Goal: Task Accomplishment & Management: Complete application form

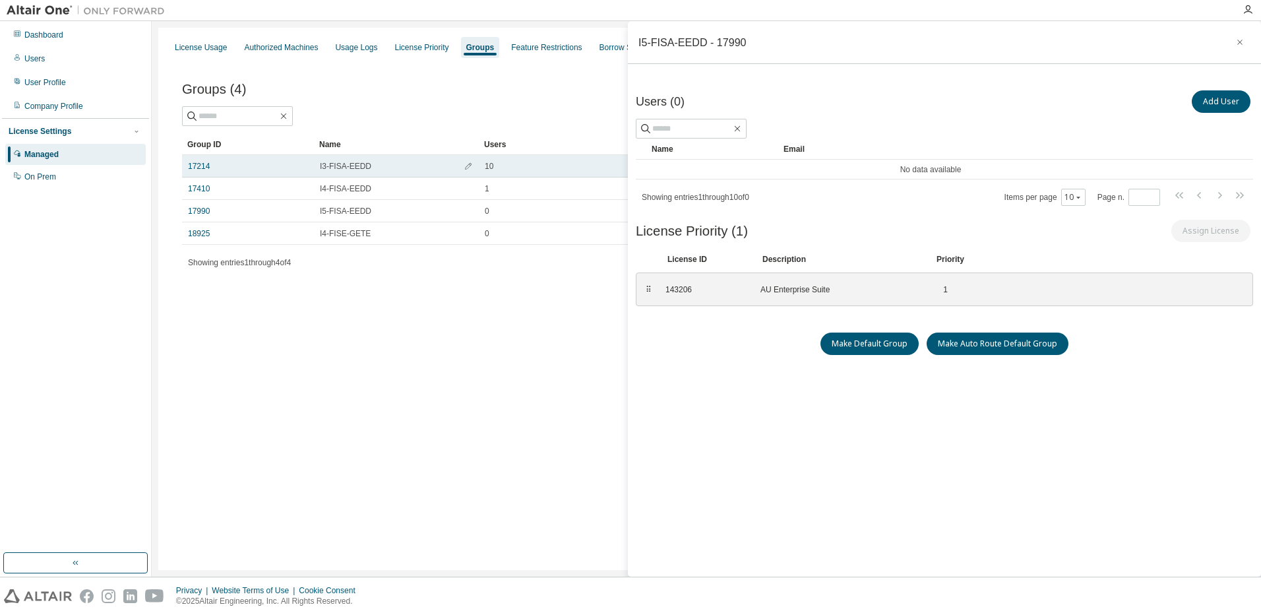
click at [215, 172] on td "17214" at bounding box center [248, 166] width 132 height 22
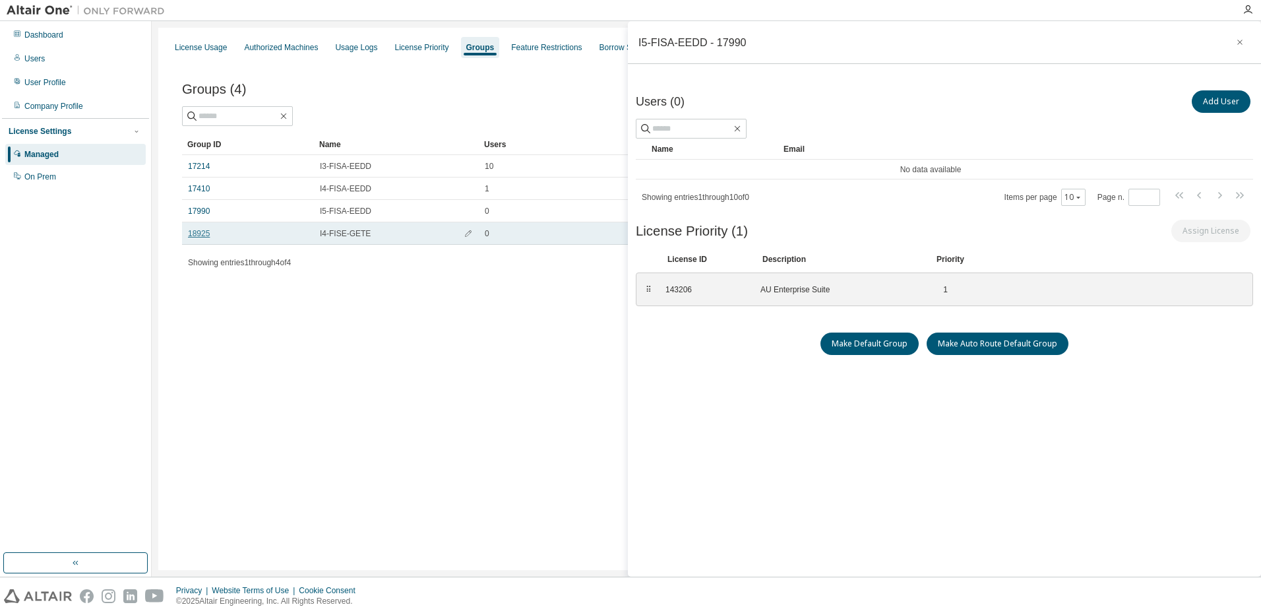
click at [206, 233] on link "18925" at bounding box center [199, 233] width 22 height 11
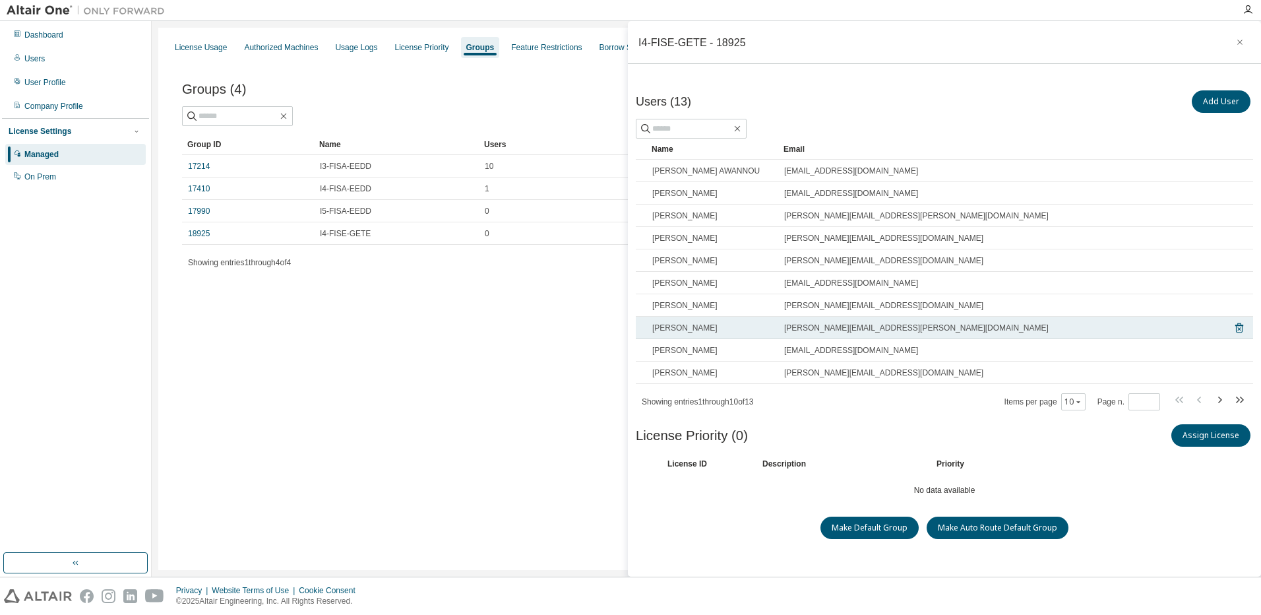
scroll to position [3, 0]
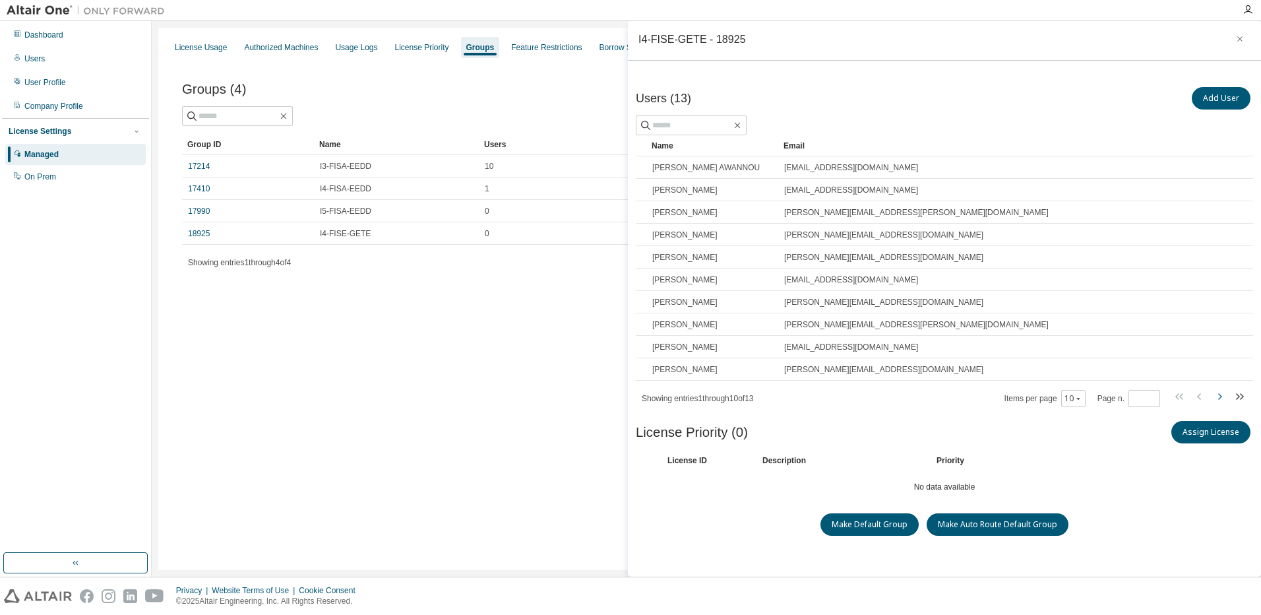
click at [1212, 392] on icon "button" at bounding box center [1219, 396] width 16 height 16
type input "*"
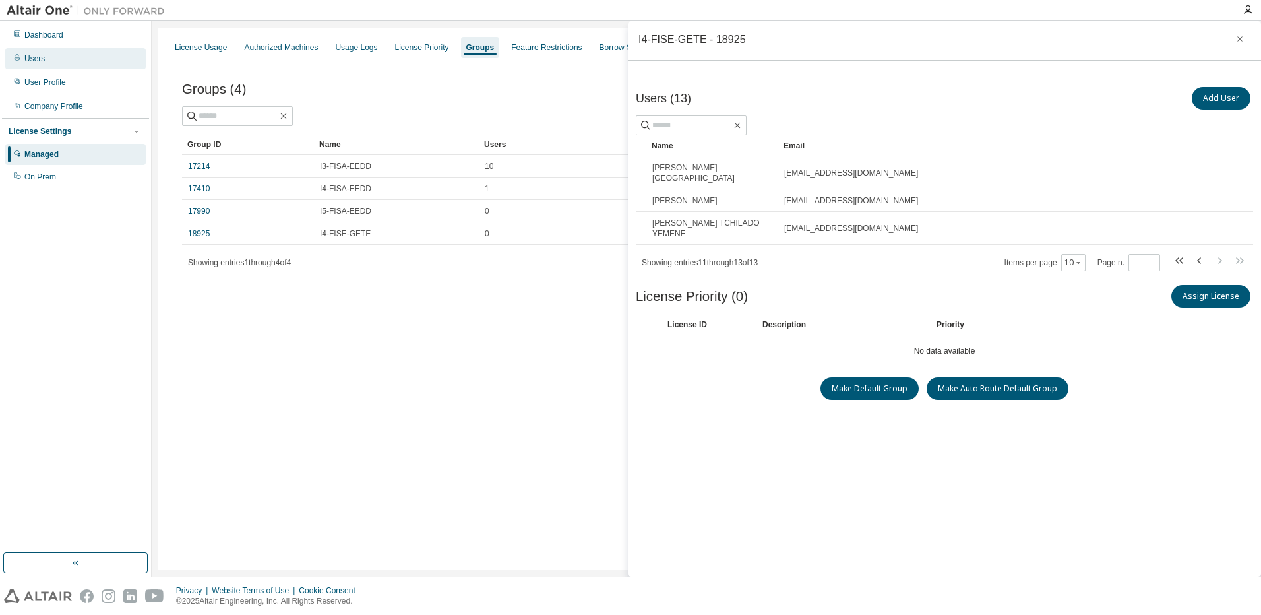
click at [37, 59] on div "Users" at bounding box center [34, 58] width 20 height 11
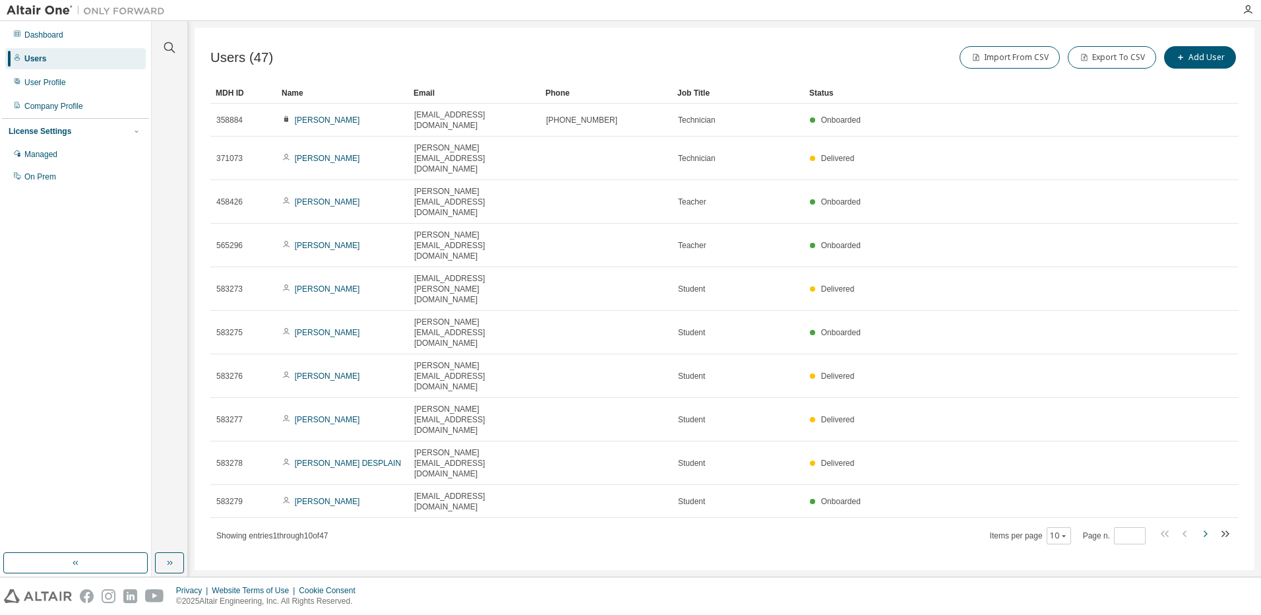
click at [1204, 530] on icon "button" at bounding box center [1205, 533] width 4 height 7
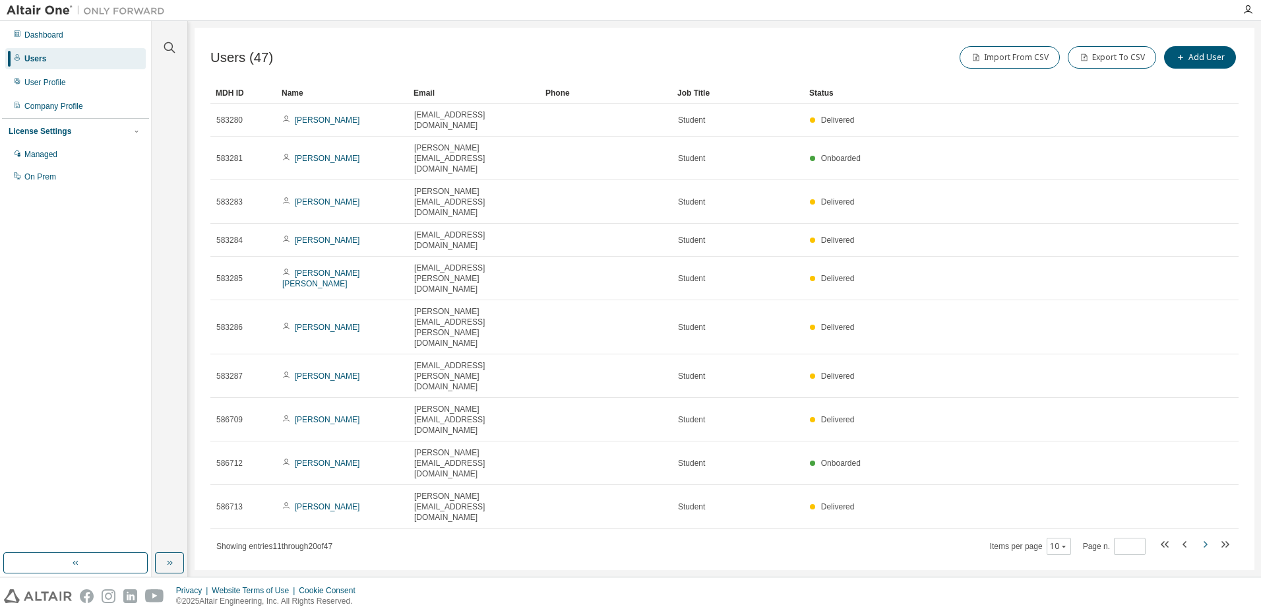
click at [1204, 541] on icon "button" at bounding box center [1205, 544] width 4 height 7
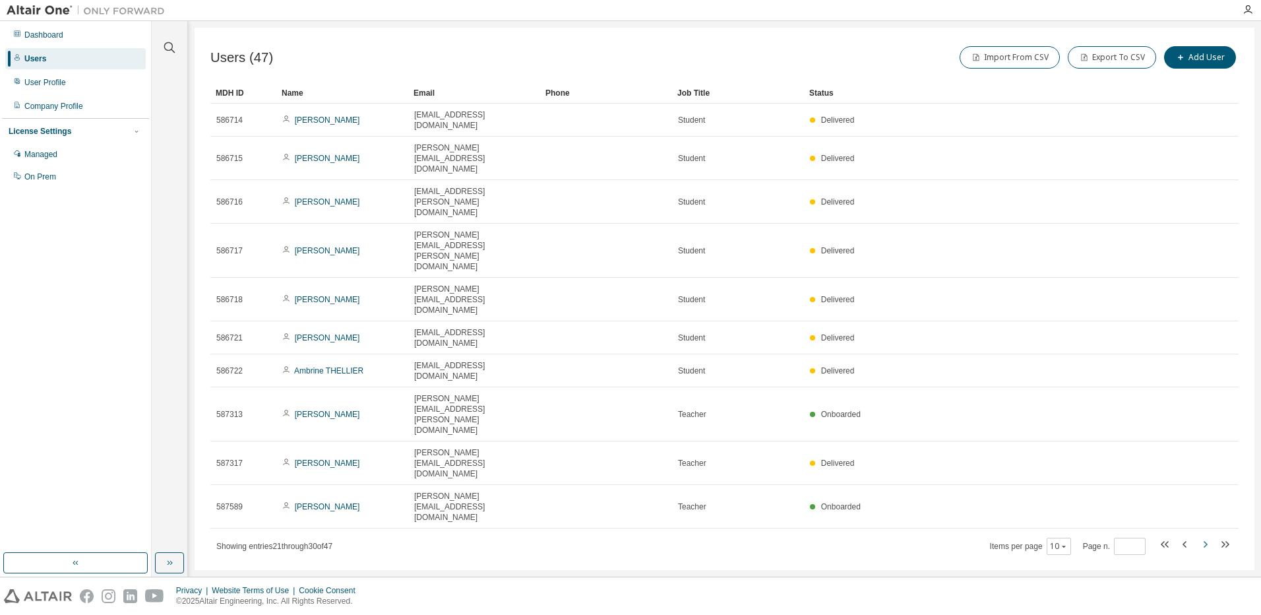
click at [1204, 541] on icon "button" at bounding box center [1205, 544] width 4 height 7
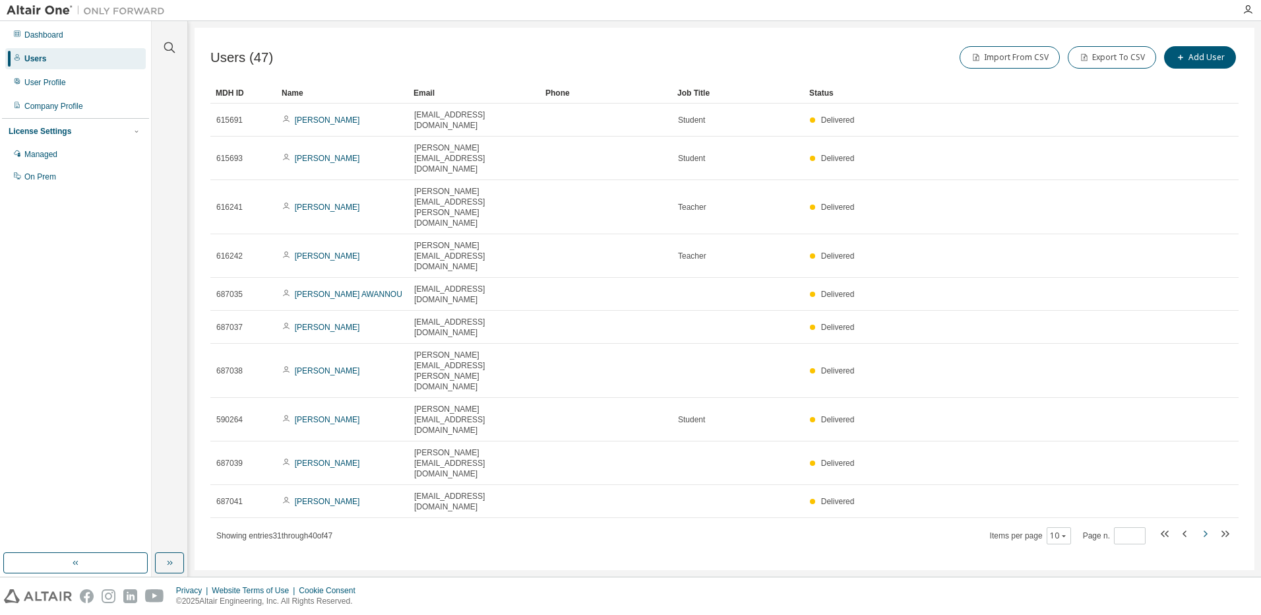
click at [1204, 530] on icon "button" at bounding box center [1205, 533] width 4 height 7
type input "*"
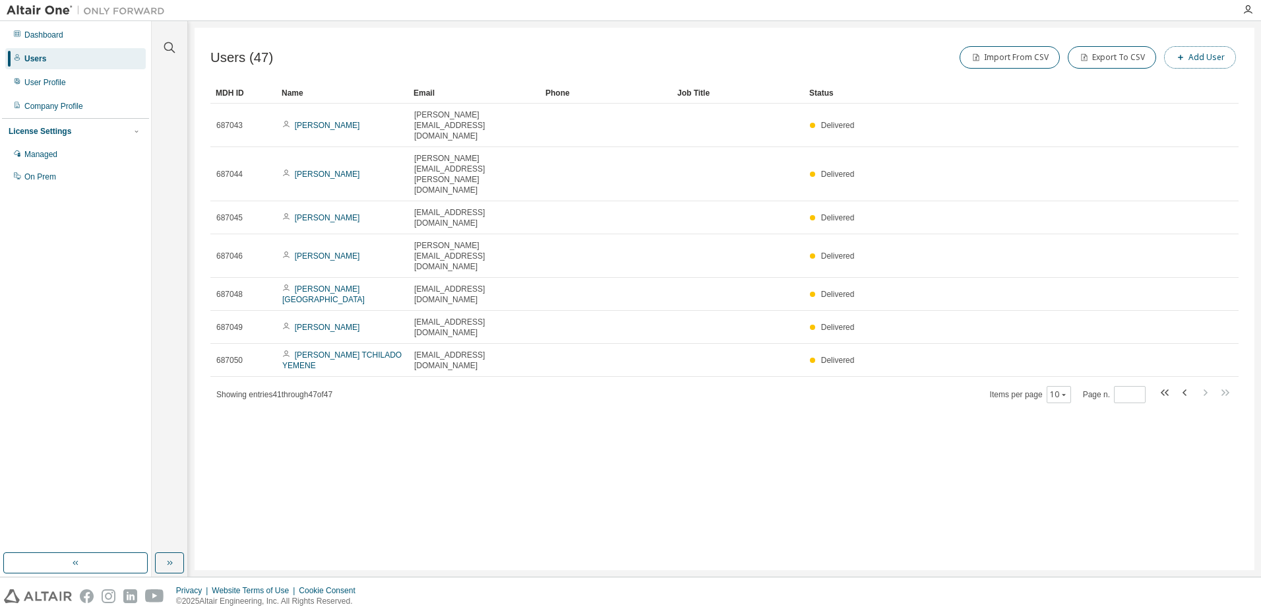
click at [1199, 55] on button "Add User" at bounding box center [1200, 57] width 72 height 22
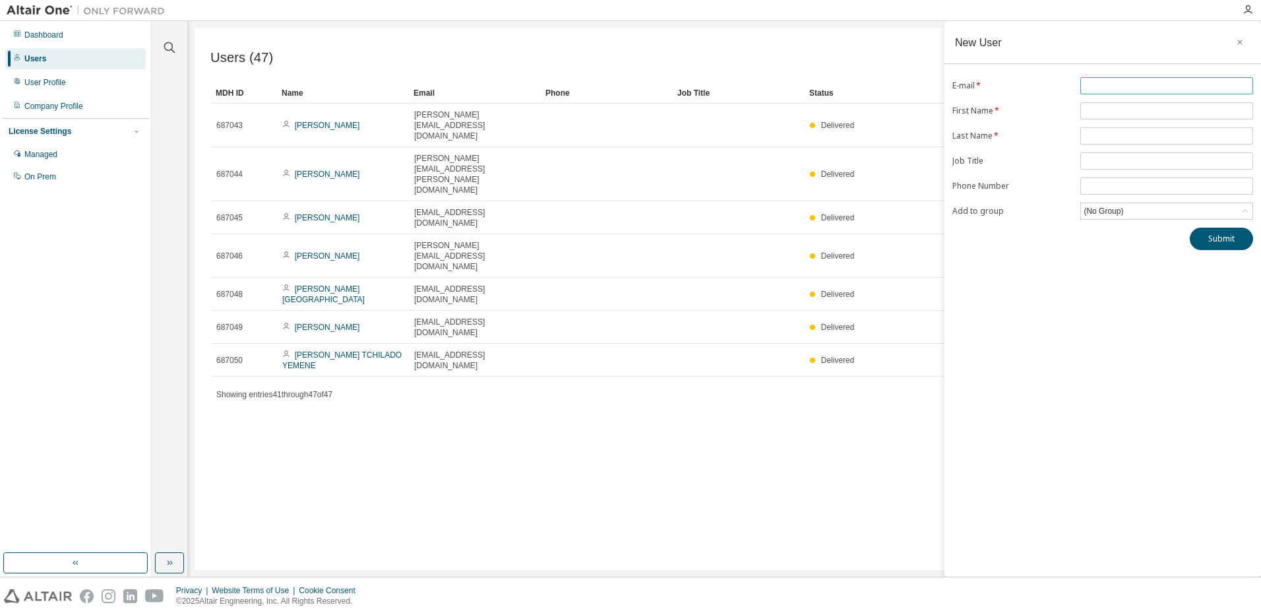
click at [1138, 81] on input "text" at bounding box center [1166, 85] width 166 height 11
paste input "**********"
type input "**********"
click at [1112, 108] on input "text" at bounding box center [1166, 111] width 166 height 11
paste input "*****"
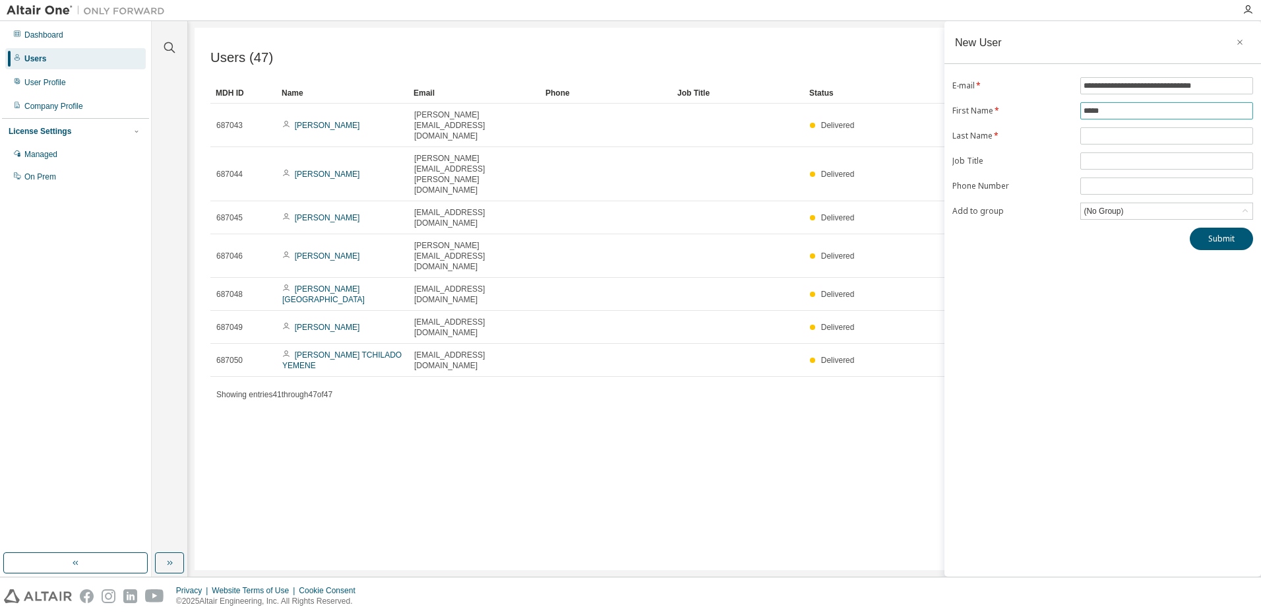
type input "*****"
click at [1180, 139] on input "text" at bounding box center [1166, 136] width 166 height 11
paste input "*********"
type input "*********"
click at [1248, 212] on icon at bounding box center [1244, 210] width 13 height 13
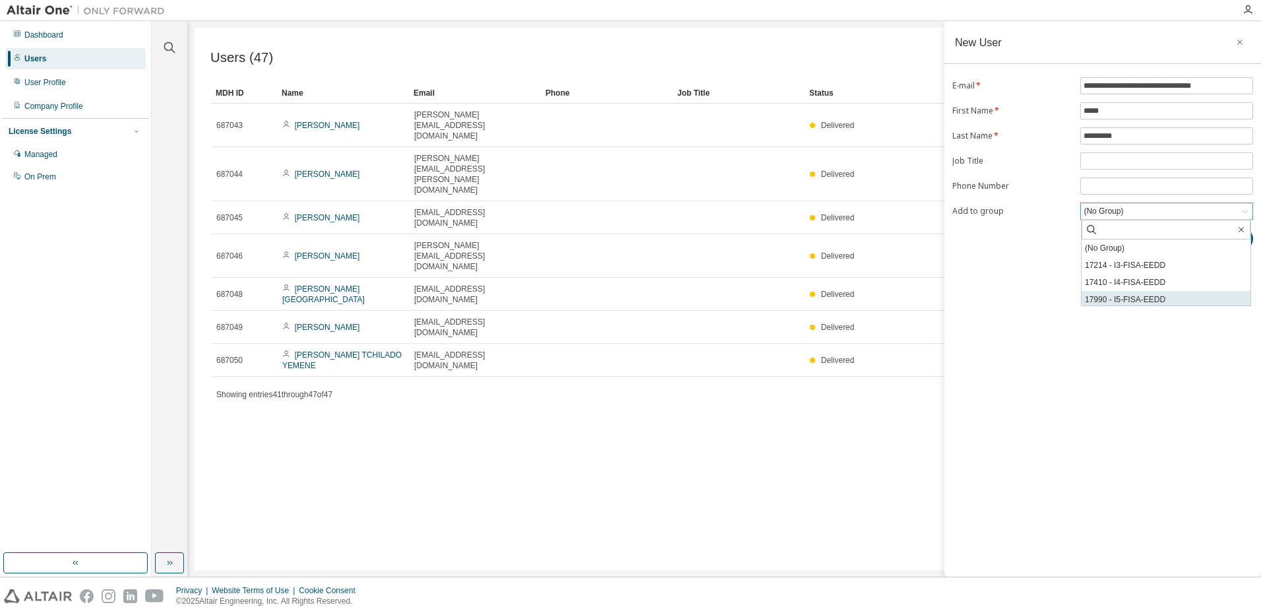
scroll to position [20, 0]
click at [1155, 295] on li "18925 - I4-FISE-GETE" at bounding box center [1165, 296] width 169 height 17
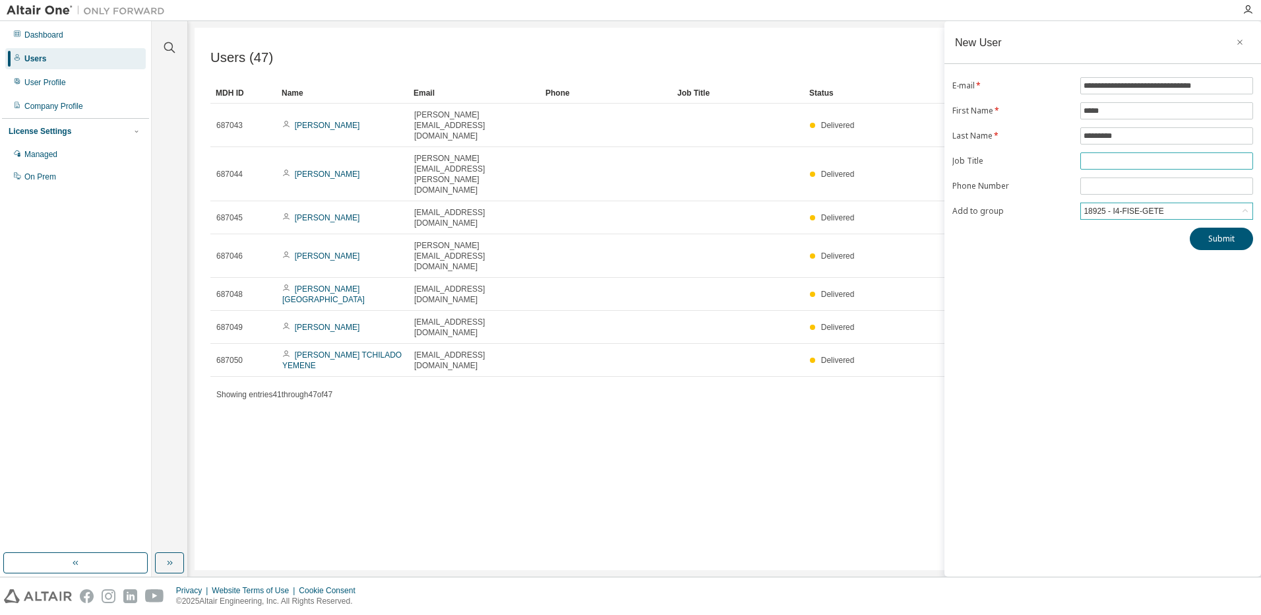
click at [1110, 162] on input "text" at bounding box center [1166, 161] width 166 height 11
type input "*******"
click at [1230, 240] on button "Submit" at bounding box center [1221, 239] width 63 height 22
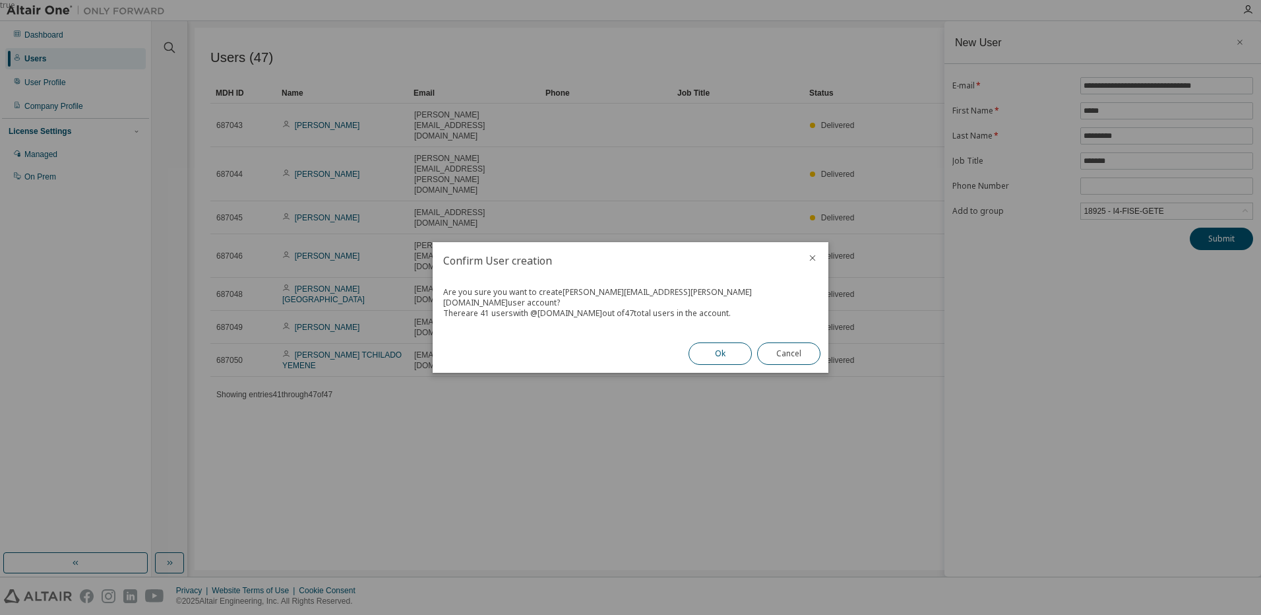
click at [722, 346] on button "Ok" at bounding box center [719, 353] width 63 height 22
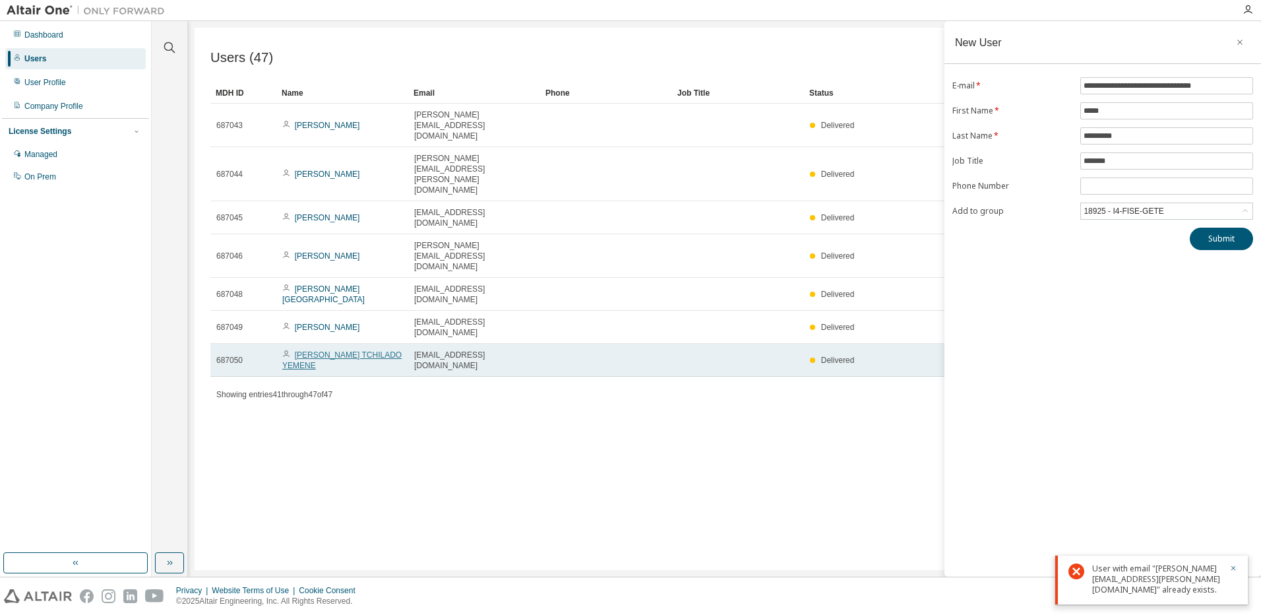
click at [317, 350] on link "Aime Landry TCHILADO YEMENE" at bounding box center [341, 360] width 119 height 20
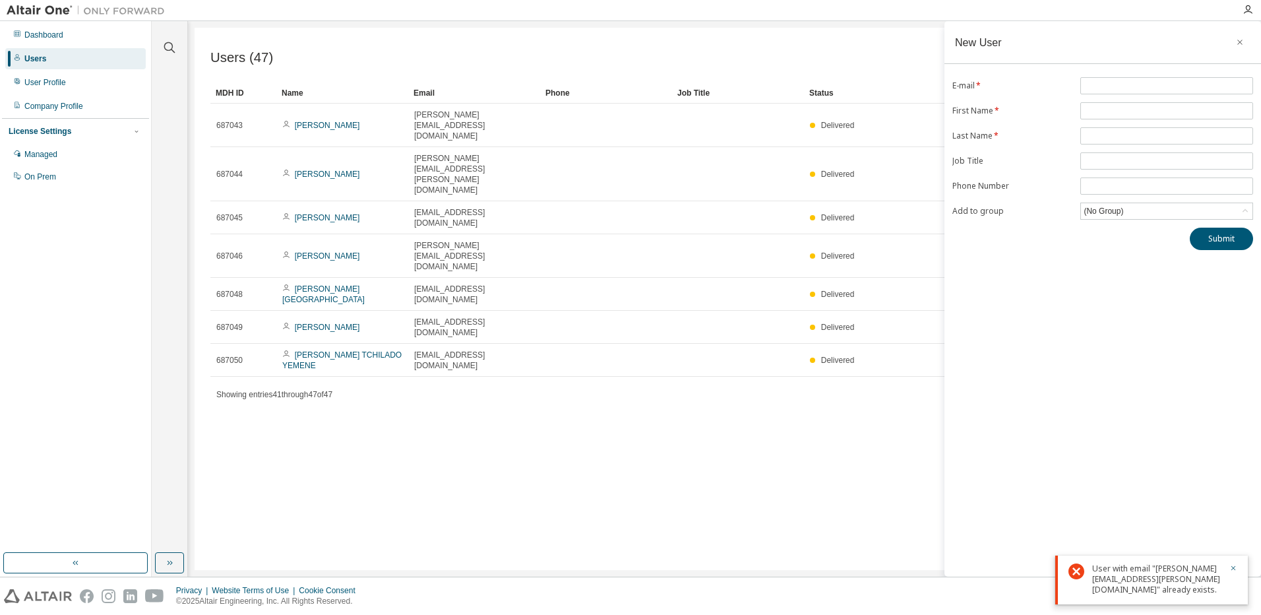
type input "*"
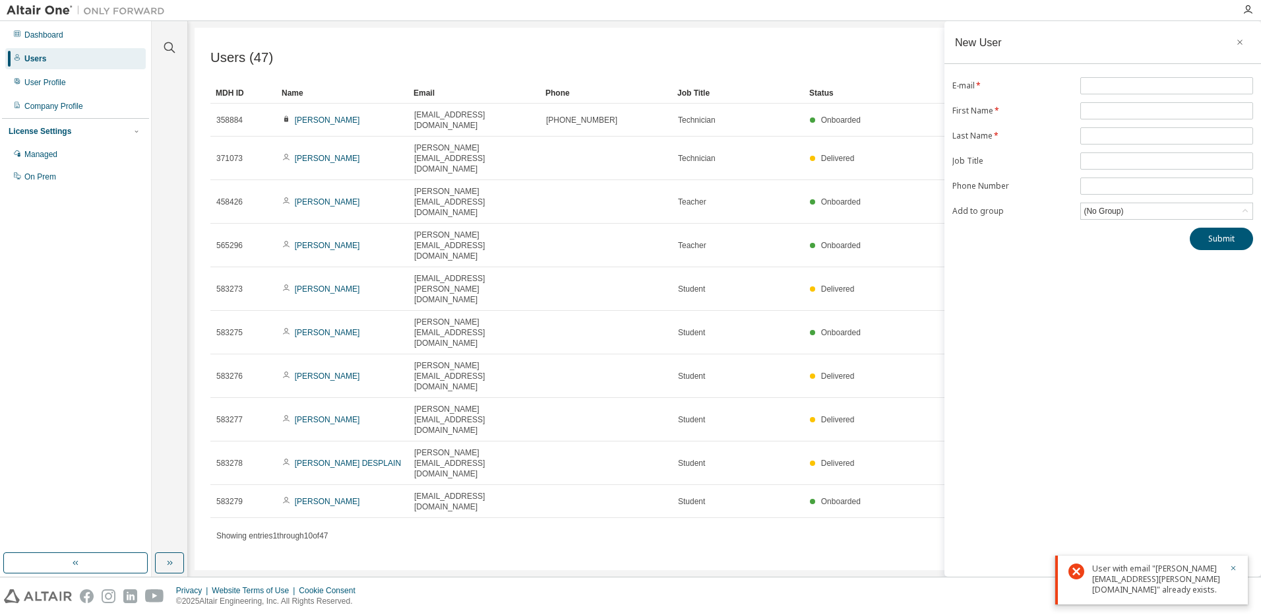
click at [317, 371] on link "[PERSON_NAME]" at bounding box center [327, 375] width 65 height 9
click at [32, 90] on div "User Profile" at bounding box center [75, 82] width 140 height 21
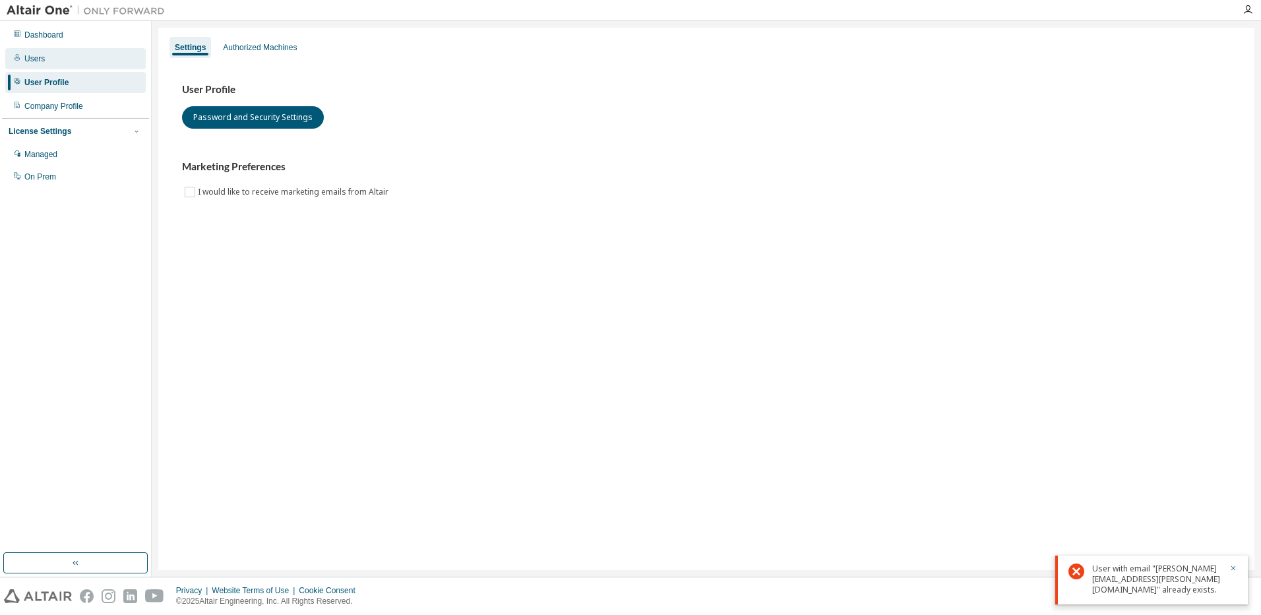
click at [52, 57] on div "Users" at bounding box center [75, 58] width 140 height 21
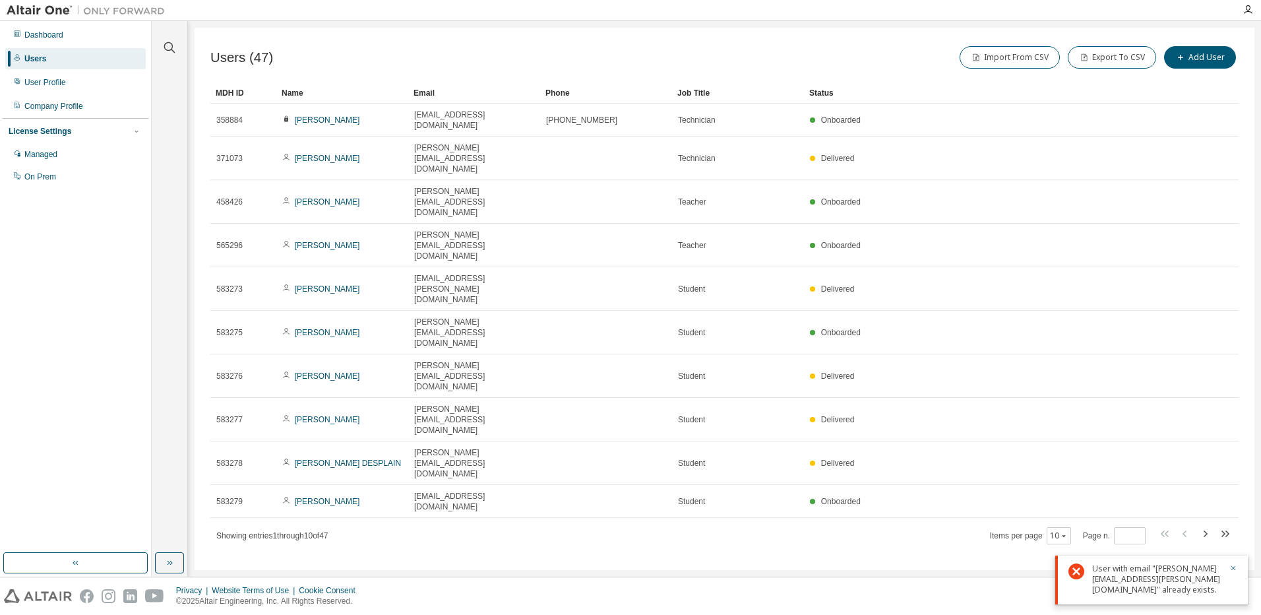
click at [340, 415] on link "[PERSON_NAME]" at bounding box center [327, 419] width 65 height 9
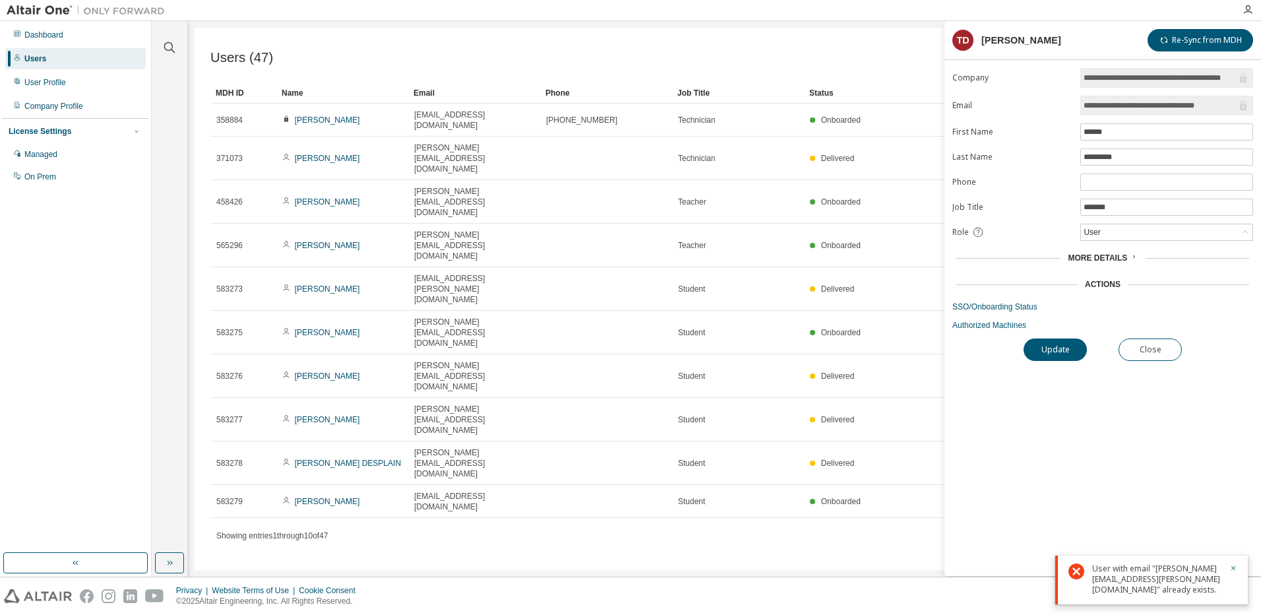
click at [743, 426] on div "Users (47) Import From CSV Export To CSV Add User Clear Load Save Save As Field…" at bounding box center [725, 299] width 1060 height 542
click at [1236, 566] on icon "button" at bounding box center [1233, 568] width 8 height 8
click at [482, 405] on div "Users (47) Import From CSV Export To CSV Add User Clear Load Save Save As Field…" at bounding box center [725, 299] width 1060 height 542
click at [24, 58] on div "Users" at bounding box center [75, 58] width 140 height 21
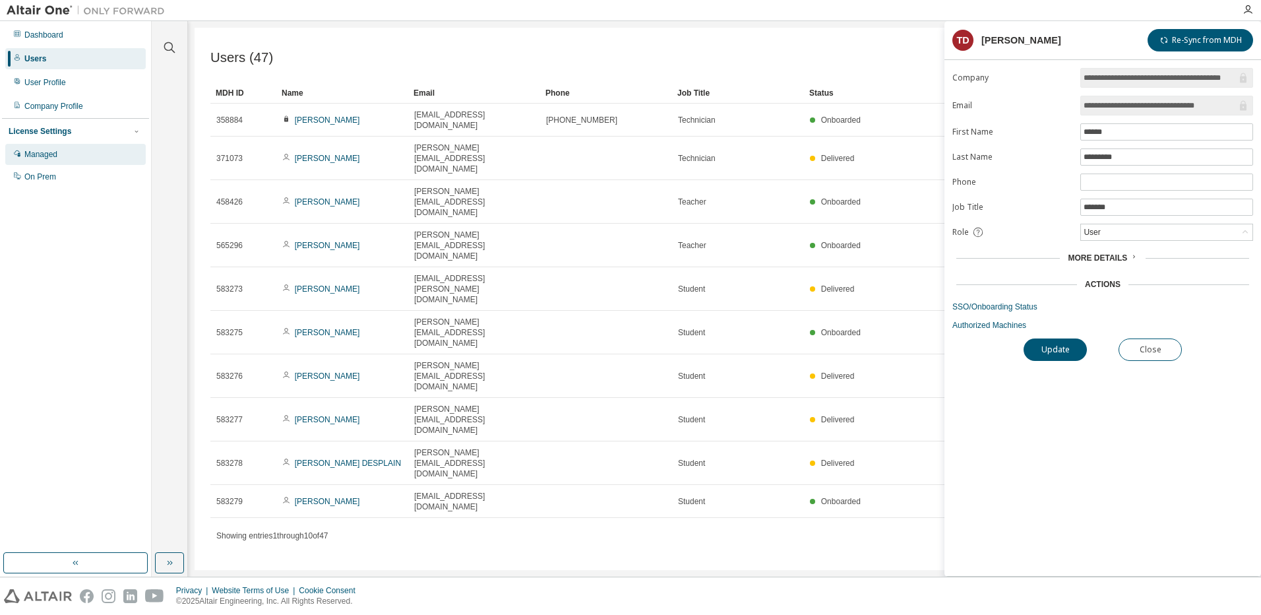
click at [55, 149] on div "Managed" at bounding box center [40, 154] width 33 height 11
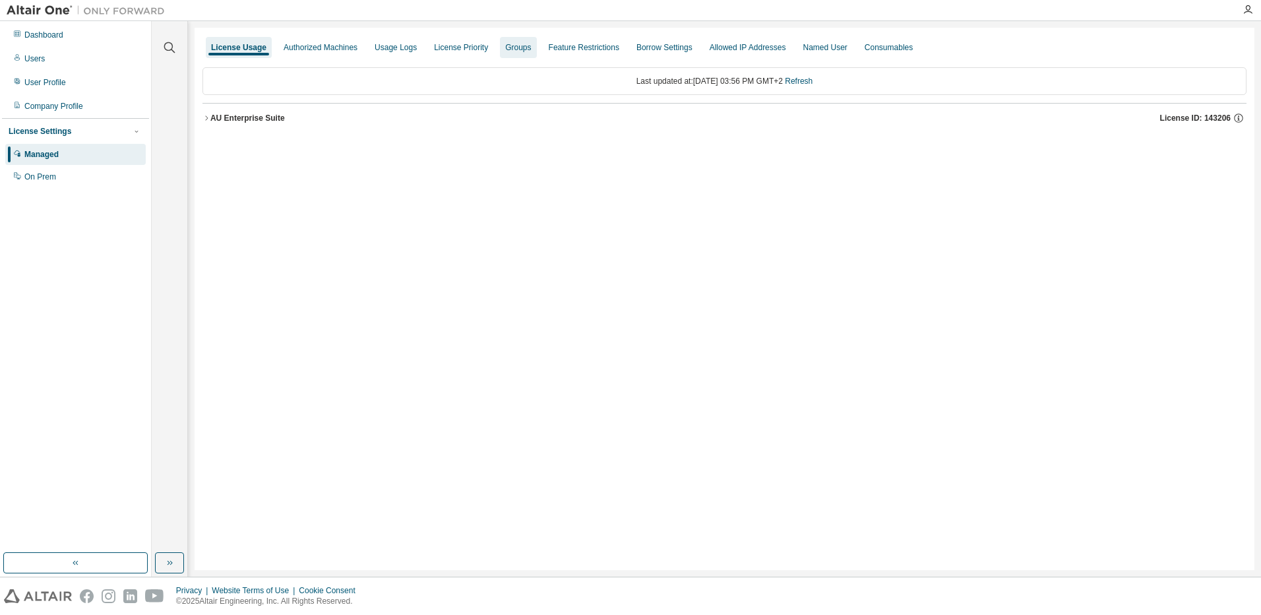
click at [523, 46] on div "Groups" at bounding box center [518, 47] width 26 height 11
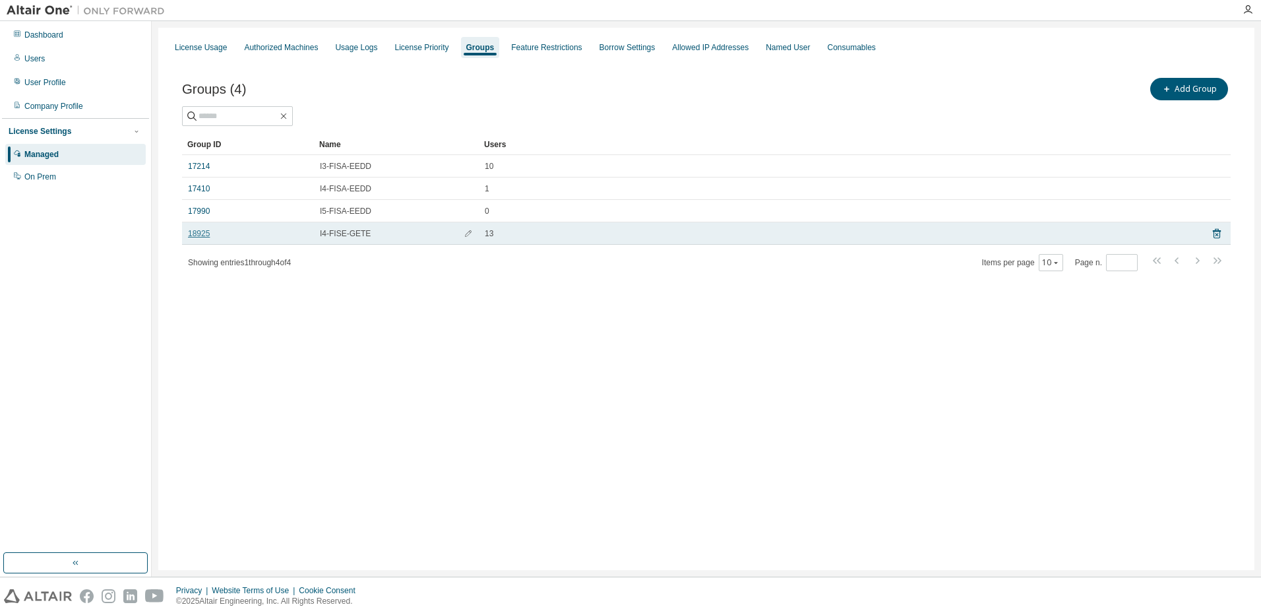
click at [205, 231] on link "18925" at bounding box center [199, 233] width 22 height 11
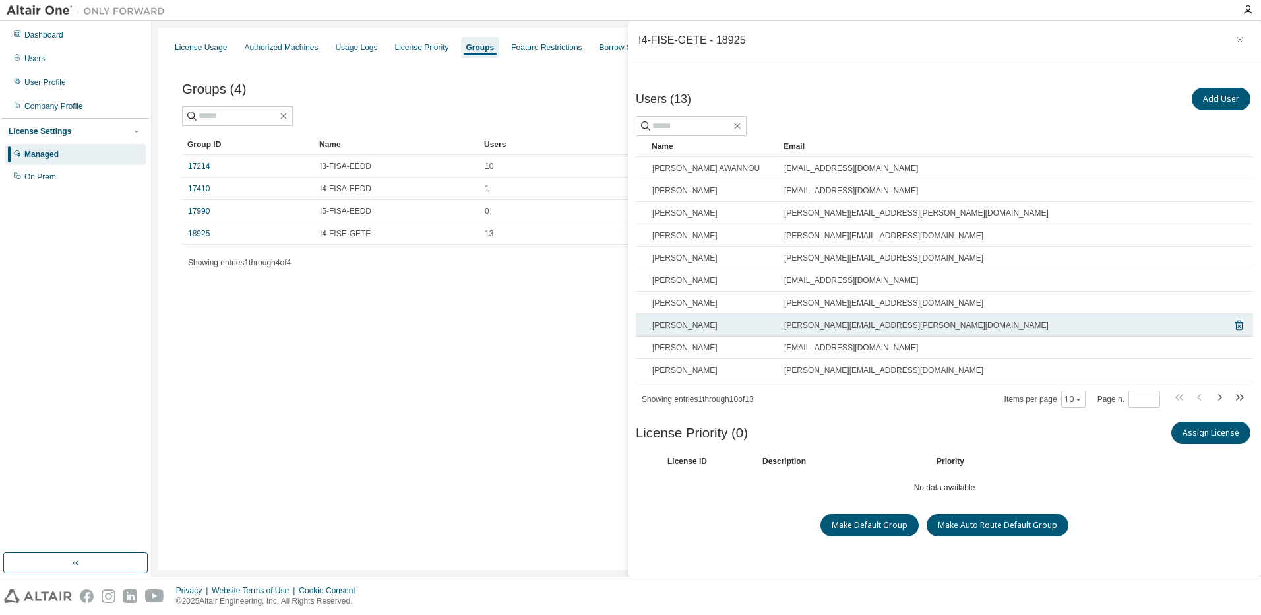
scroll to position [3, 0]
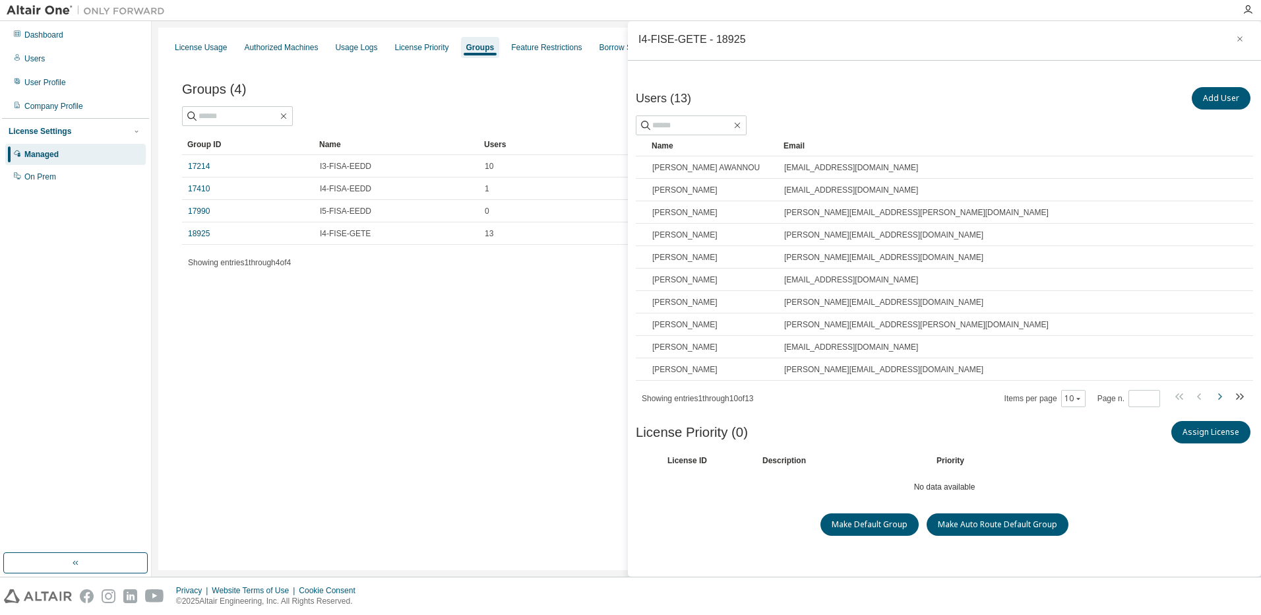
click at [1214, 394] on icon "button" at bounding box center [1219, 396] width 16 height 16
type input "*"
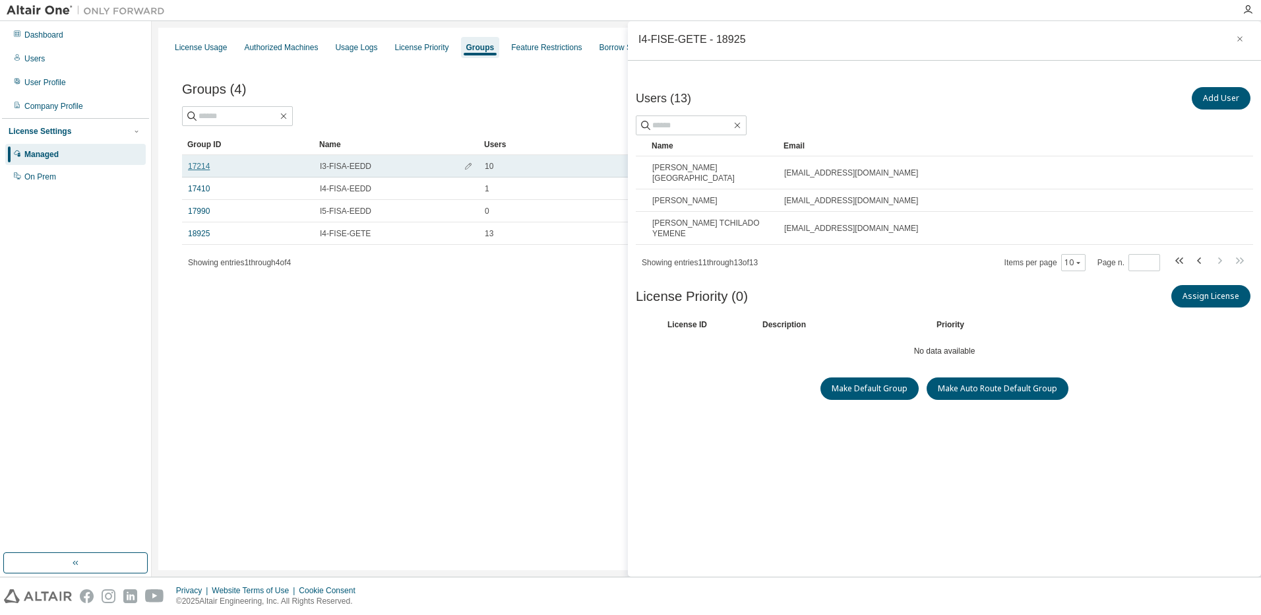
click at [206, 165] on link "17214" at bounding box center [199, 166] width 22 height 11
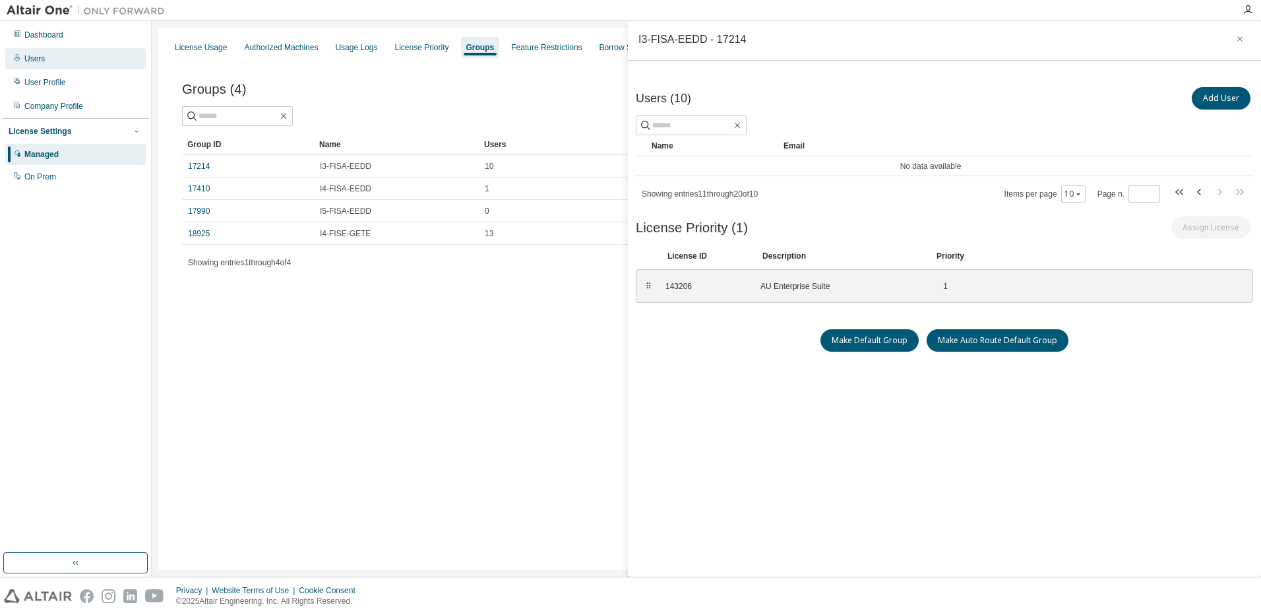
click at [36, 59] on div "Users" at bounding box center [34, 58] width 20 height 11
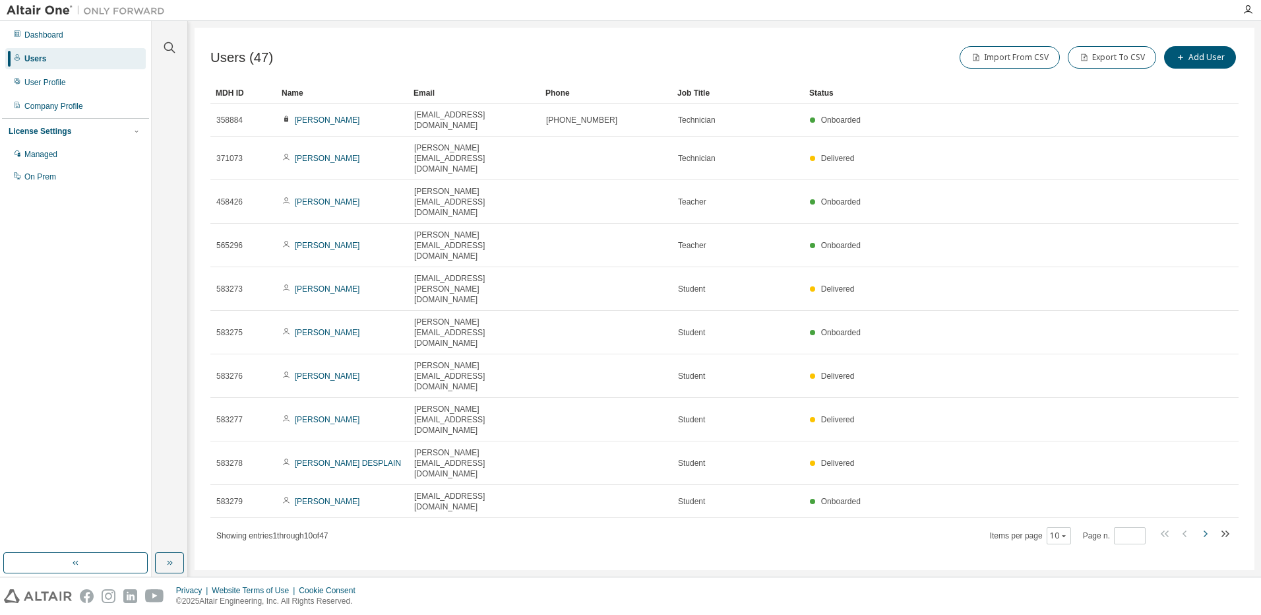
click at [1204, 526] on icon "button" at bounding box center [1205, 534] width 16 height 16
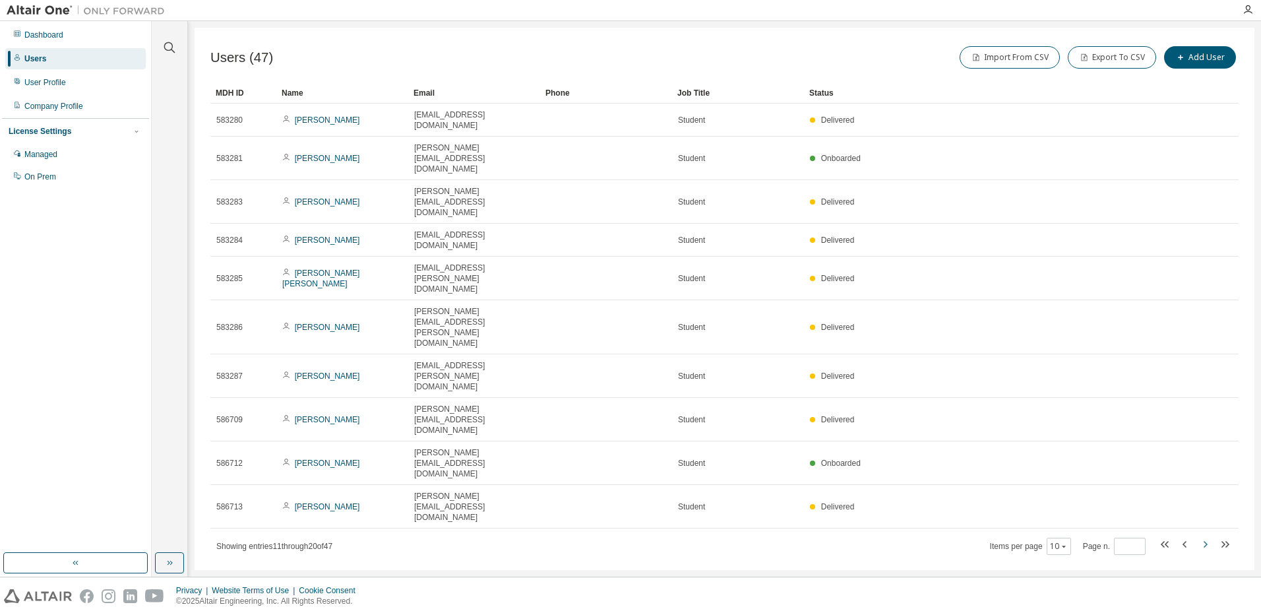
click at [1204, 536] on icon "button" at bounding box center [1205, 544] width 16 height 16
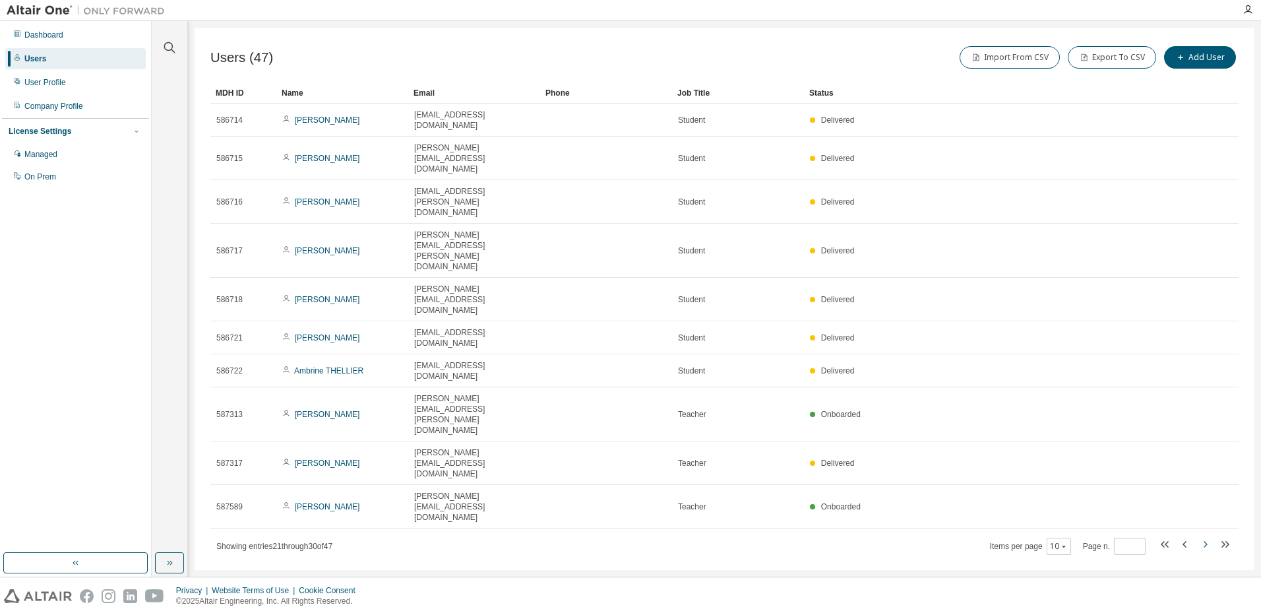
click at [1204, 536] on icon "button" at bounding box center [1205, 544] width 16 height 16
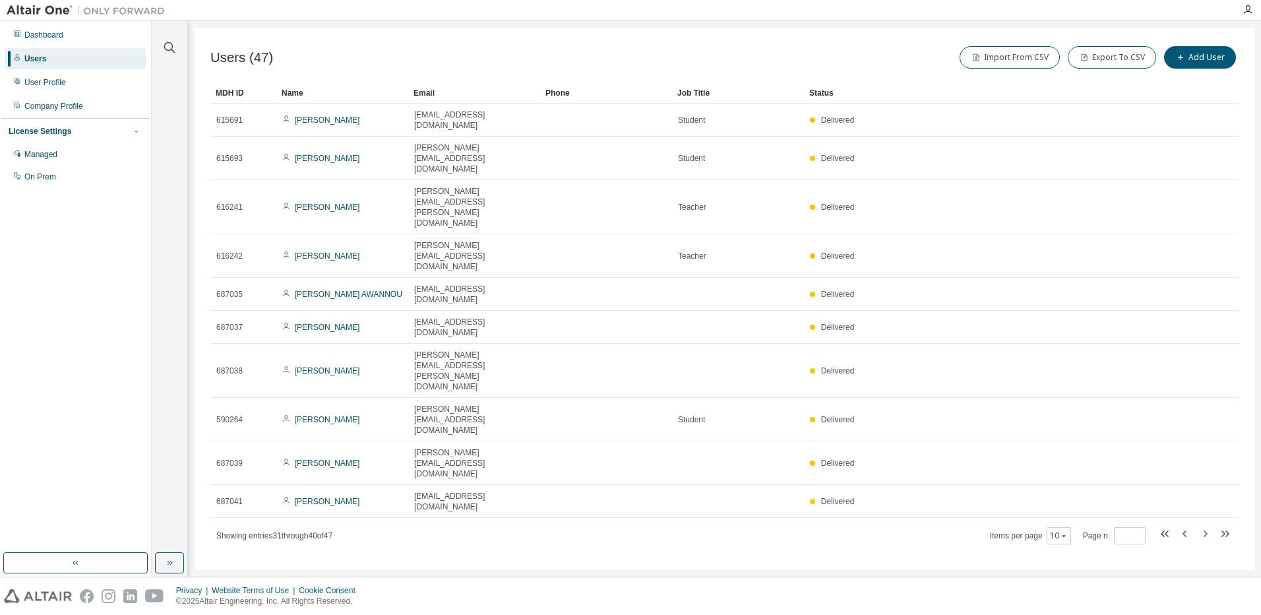
click at [1204, 526] on icon "button" at bounding box center [1205, 534] width 16 height 16
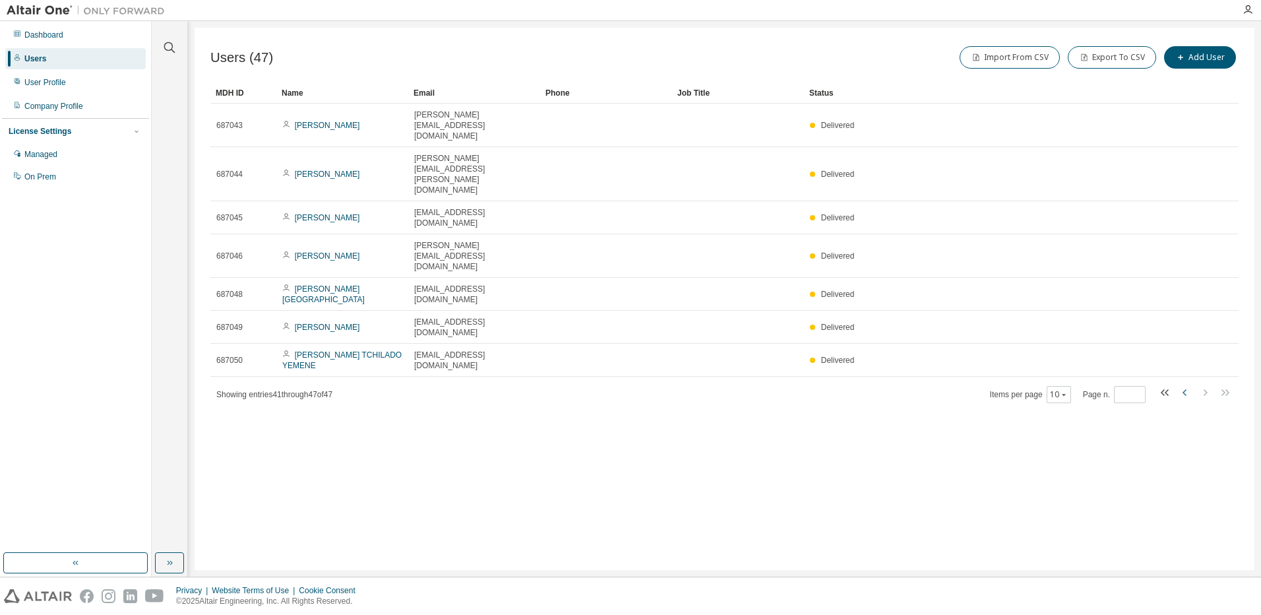
click at [1184, 384] on icon "button" at bounding box center [1185, 392] width 16 height 16
type input "*"
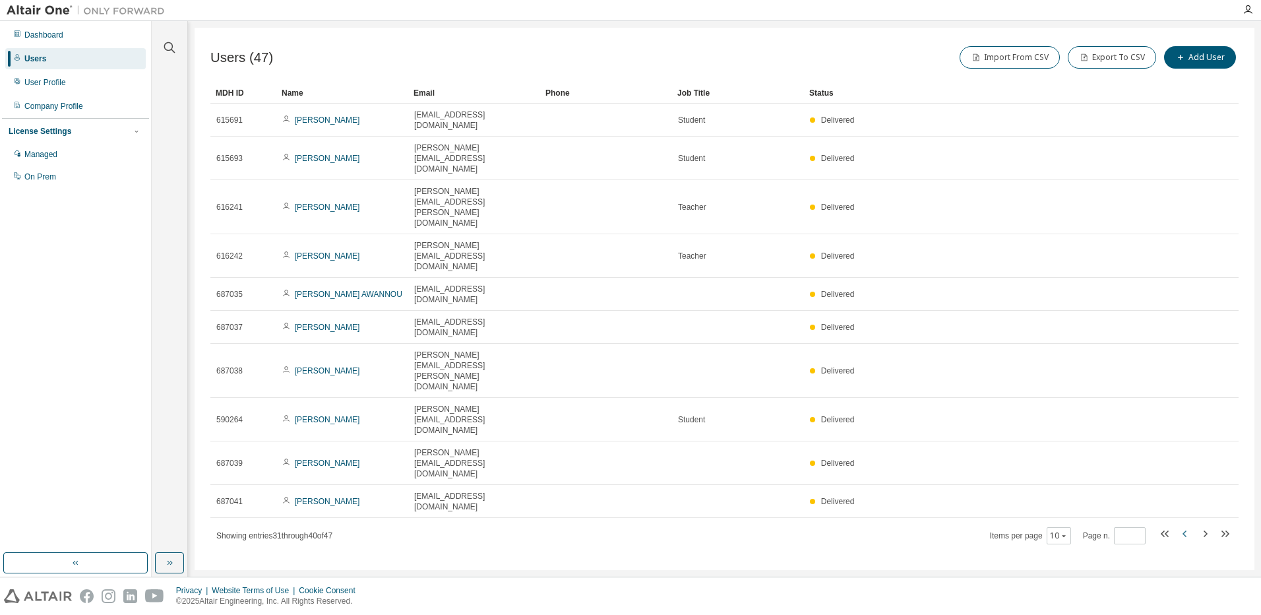
click at [1184, 441] on tr "687039 Nicolas DRAPICH nicolas.drapich@etu.unilasalle.fr Delivered" at bounding box center [724, 463] width 1028 height 44
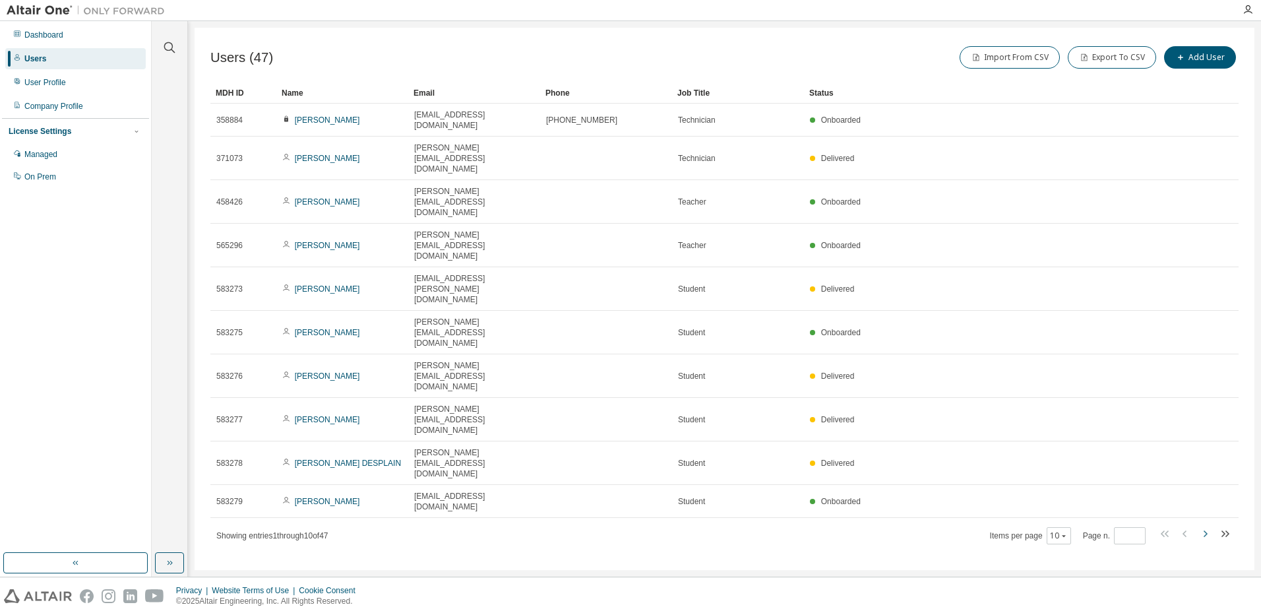
click at [1203, 526] on icon "button" at bounding box center [1205, 534] width 16 height 16
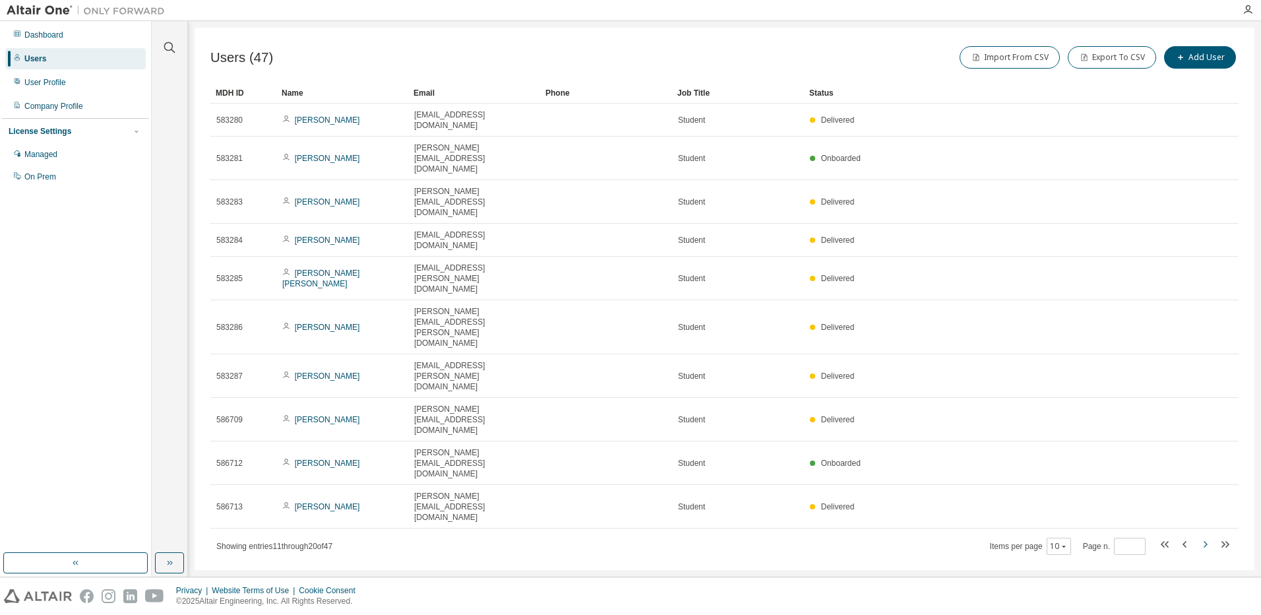
click at [1203, 536] on icon "button" at bounding box center [1205, 544] width 16 height 16
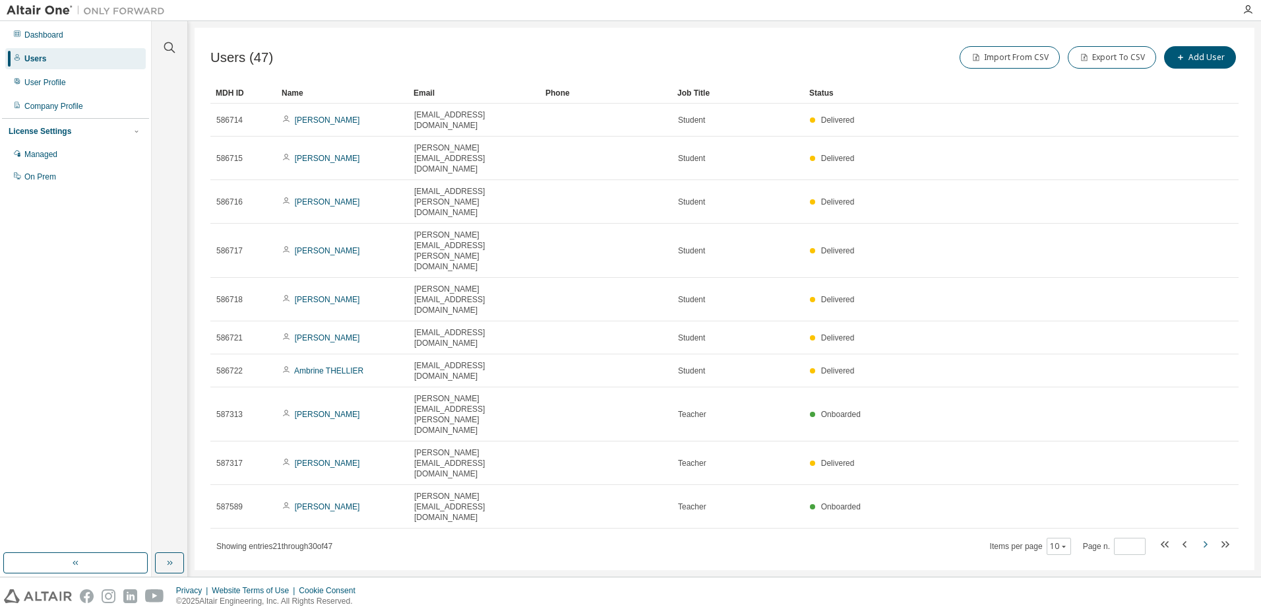
click at [1203, 536] on icon "button" at bounding box center [1205, 544] width 16 height 16
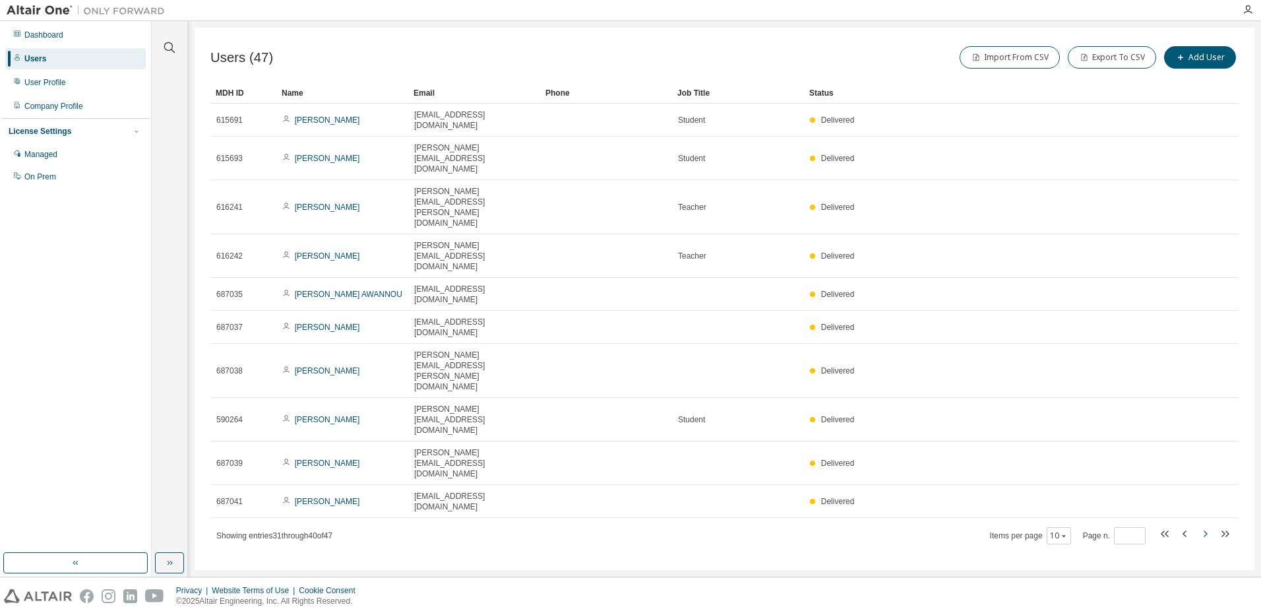
click at [1203, 526] on icon "button" at bounding box center [1205, 534] width 16 height 16
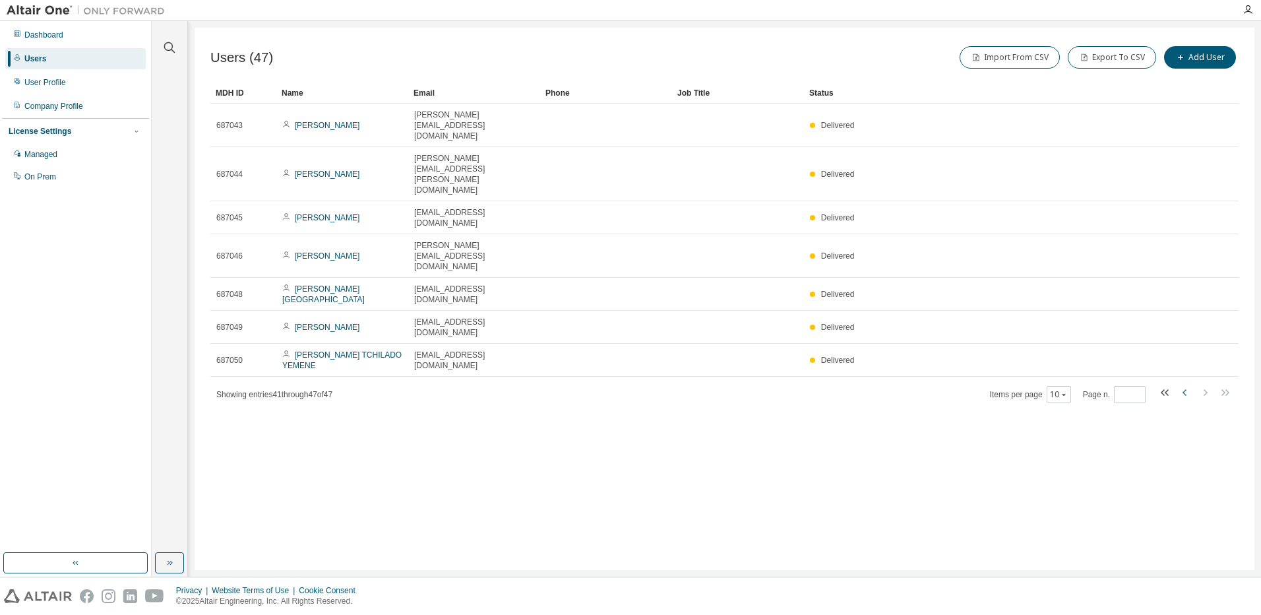
click at [1184, 384] on icon "button" at bounding box center [1185, 392] width 16 height 16
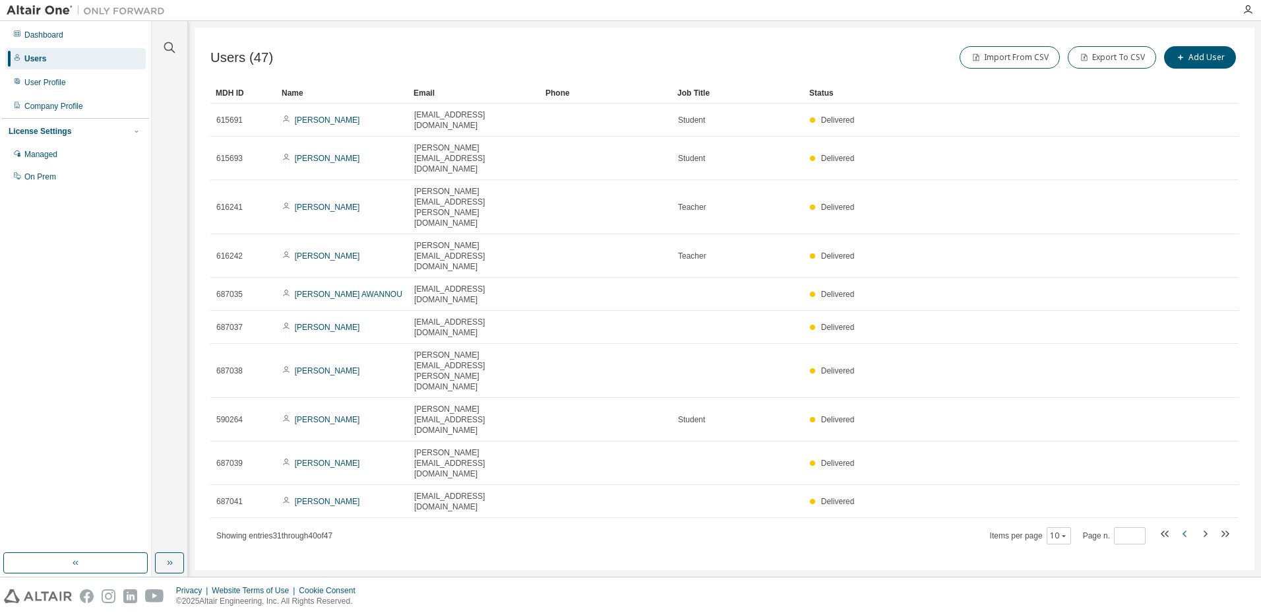
click at [1183, 441] on tr "687039 Nicolas DRAPICH nicolas.drapich@etu.unilasalle.fr Delivered" at bounding box center [724, 463] width 1028 height 44
click at [1183, 526] on icon "button" at bounding box center [1185, 534] width 16 height 16
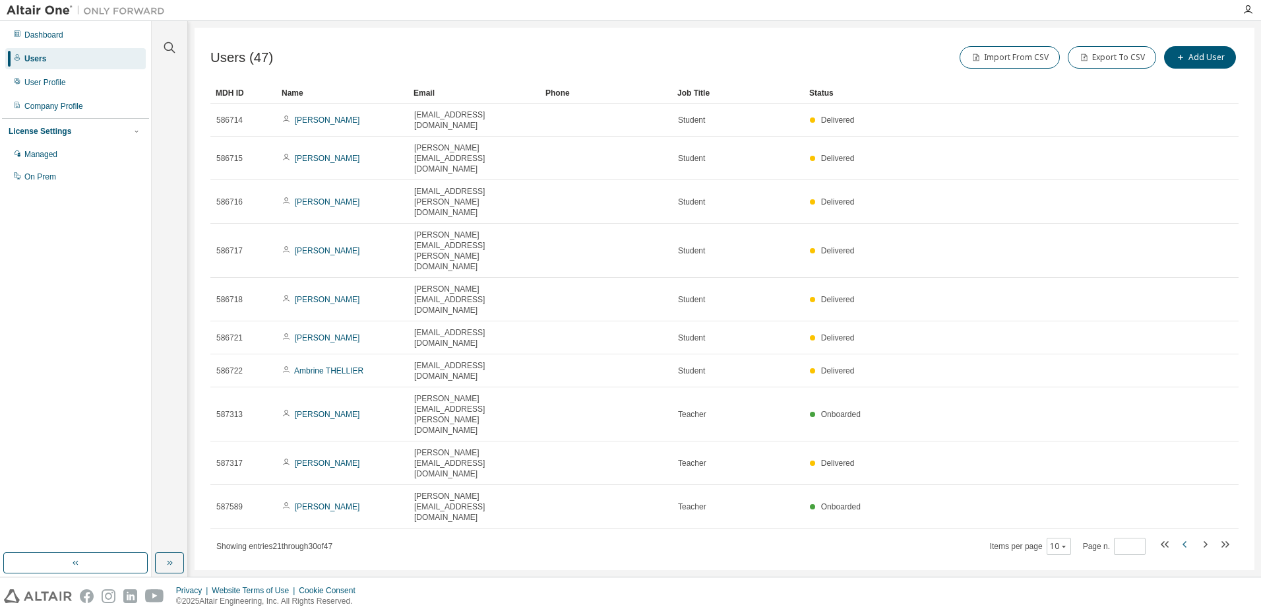
click at [1183, 536] on icon "button" at bounding box center [1185, 544] width 16 height 16
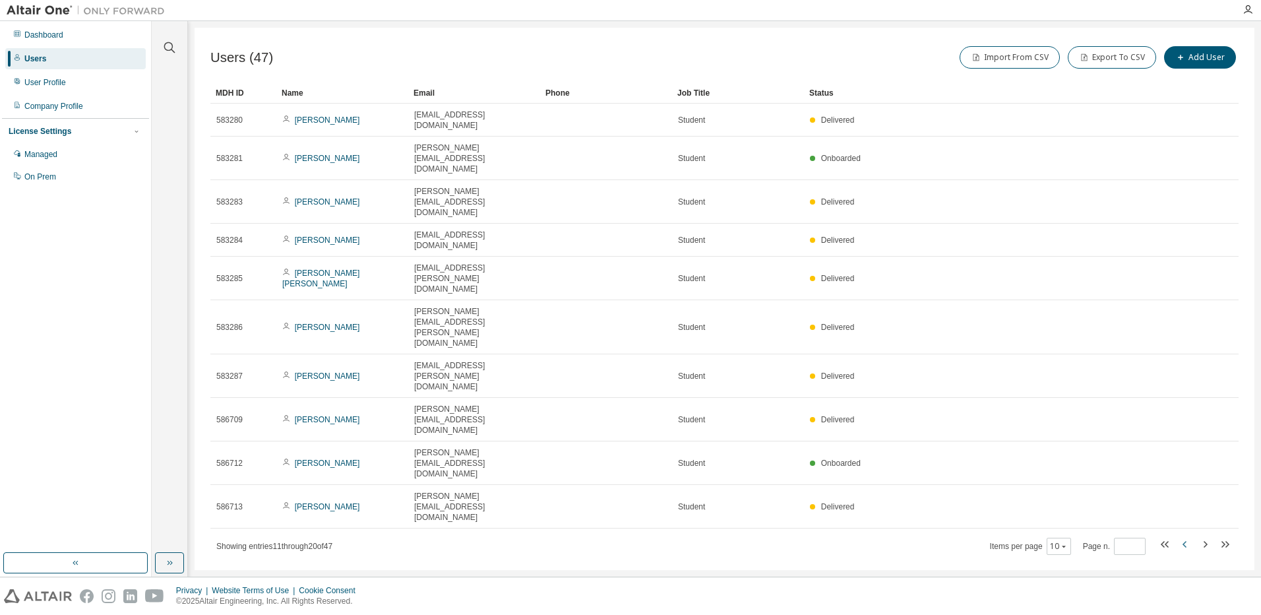
click at [1183, 536] on icon "button" at bounding box center [1185, 544] width 16 height 16
type input "*"
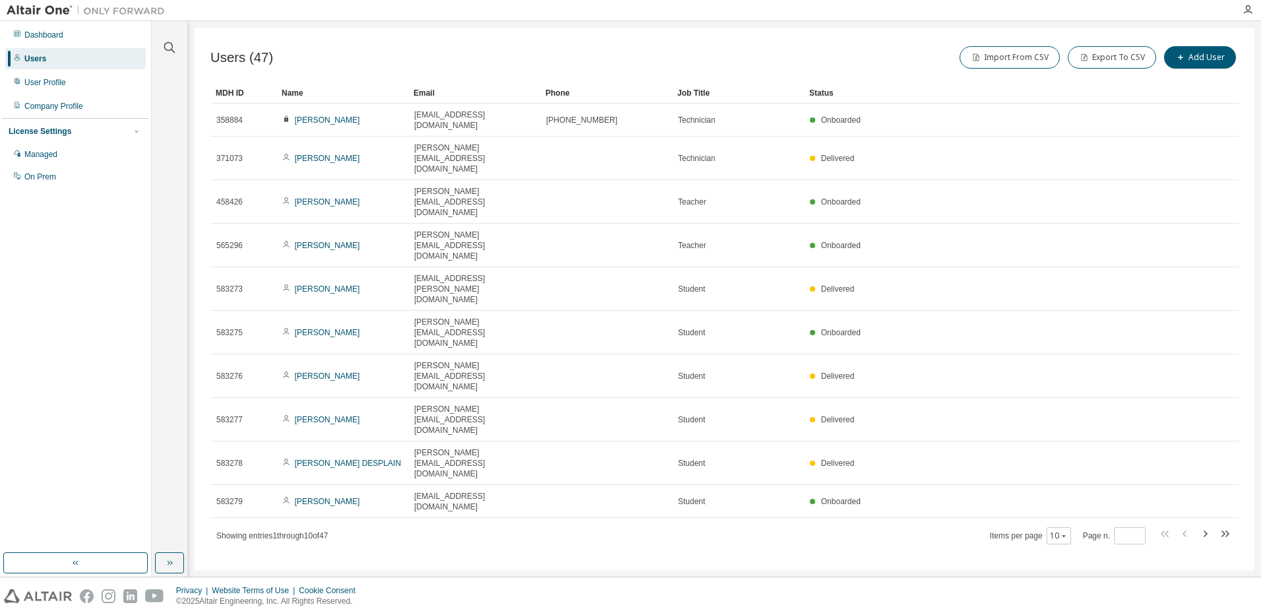
click at [1242, 11] on div at bounding box center [1247, 10] width 26 height 11
click at [1249, 12] on icon "button" at bounding box center [1247, 10] width 11 height 11
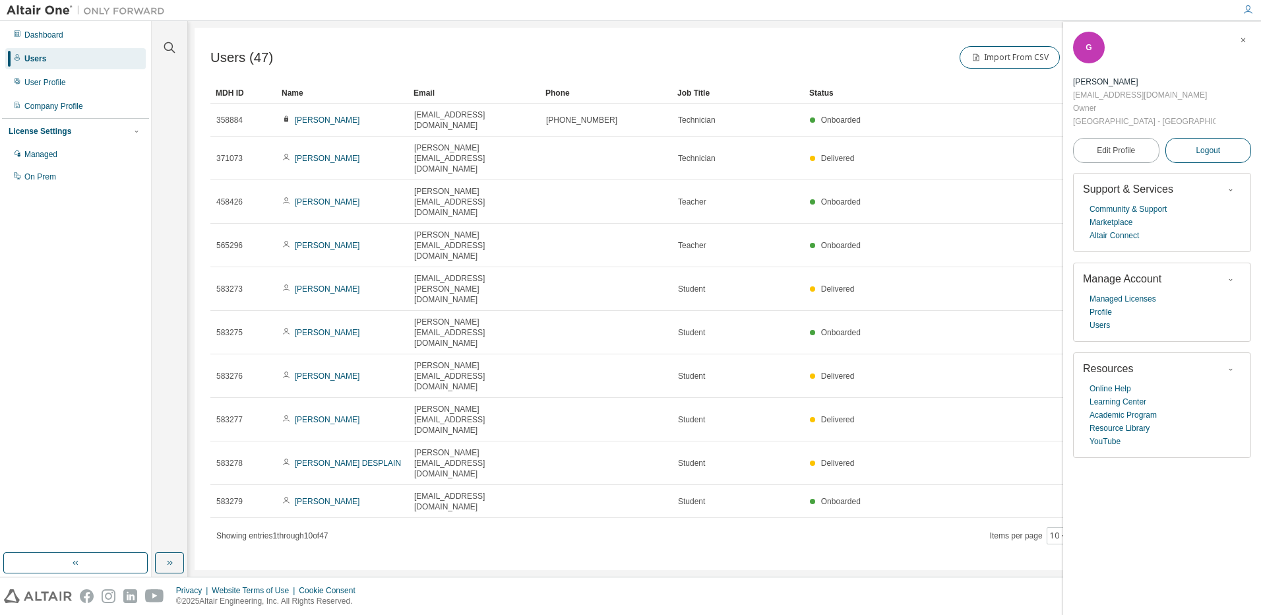
click at [1205, 154] on span "Logout" at bounding box center [1208, 150] width 24 height 13
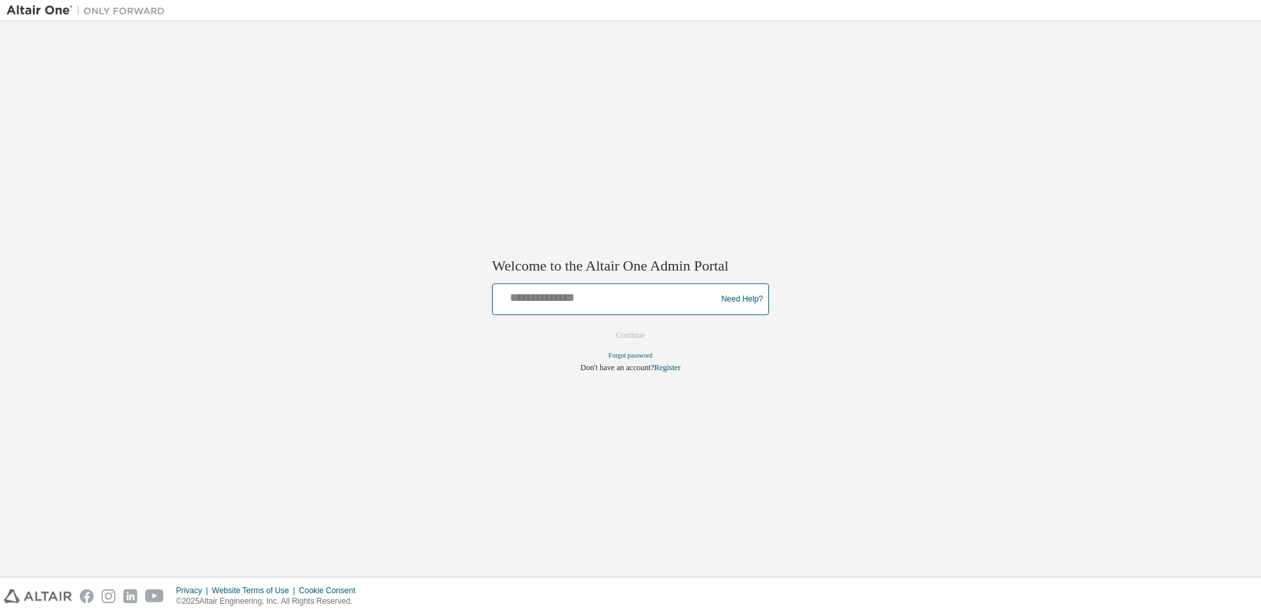
click at [557, 301] on input "text" at bounding box center [606, 296] width 217 height 19
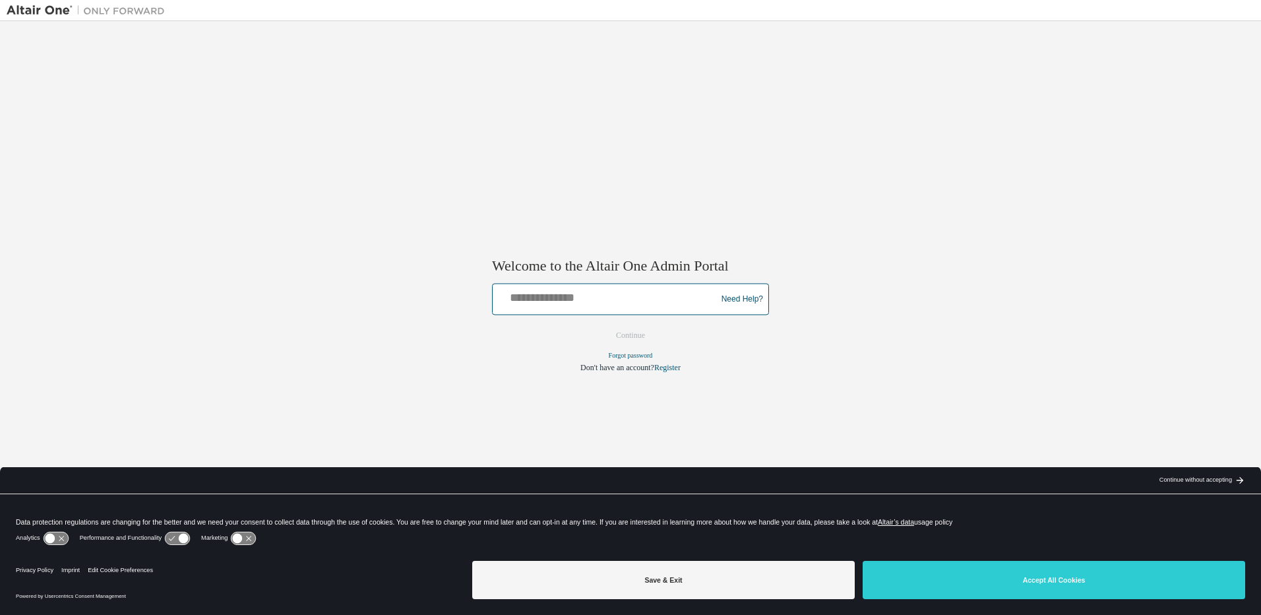
drag, startPoint x: 0, startPoint y: 0, endPoint x: 558, endPoint y: 301, distance: 633.8
click at [557, 301] on input "text" at bounding box center [606, 296] width 217 height 19
paste input "**********"
type input "**********"
click at [636, 326] on button "Continue" at bounding box center [630, 336] width 57 height 20
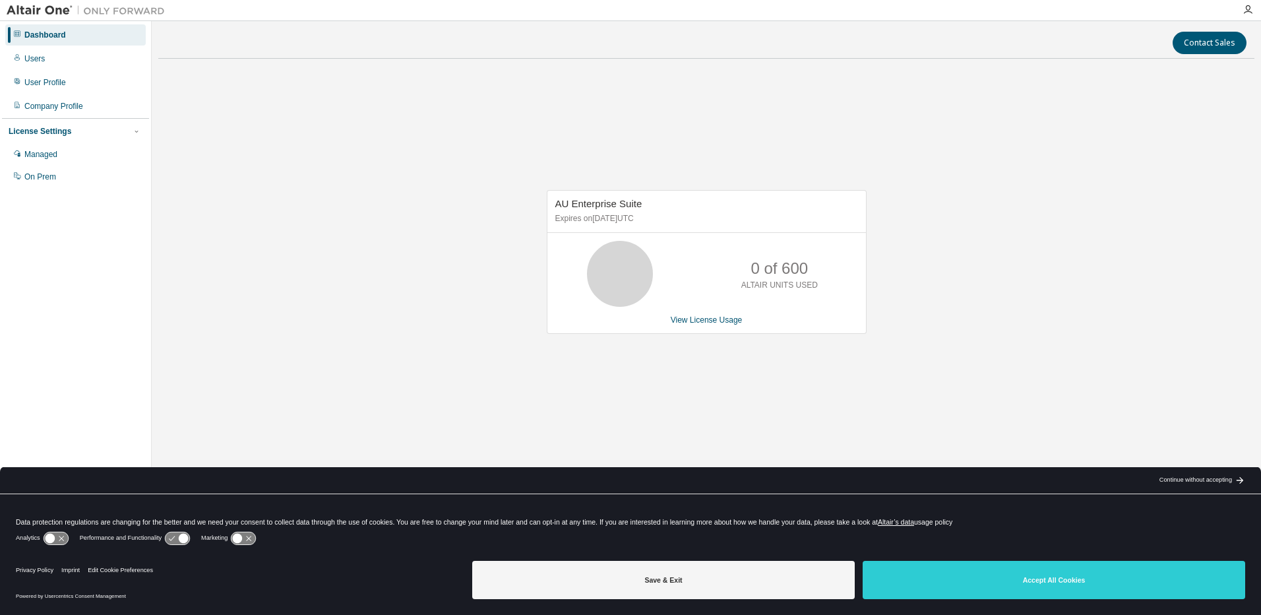
click at [1169, 480] on div "Continue without accepting" at bounding box center [1195, 480] width 73 height 11
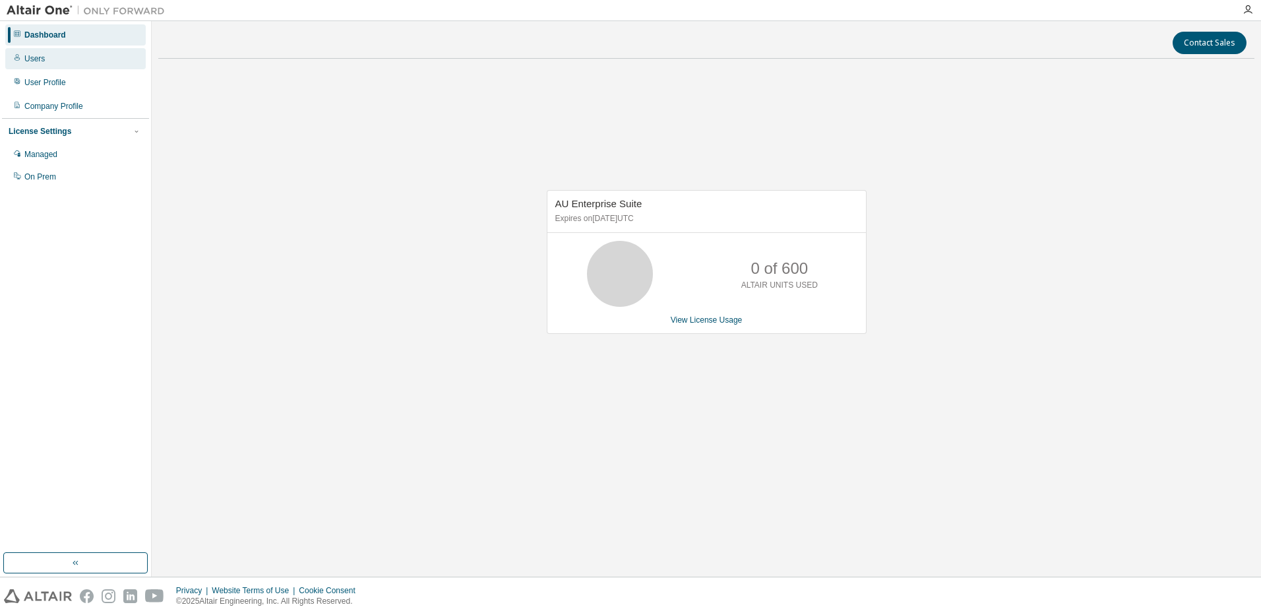
click at [36, 67] on div "Users" at bounding box center [75, 58] width 140 height 21
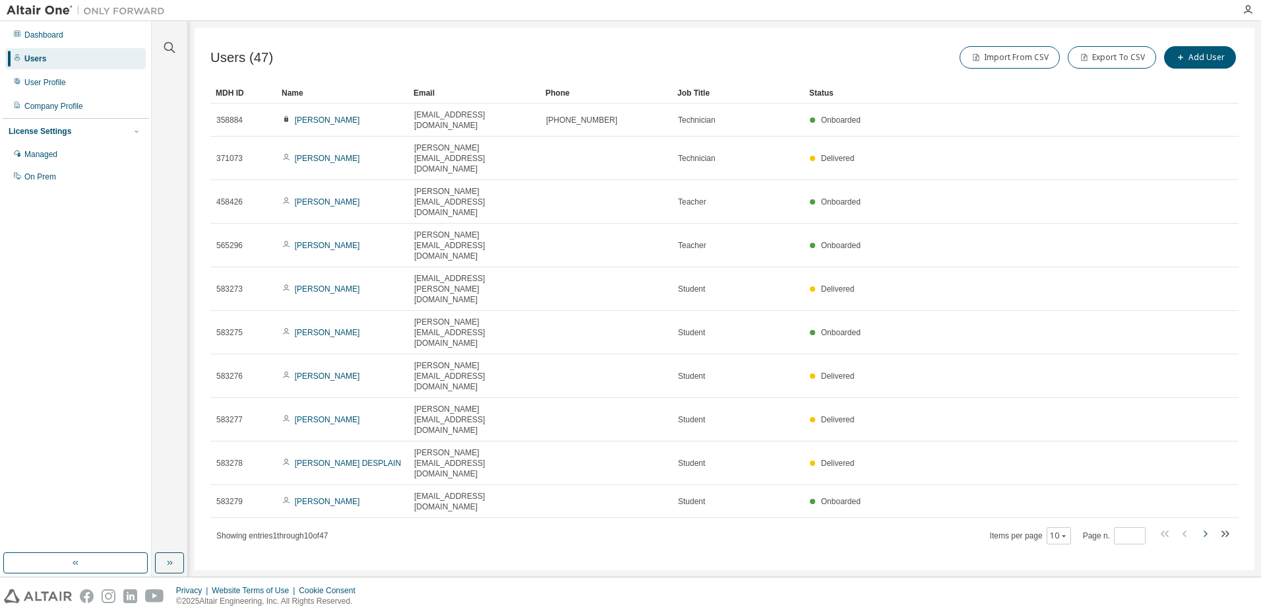
click at [1203, 526] on icon "button" at bounding box center [1205, 534] width 16 height 16
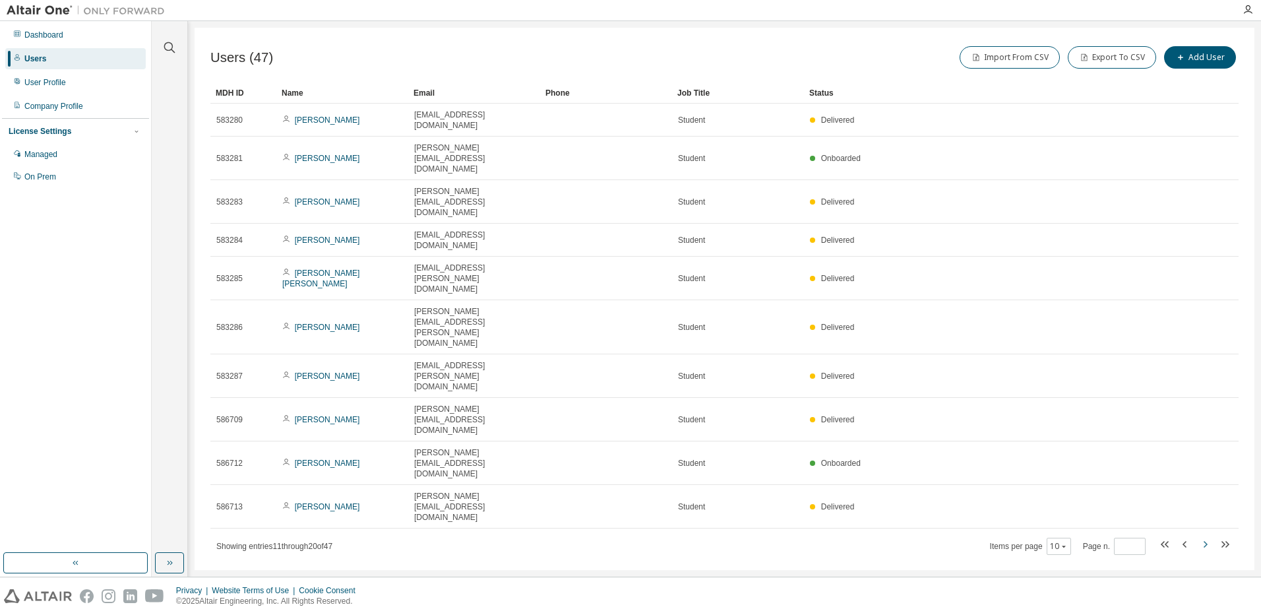
click at [1203, 536] on icon "button" at bounding box center [1205, 544] width 16 height 16
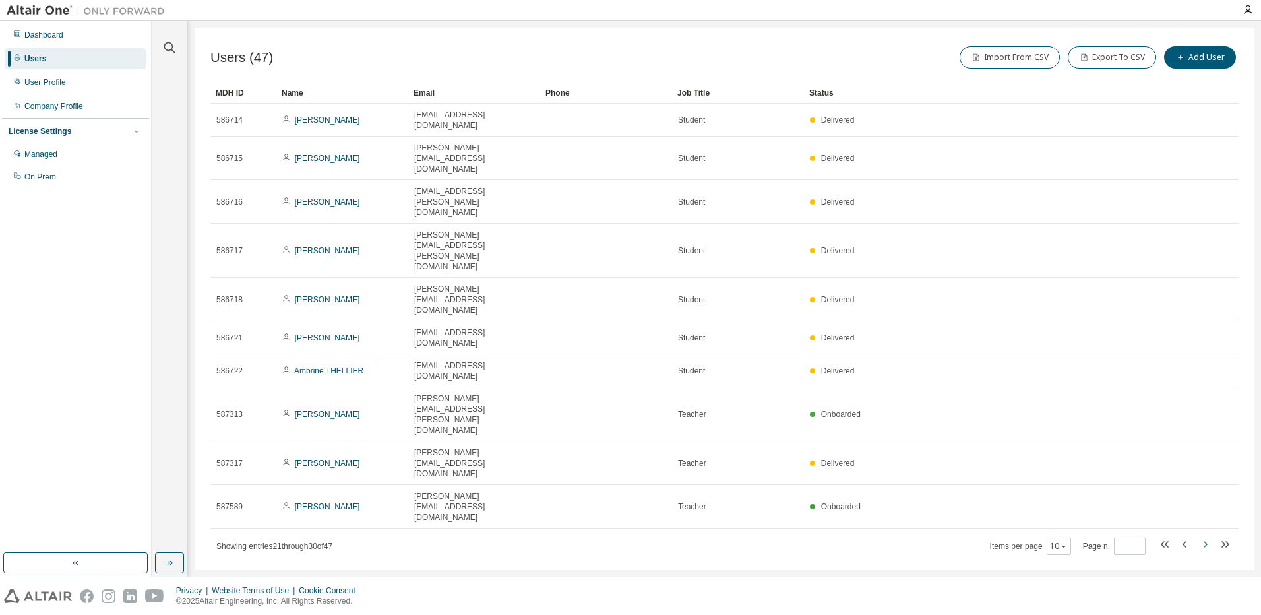
click at [1203, 536] on icon "button" at bounding box center [1205, 544] width 16 height 16
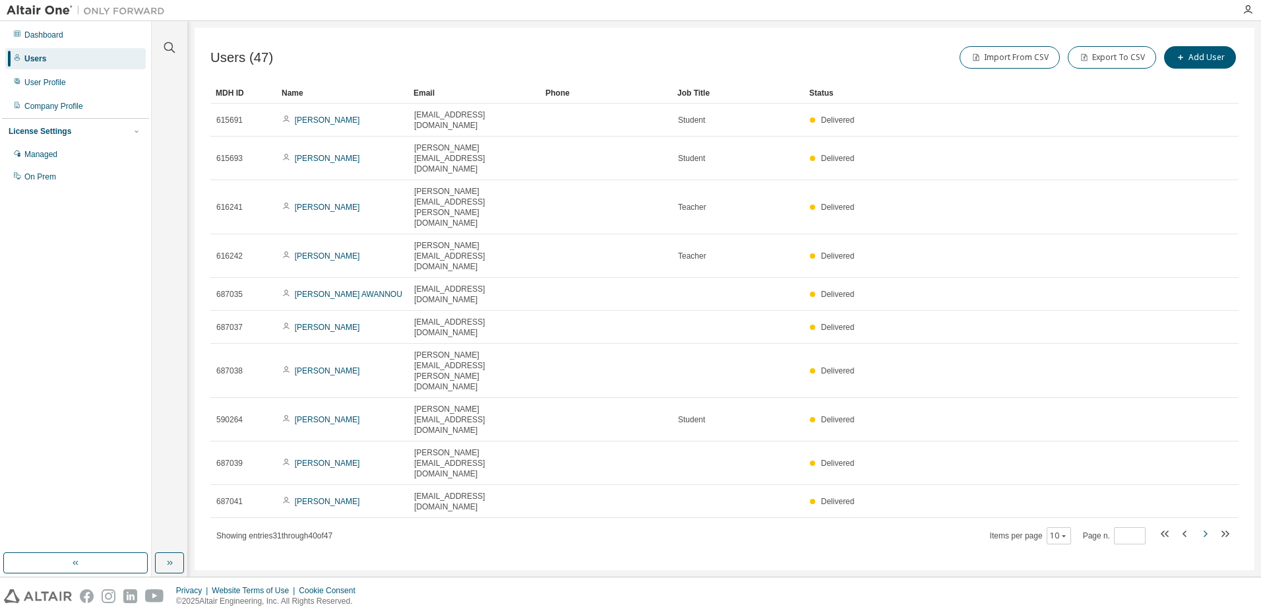
click at [1203, 526] on icon "button" at bounding box center [1205, 534] width 16 height 16
type input "*"
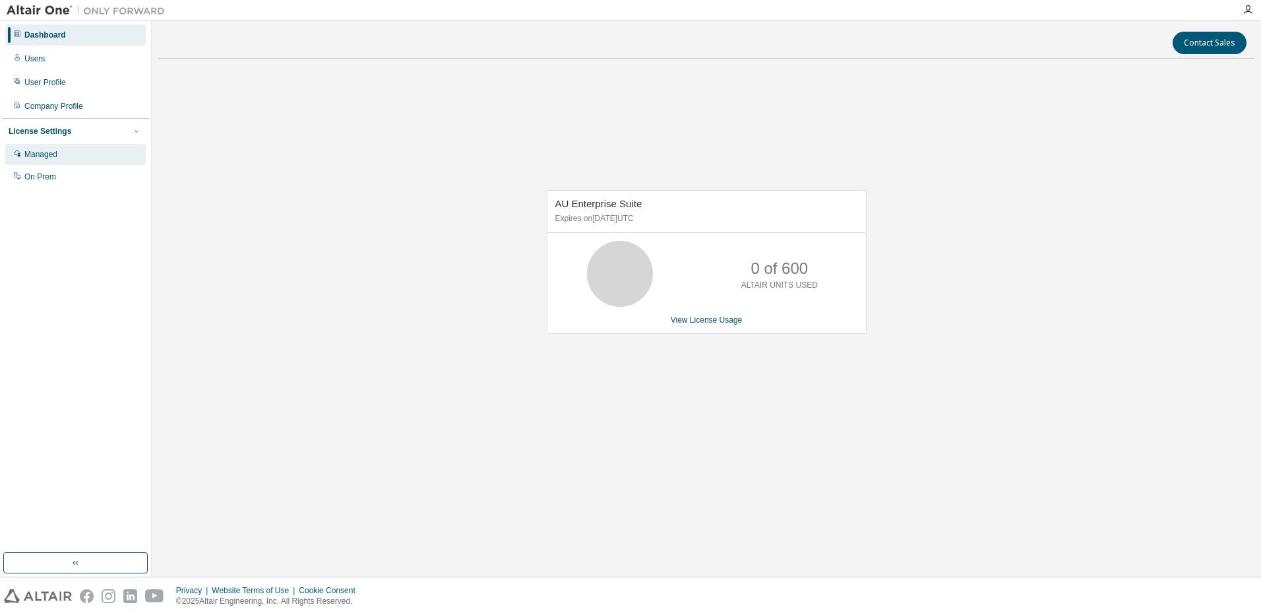
click at [46, 157] on div "Managed" at bounding box center [40, 154] width 33 height 11
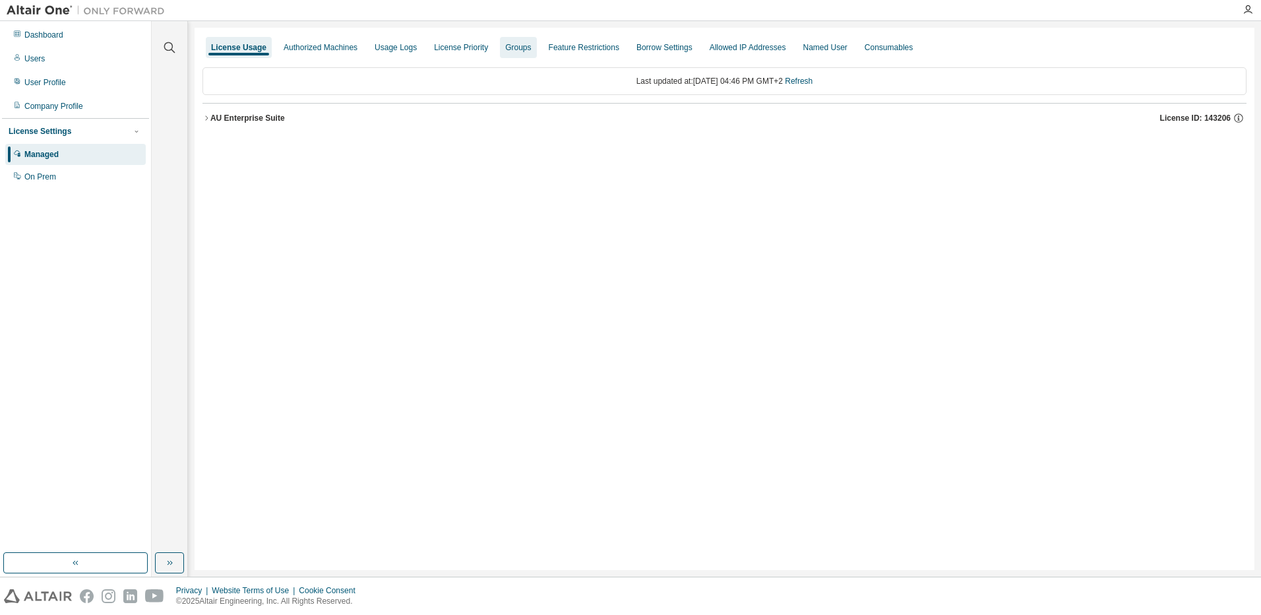
click at [531, 51] on div "Groups" at bounding box center [518, 47] width 26 height 11
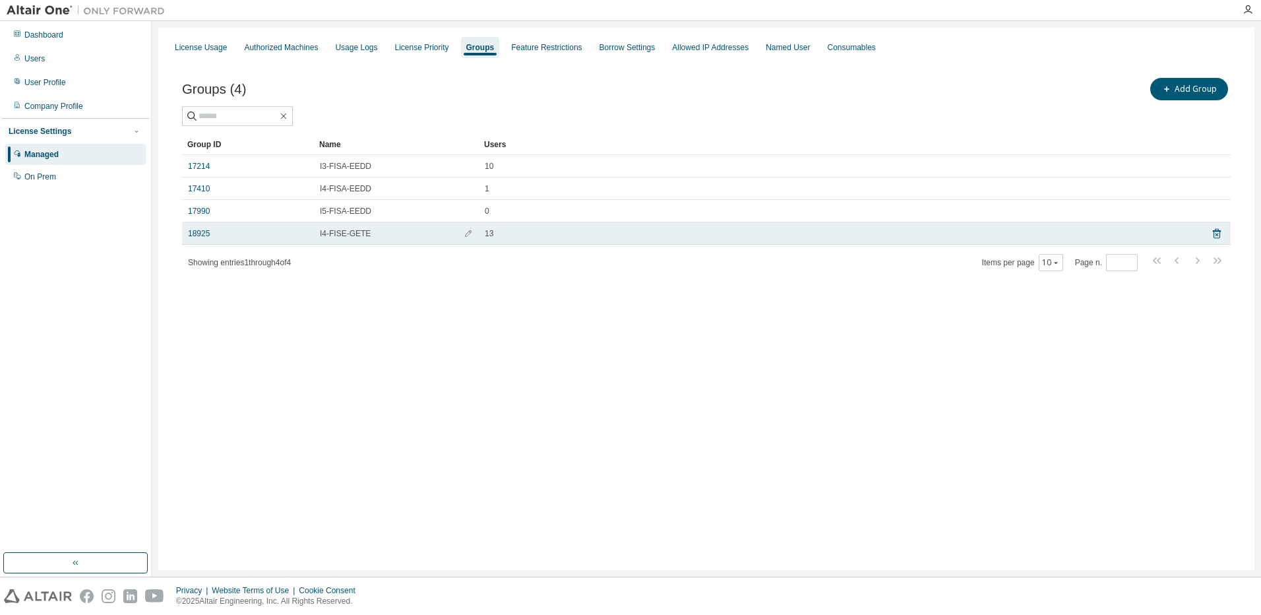
click at [334, 233] on span "I4-FISE-GETE" at bounding box center [345, 233] width 51 height 11
click at [199, 235] on link "18925" at bounding box center [199, 233] width 22 height 11
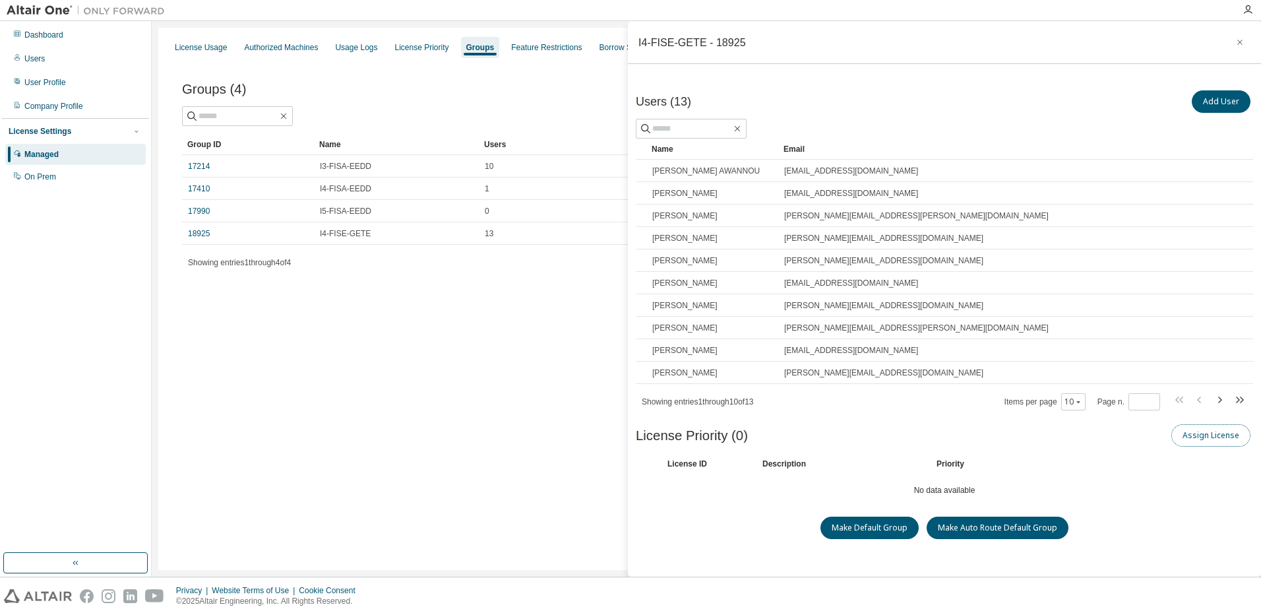
click at [1007, 439] on button "Assign License" at bounding box center [1210, 435] width 79 height 22
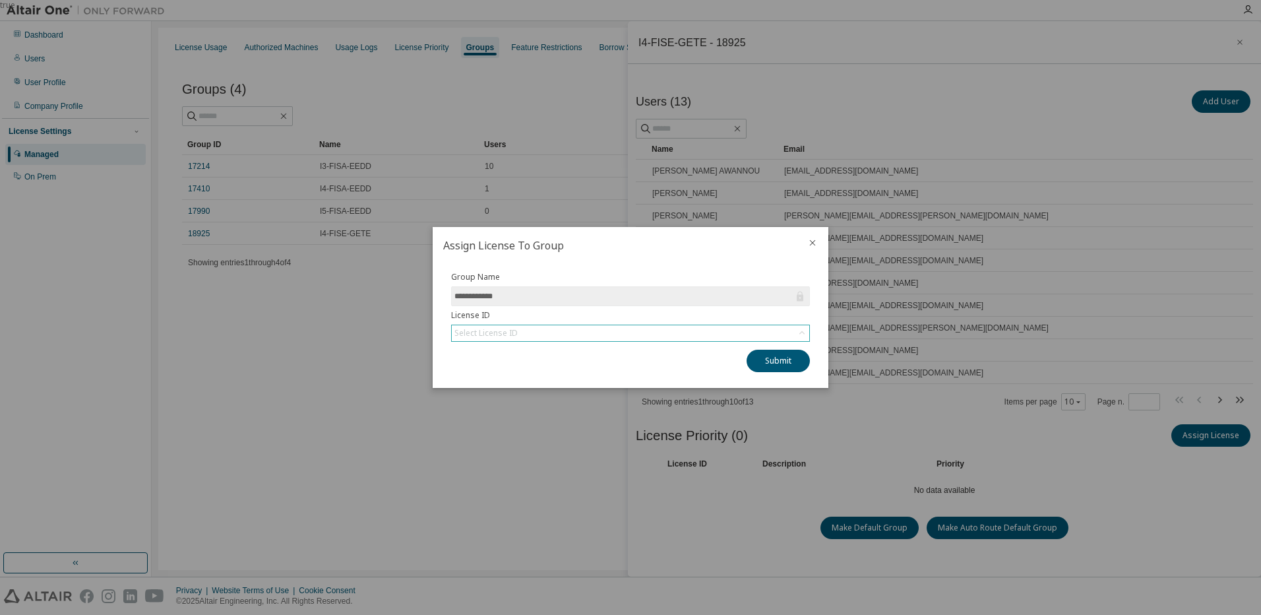
click at [588, 330] on div "Select License ID" at bounding box center [630, 333] width 357 height 16
click at [549, 371] on li "143206 - AU Enterprise Suite" at bounding box center [629, 369] width 355 height 17
click at [768, 353] on button "Submit" at bounding box center [777, 360] width 63 height 22
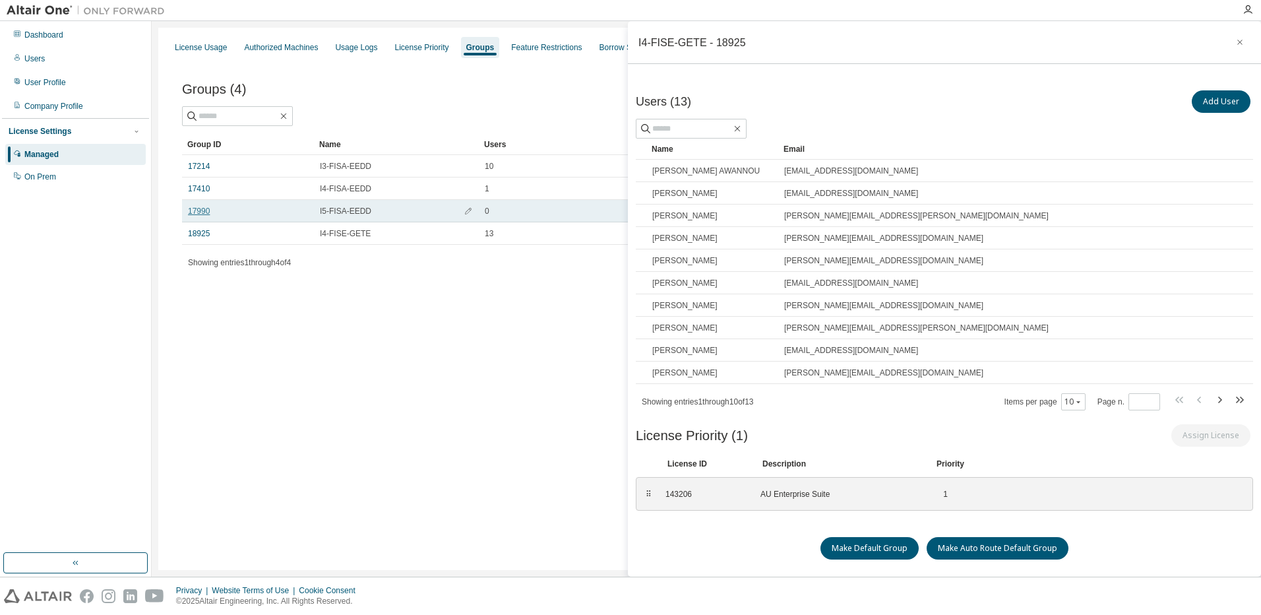
click at [197, 214] on link "17990" at bounding box center [199, 211] width 22 height 11
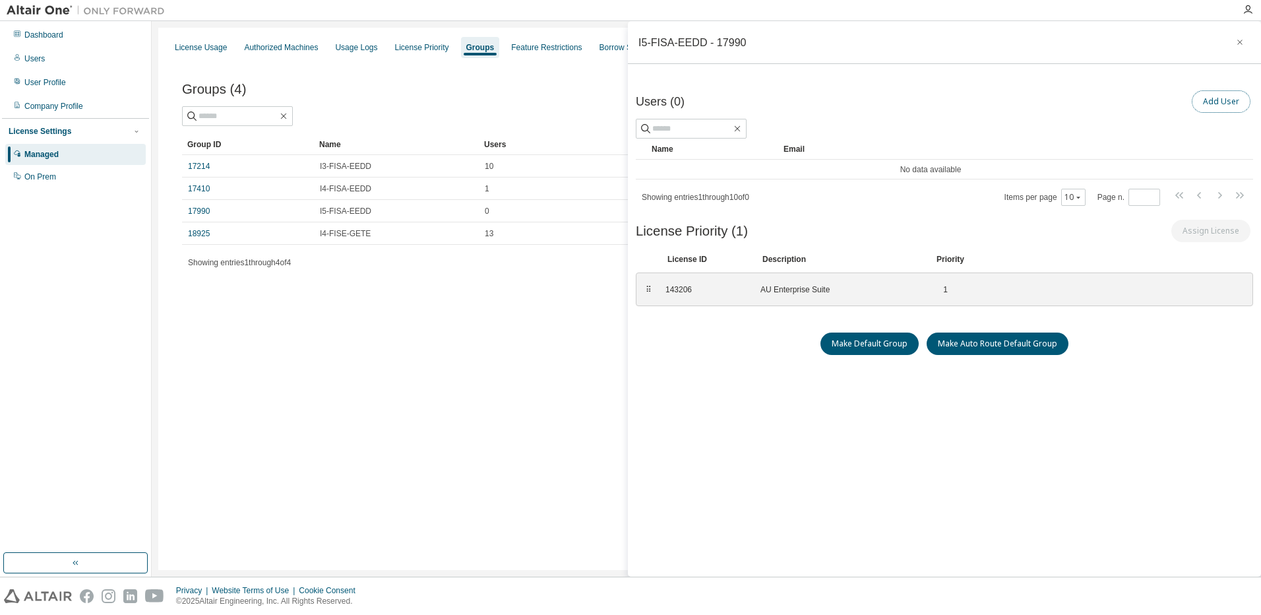
click at [1007, 100] on button "Add User" at bounding box center [1221, 101] width 59 height 22
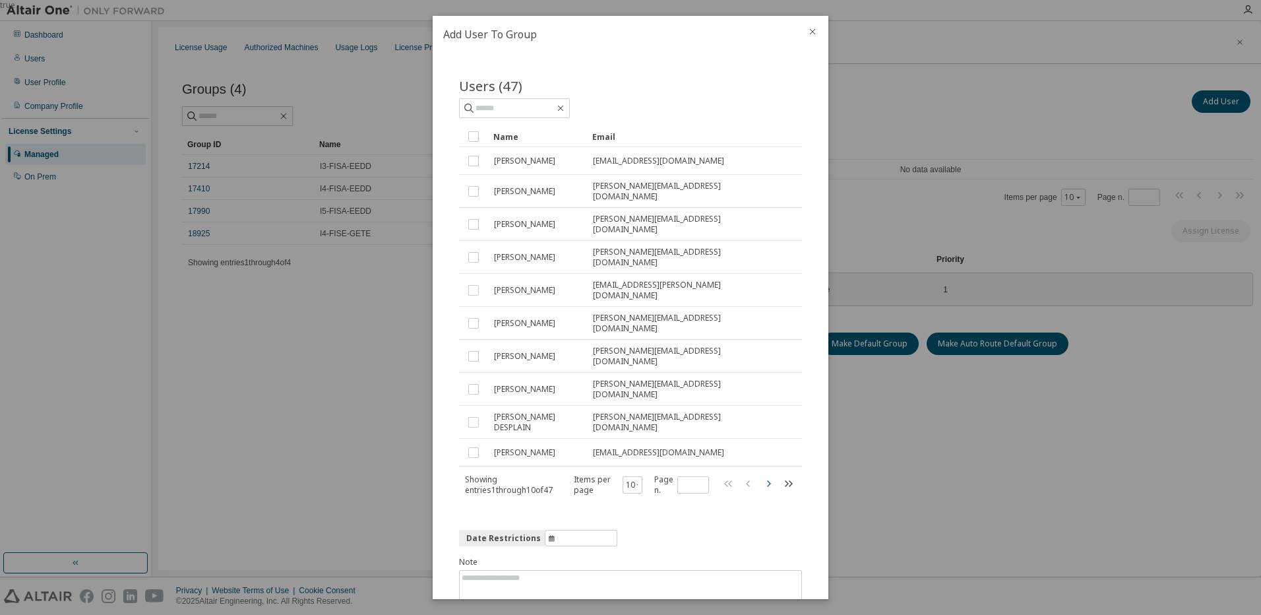
click at [767, 471] on icon "button" at bounding box center [769, 482] width 4 height 7
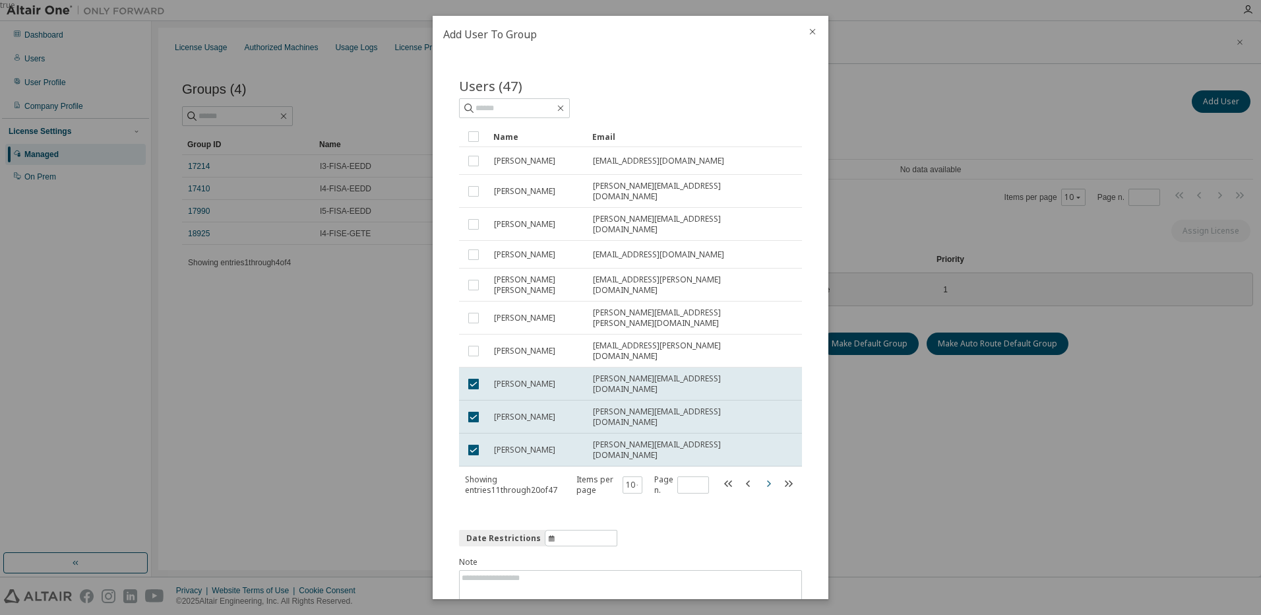
click at [760, 471] on icon "button" at bounding box center [768, 483] width 16 height 16
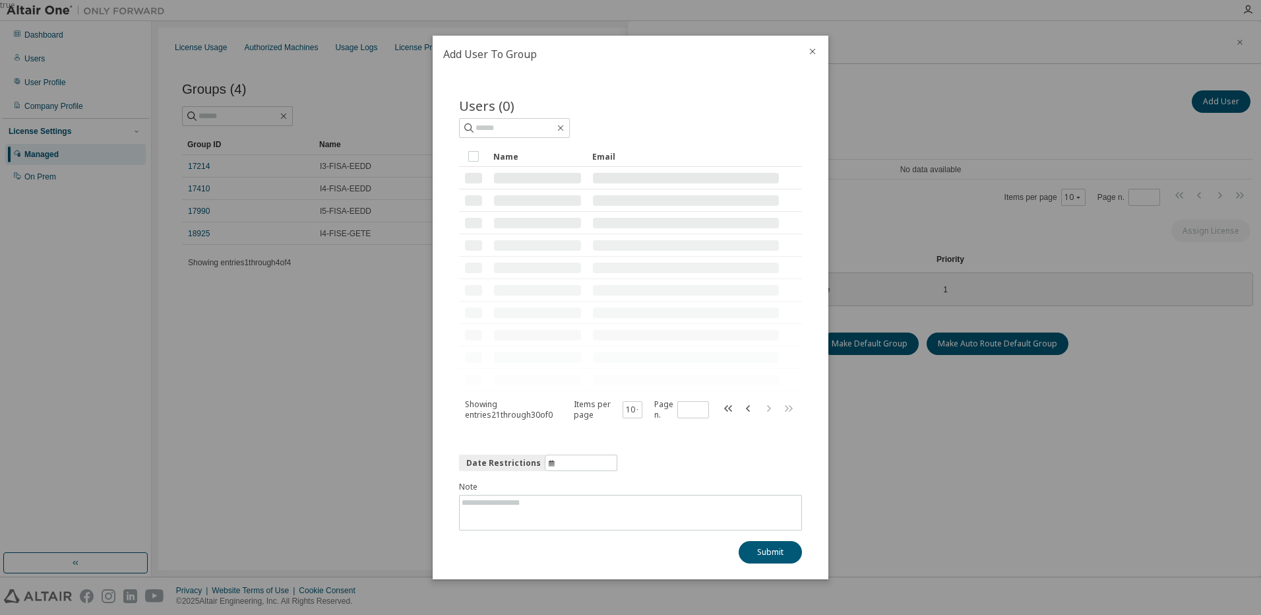
type input "*"
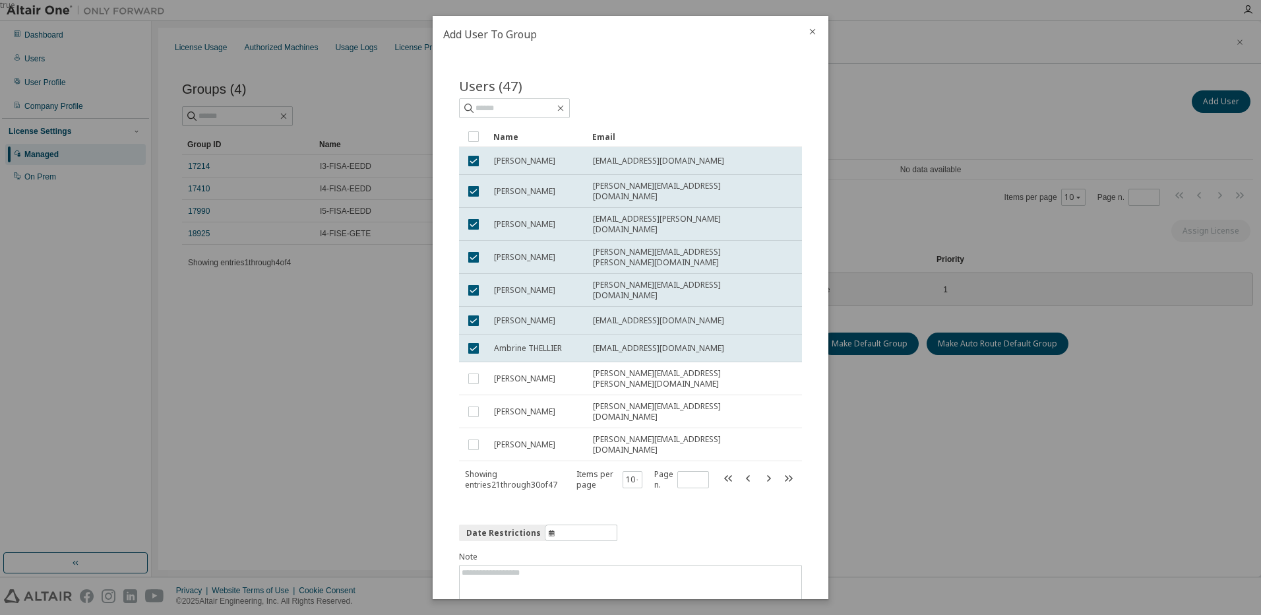
click at [765, 471] on button "Submit" at bounding box center [770, 622] width 63 height 22
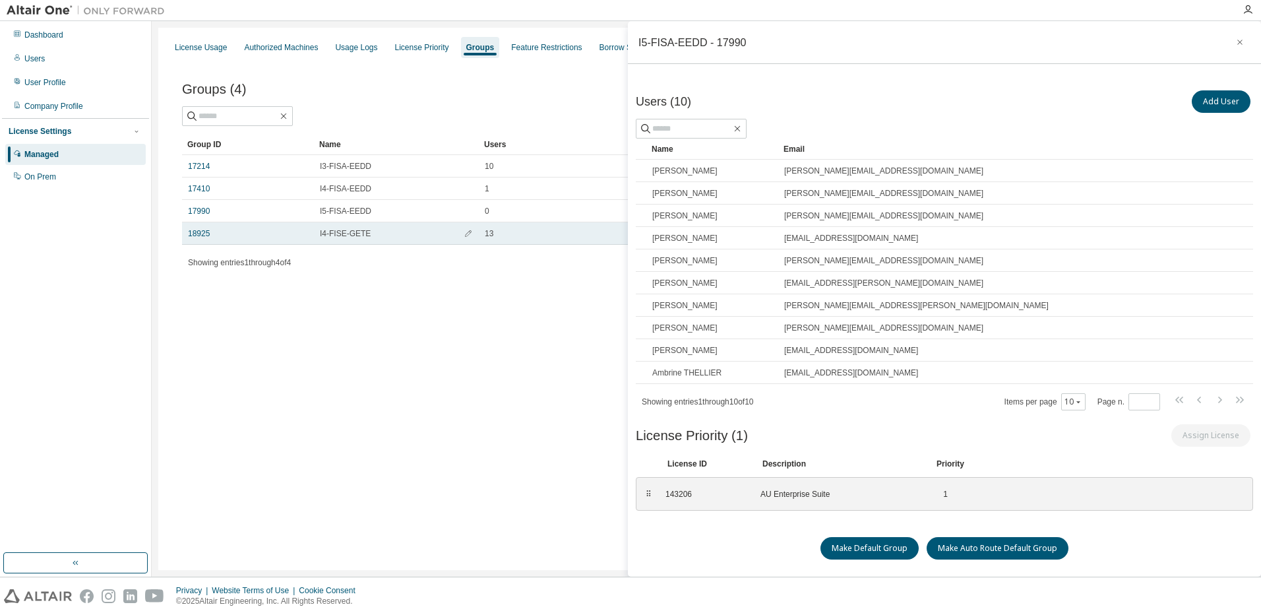
click at [307, 229] on div "18925" at bounding box center [248, 233] width 120 height 11
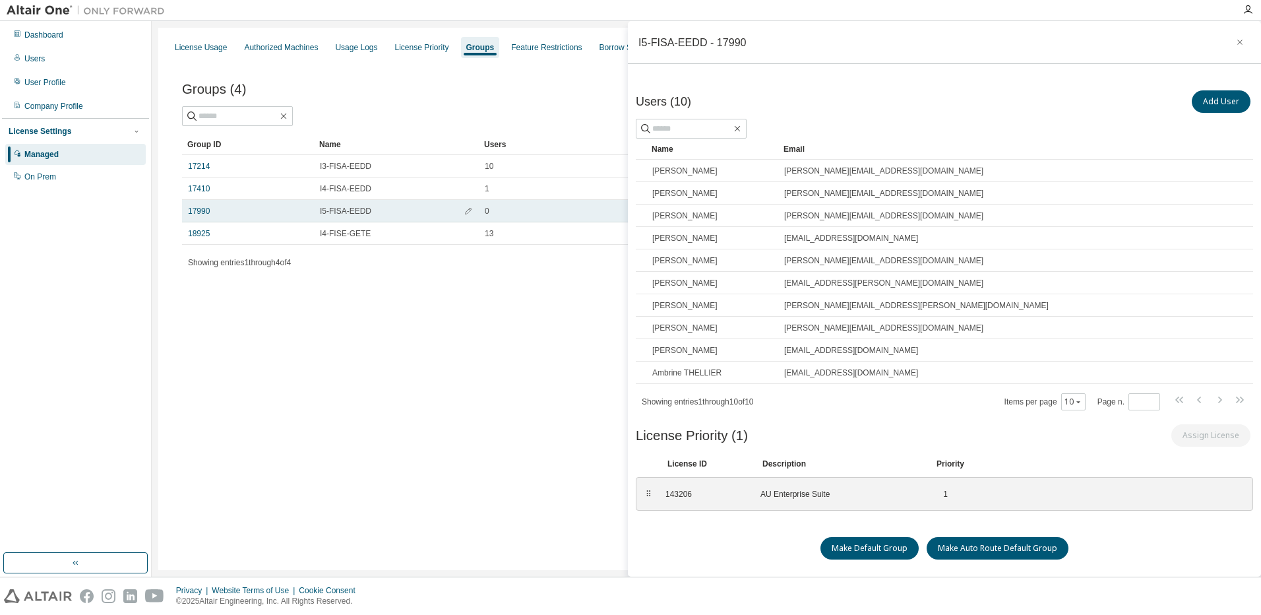
click at [332, 216] on span "I5-FISA-EEDD" at bounding box center [345, 211] width 51 height 11
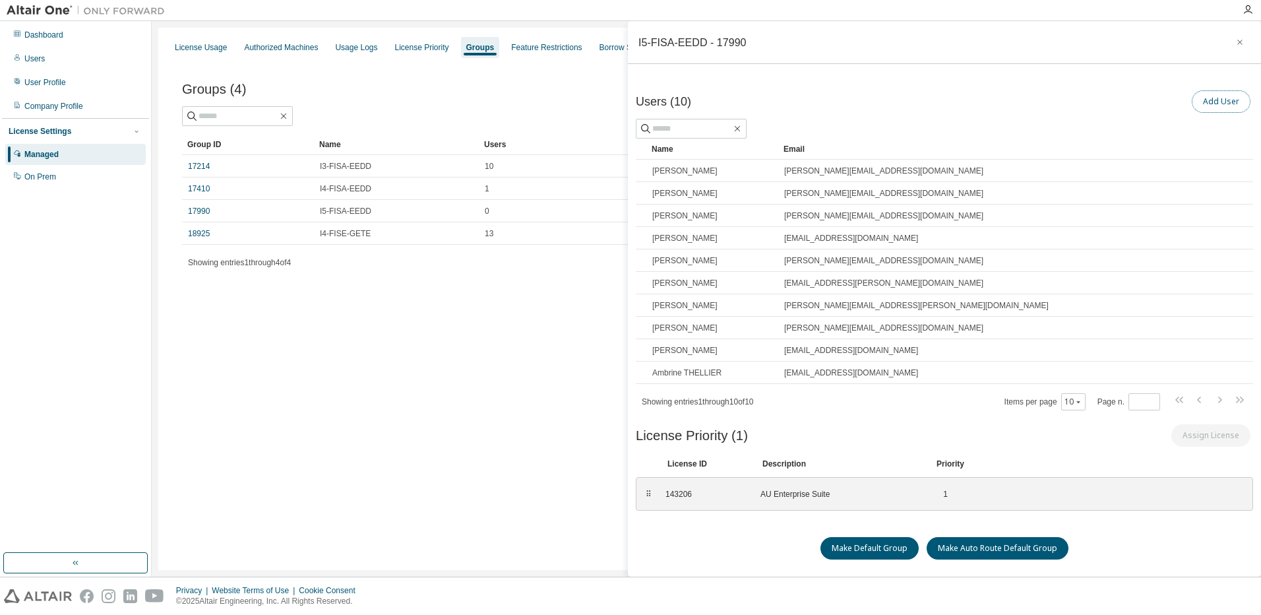
click at [1007, 98] on button "Add User" at bounding box center [1221, 101] width 59 height 22
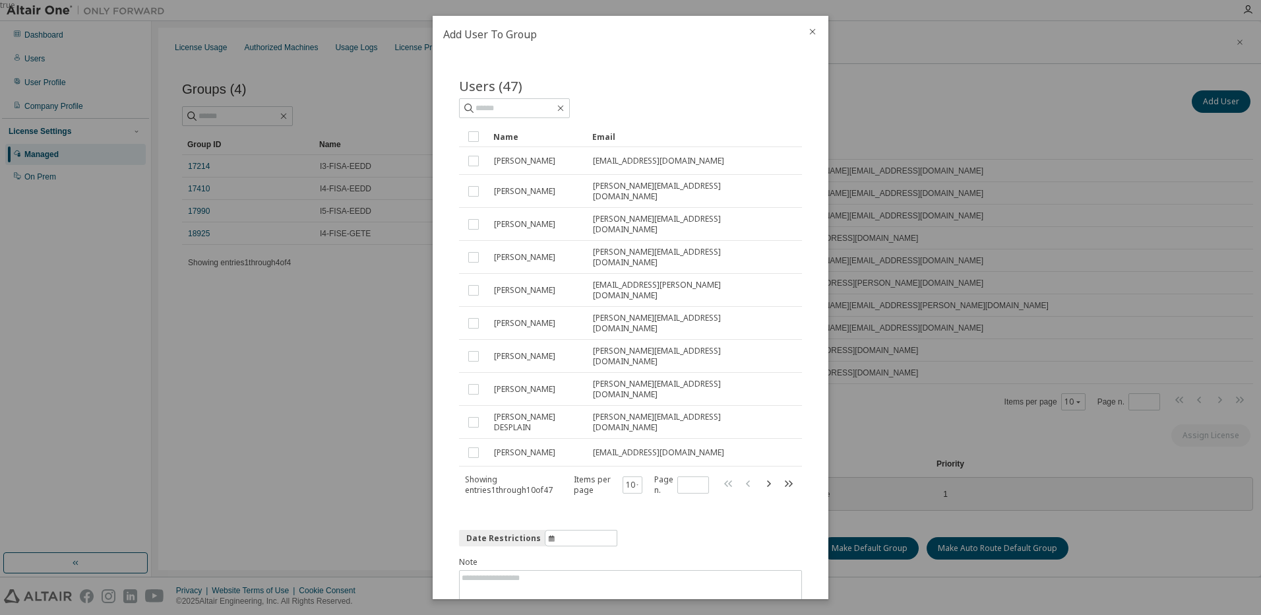
click at [810, 30] on icon "close" at bounding box center [812, 31] width 11 height 11
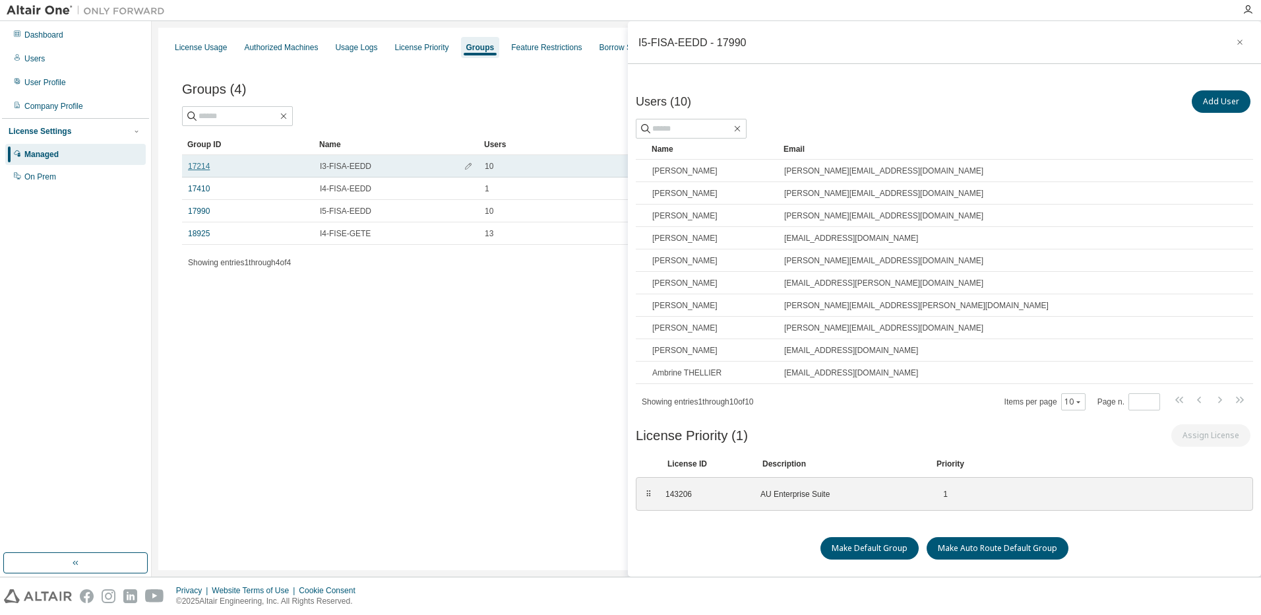
click at [201, 164] on link "17214" at bounding box center [199, 166] width 22 height 11
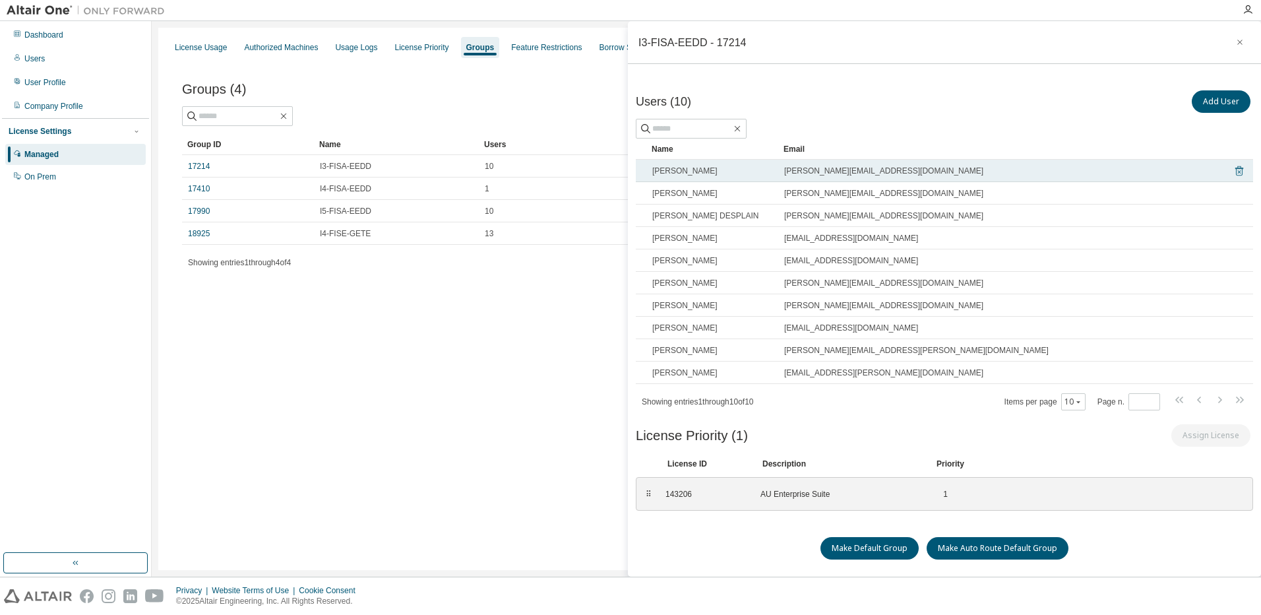
click at [1233, 167] on icon at bounding box center [1239, 171] width 12 height 16
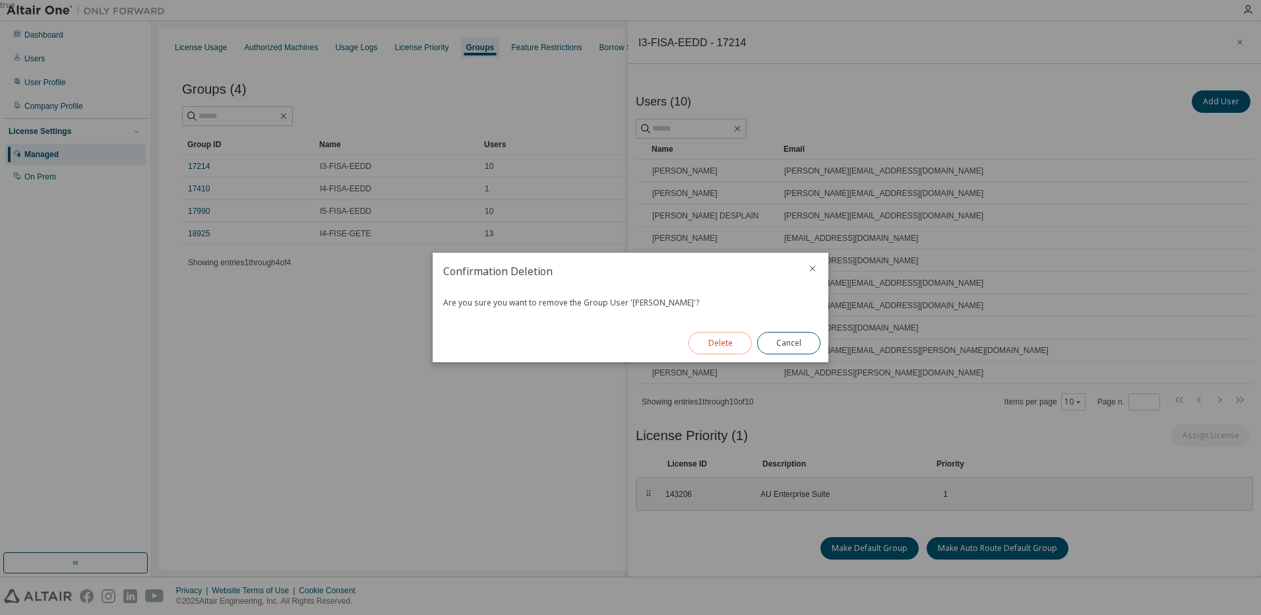
click at [719, 340] on button "Delete" at bounding box center [719, 343] width 63 height 22
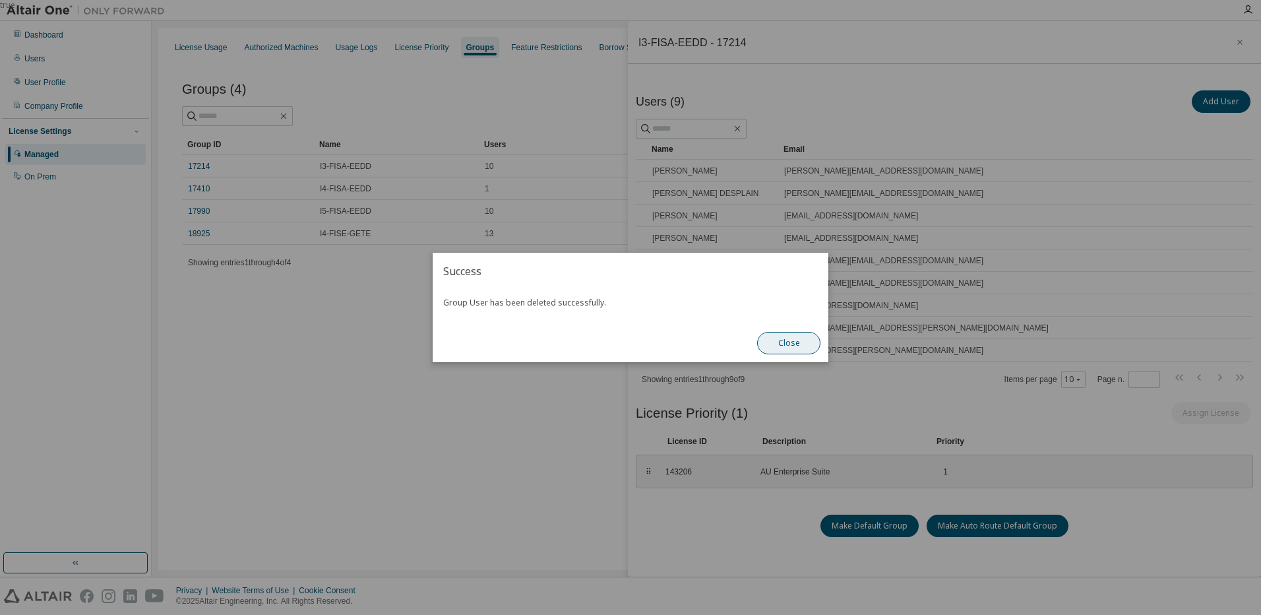
click at [800, 343] on button "Close" at bounding box center [788, 343] width 63 height 22
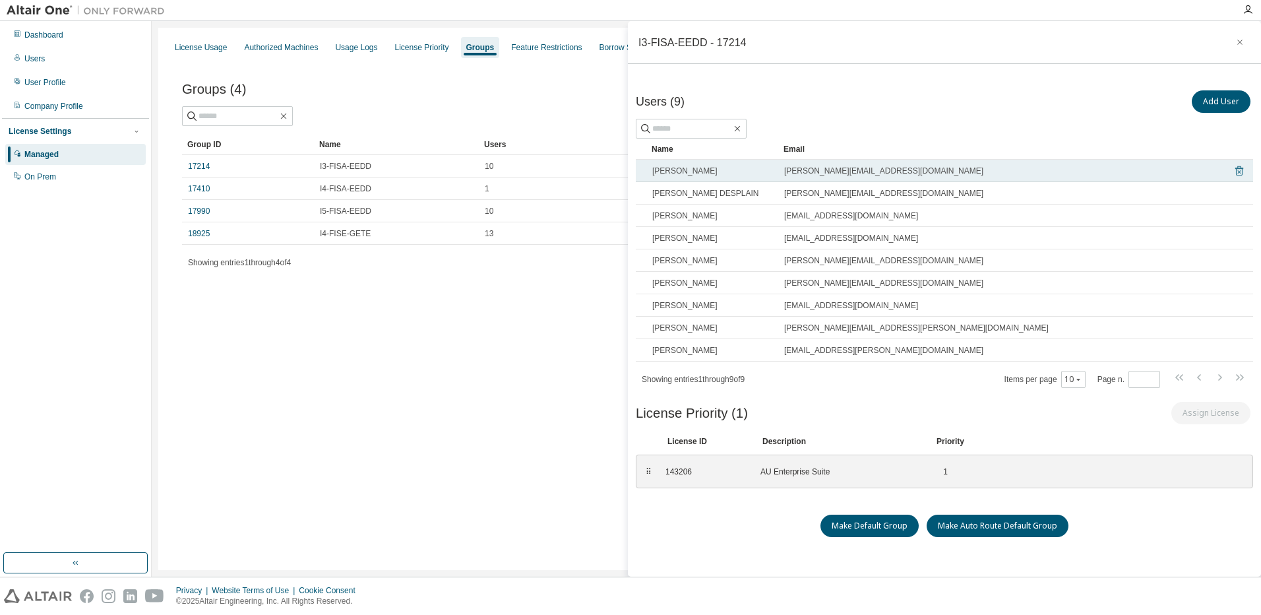
click at [1235, 169] on icon at bounding box center [1239, 171] width 8 height 10
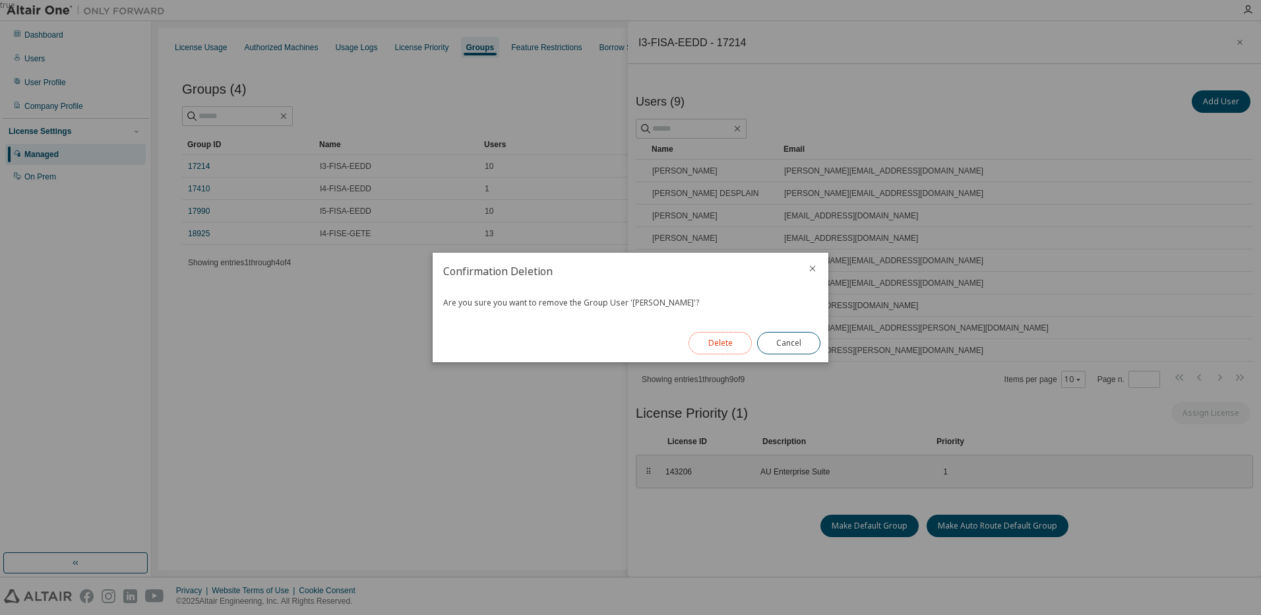
click at [707, 349] on button "Delete" at bounding box center [719, 343] width 63 height 22
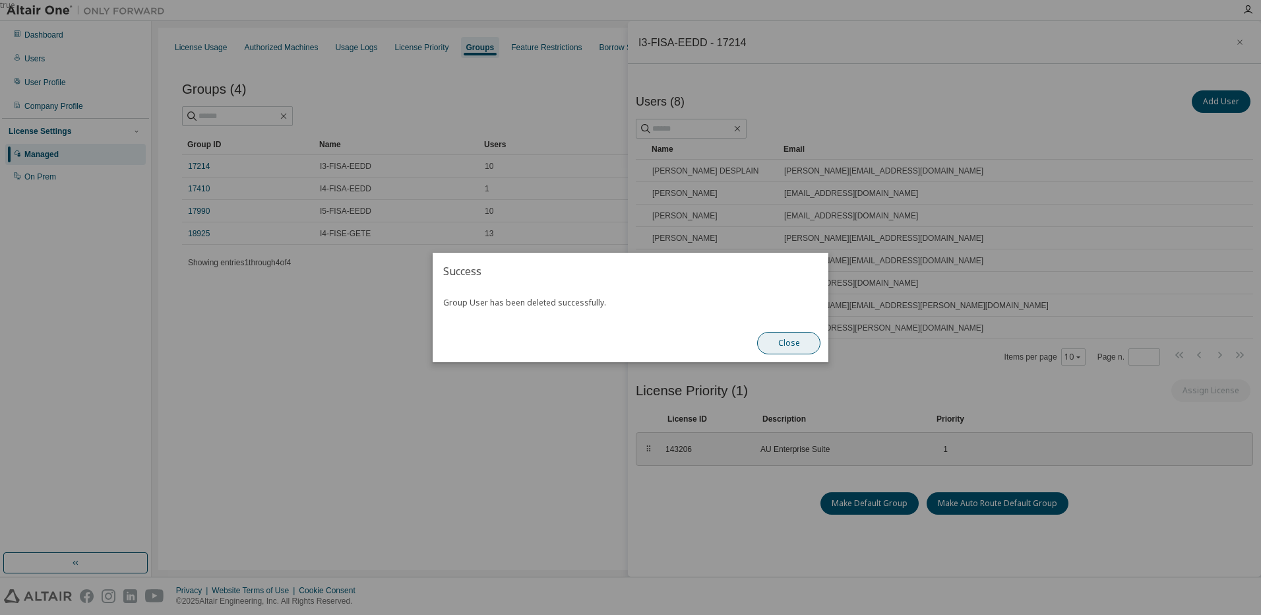
click at [787, 349] on button "Close" at bounding box center [788, 343] width 63 height 22
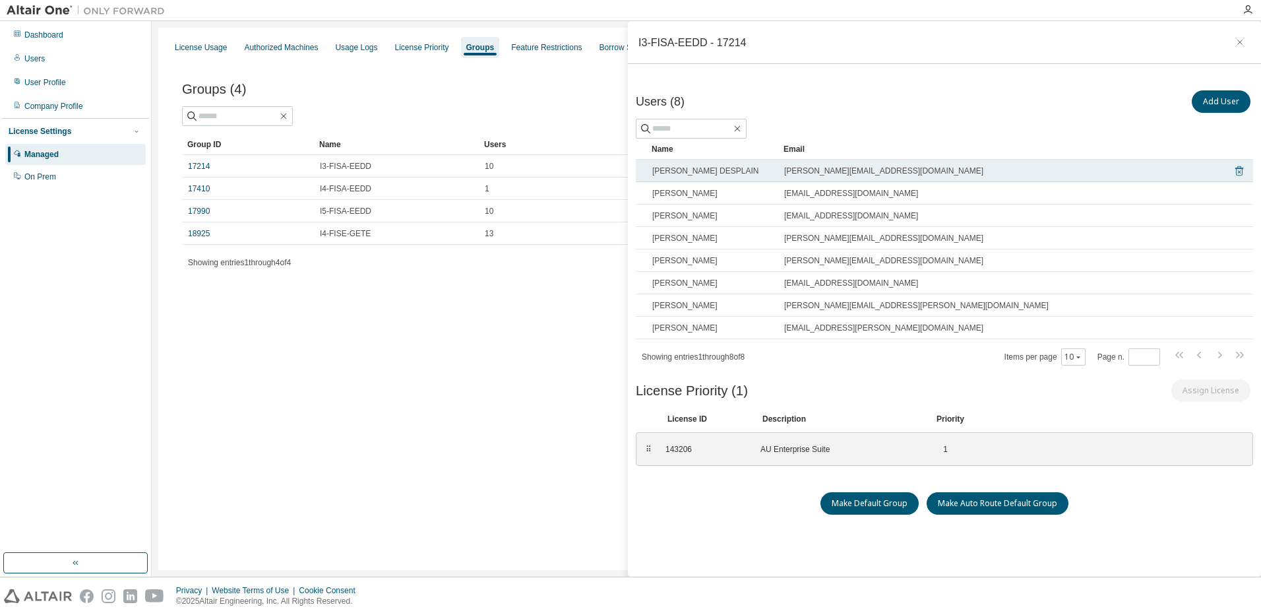
click at [1235, 167] on icon at bounding box center [1239, 171] width 8 height 10
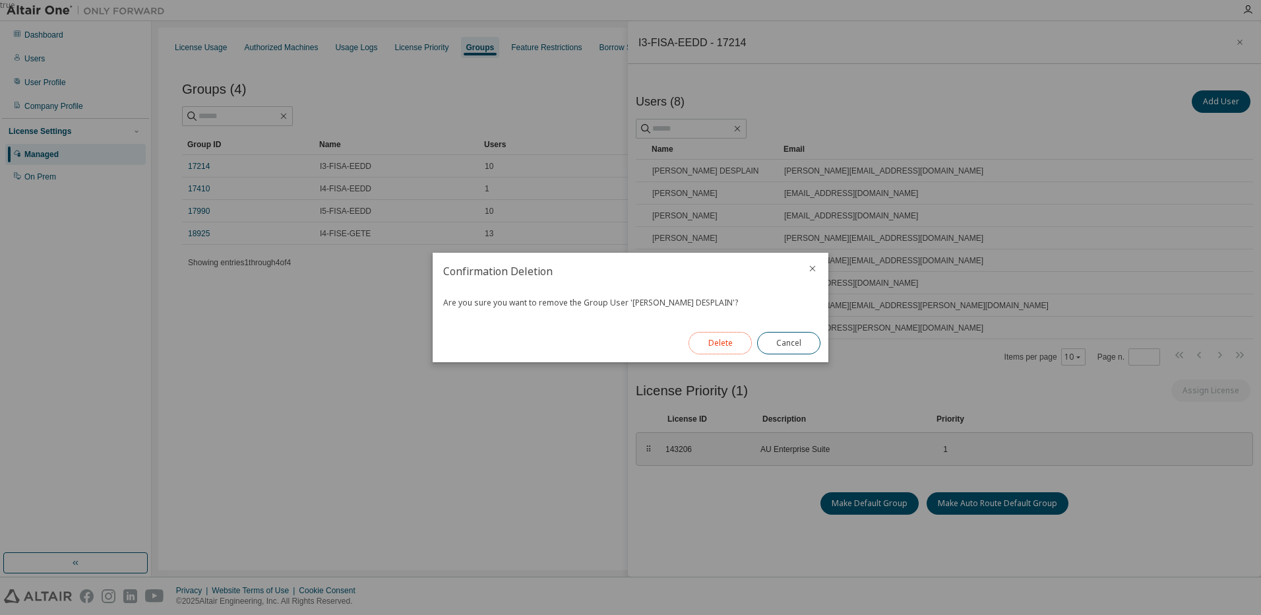
click at [706, 341] on button "Delete" at bounding box center [719, 343] width 63 height 22
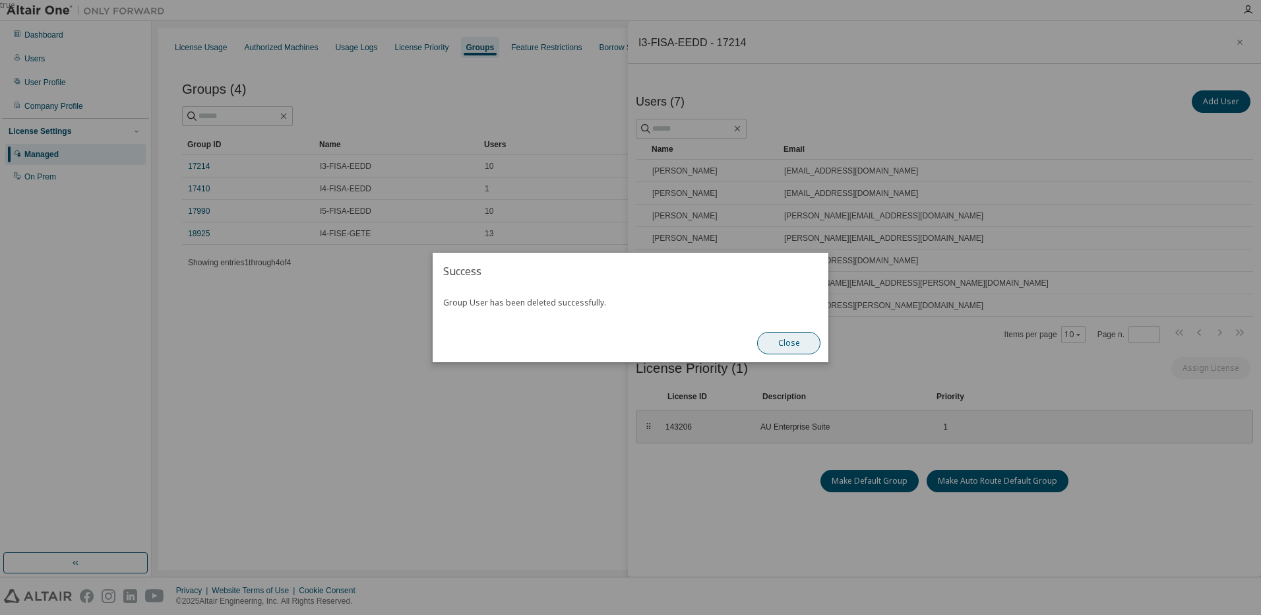
click at [797, 338] on button "Close" at bounding box center [788, 343] width 63 height 22
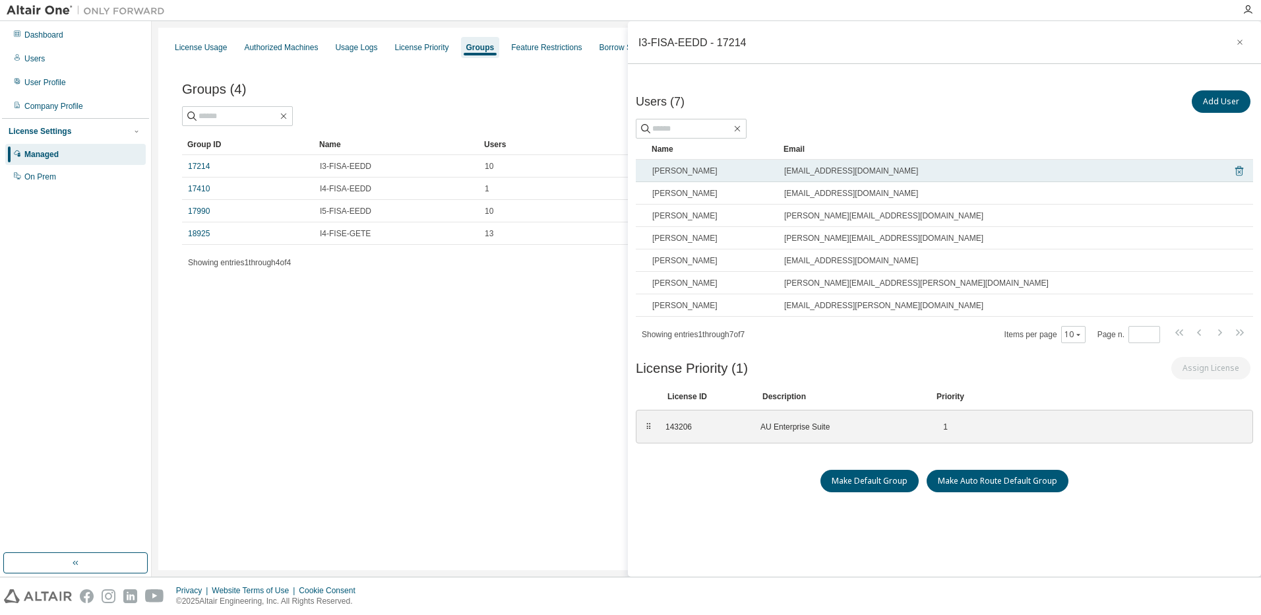
click at [1233, 172] on icon at bounding box center [1239, 171] width 12 height 16
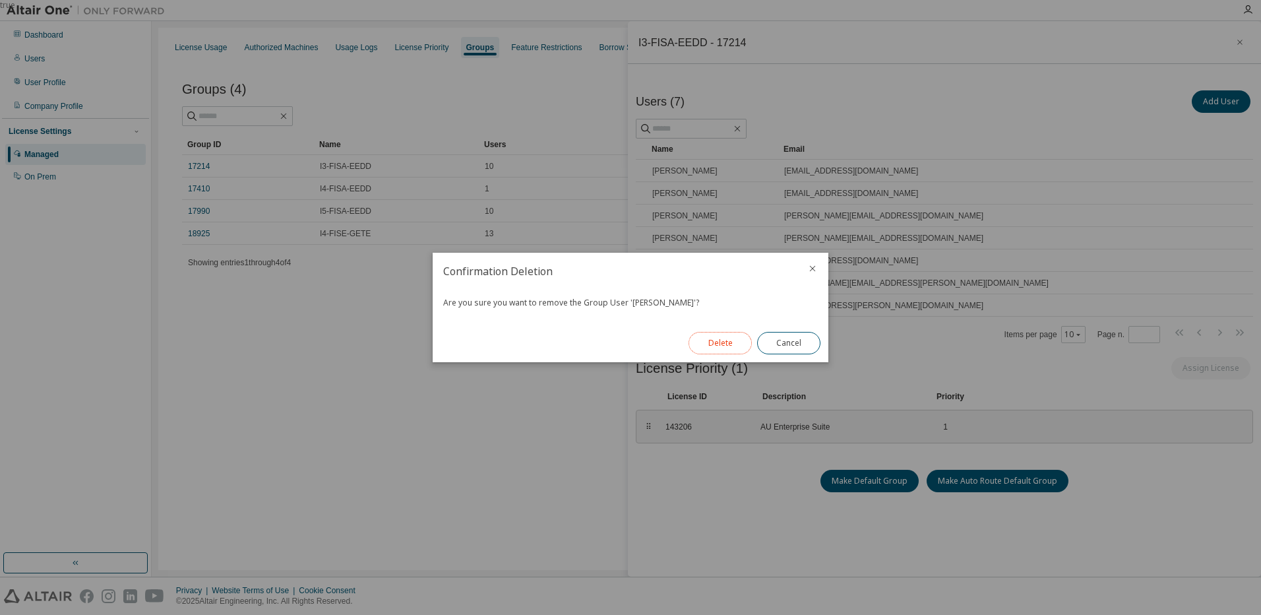
click at [727, 349] on button "Delete" at bounding box center [719, 343] width 63 height 22
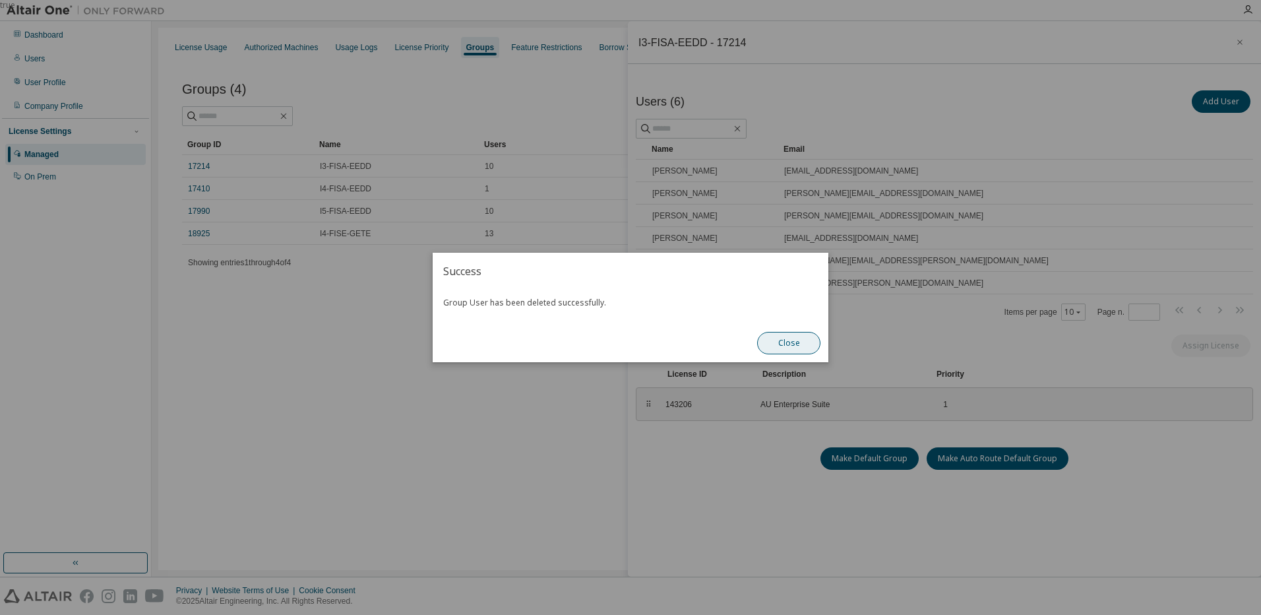
click at [785, 338] on button "Close" at bounding box center [788, 343] width 63 height 22
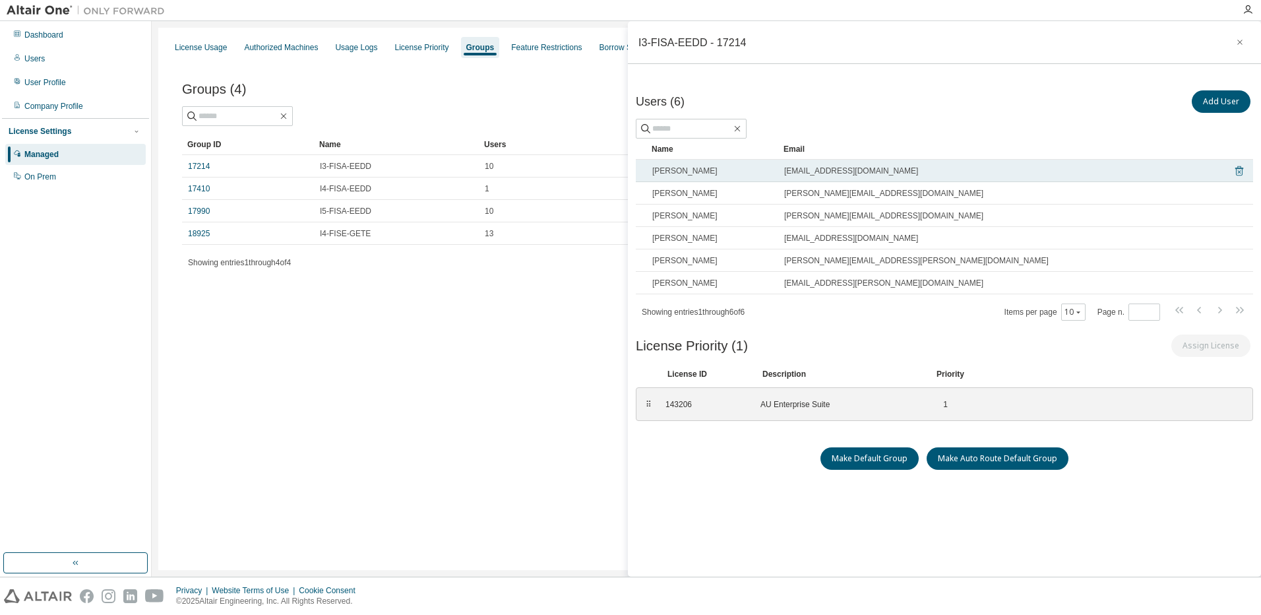
click at [1235, 169] on icon at bounding box center [1239, 171] width 8 height 10
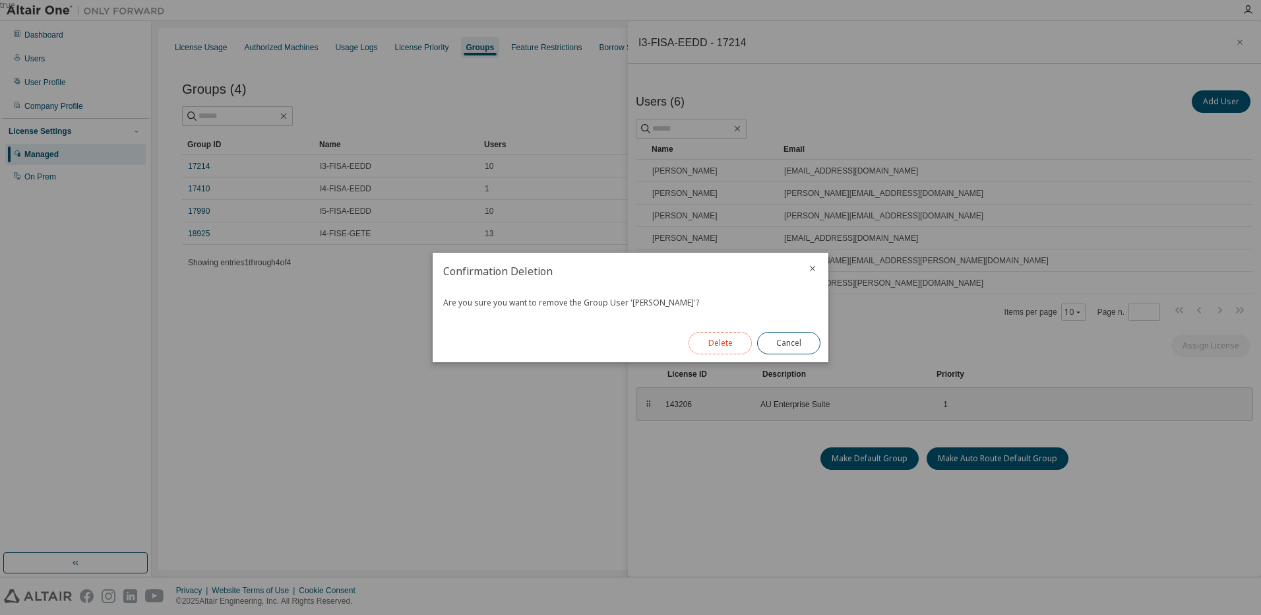
click at [735, 345] on button "Delete" at bounding box center [719, 343] width 63 height 22
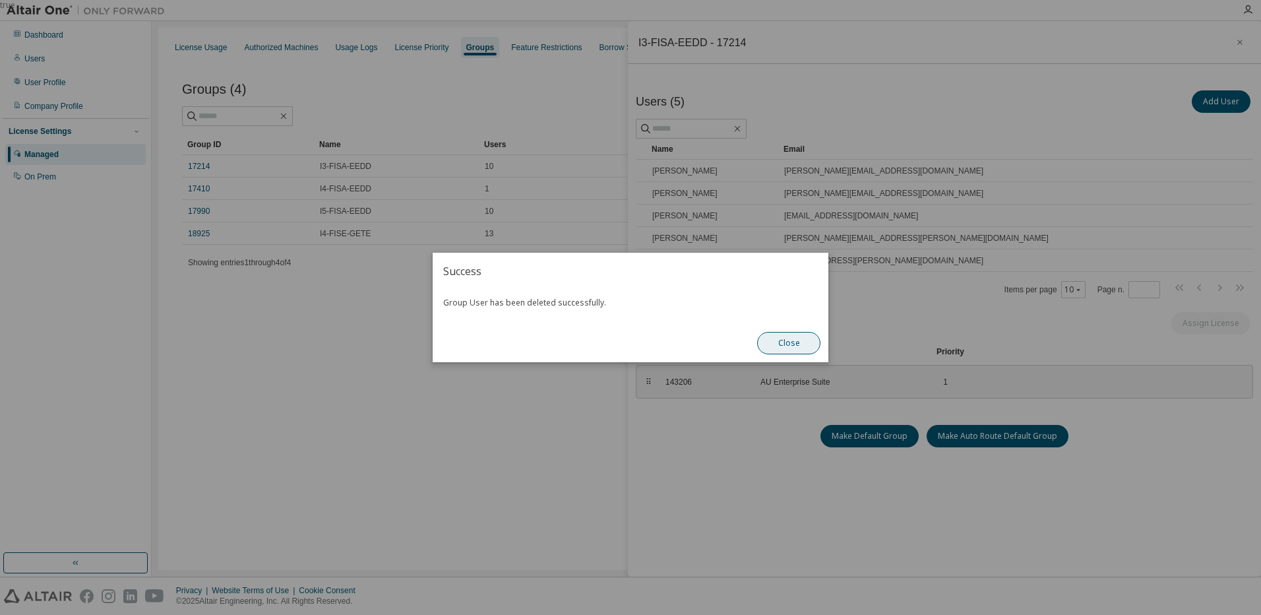
click at [789, 348] on button "Close" at bounding box center [788, 343] width 63 height 22
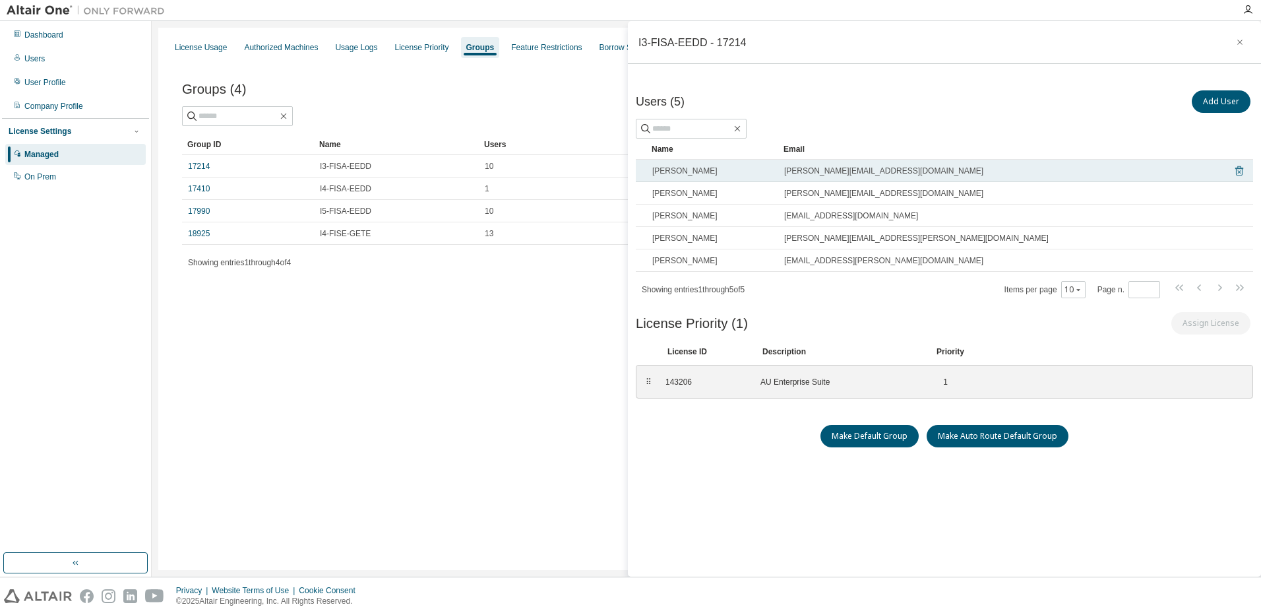
click at [1233, 170] on icon at bounding box center [1239, 171] width 12 height 16
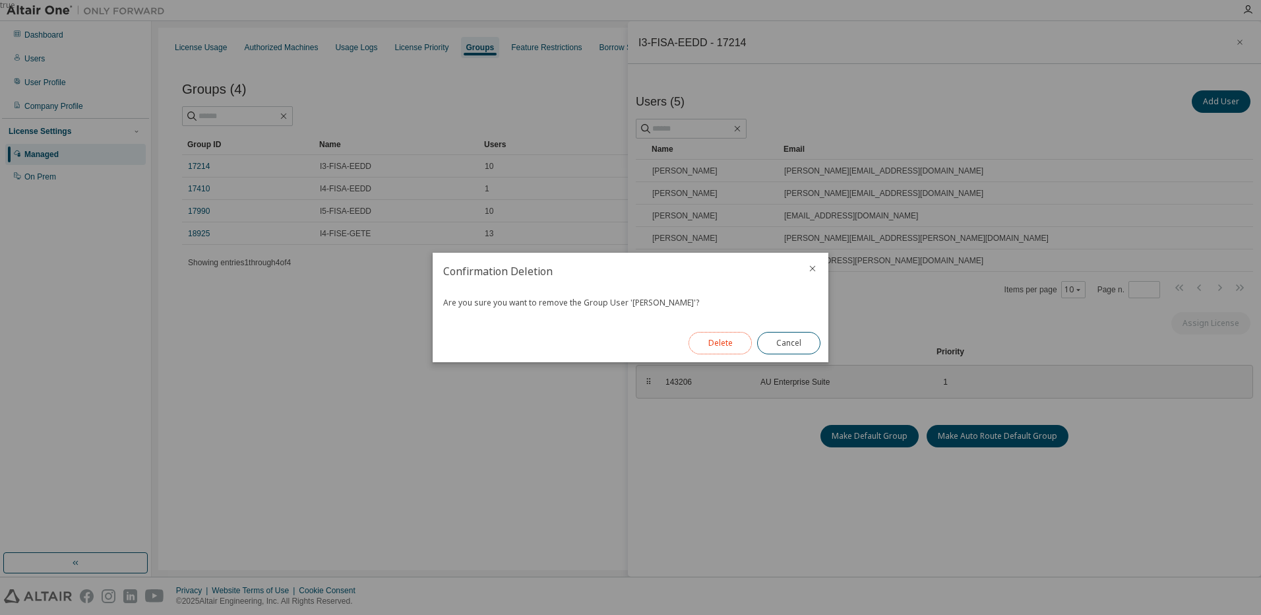
click at [727, 348] on button "Delete" at bounding box center [719, 343] width 63 height 22
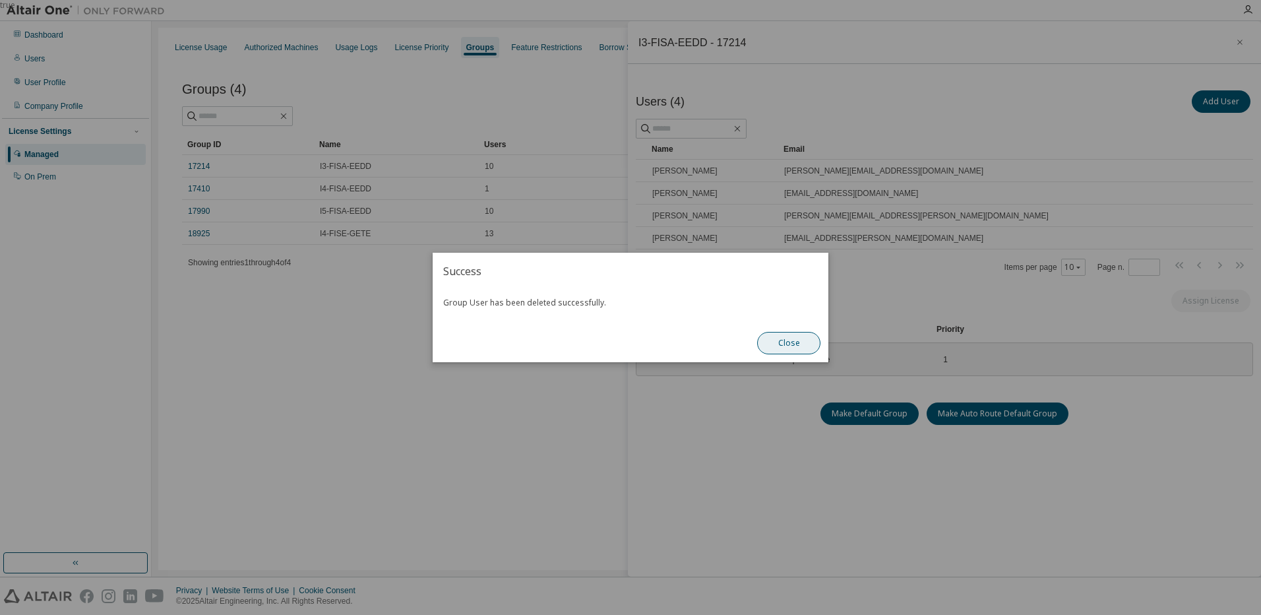
click at [782, 348] on button "Close" at bounding box center [788, 343] width 63 height 22
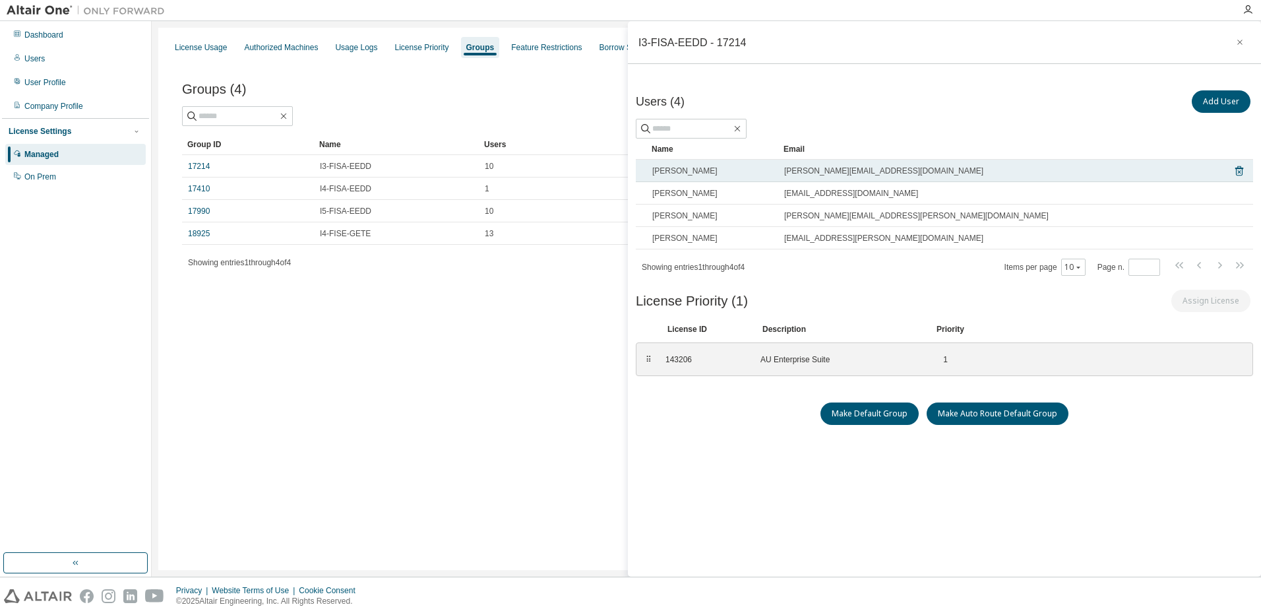
click at [1225, 173] on tr "Arnaud PARIZOT arnaud.parizot@etu.unilasalle.fr" at bounding box center [944, 171] width 617 height 22
click at [1225, 169] on tr "Arnaud PARIZOT arnaud.parizot@etu.unilasalle.fr" at bounding box center [944, 171] width 617 height 22
click at [1235, 171] on icon at bounding box center [1239, 171] width 8 height 10
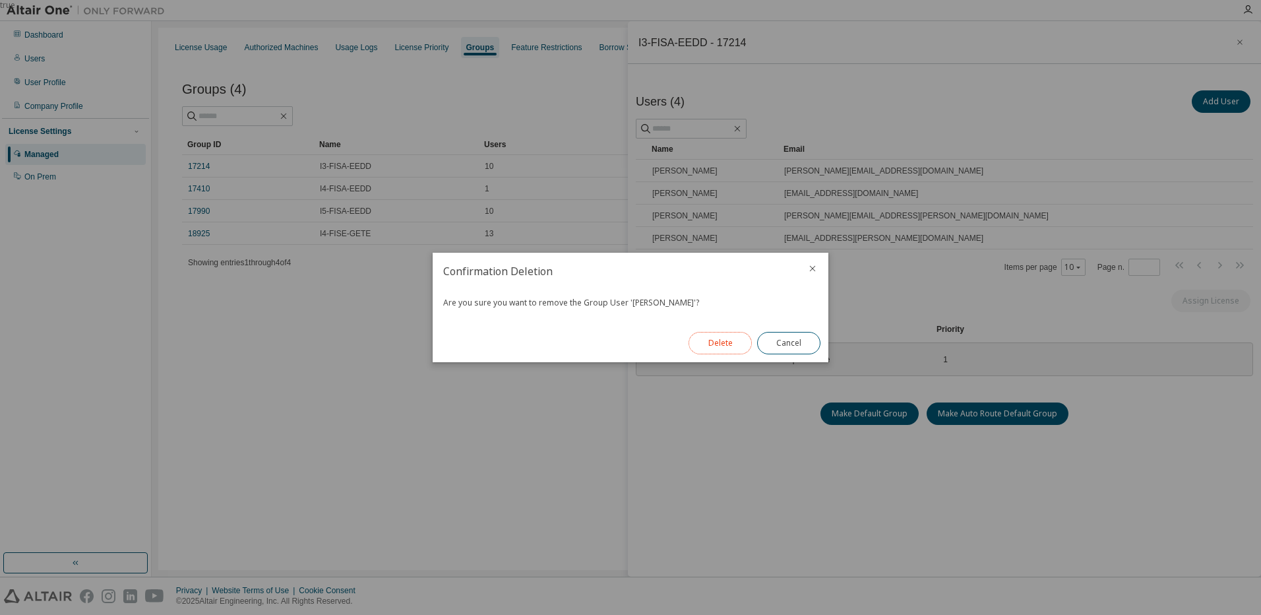
click at [709, 349] on button "Delete" at bounding box center [719, 343] width 63 height 22
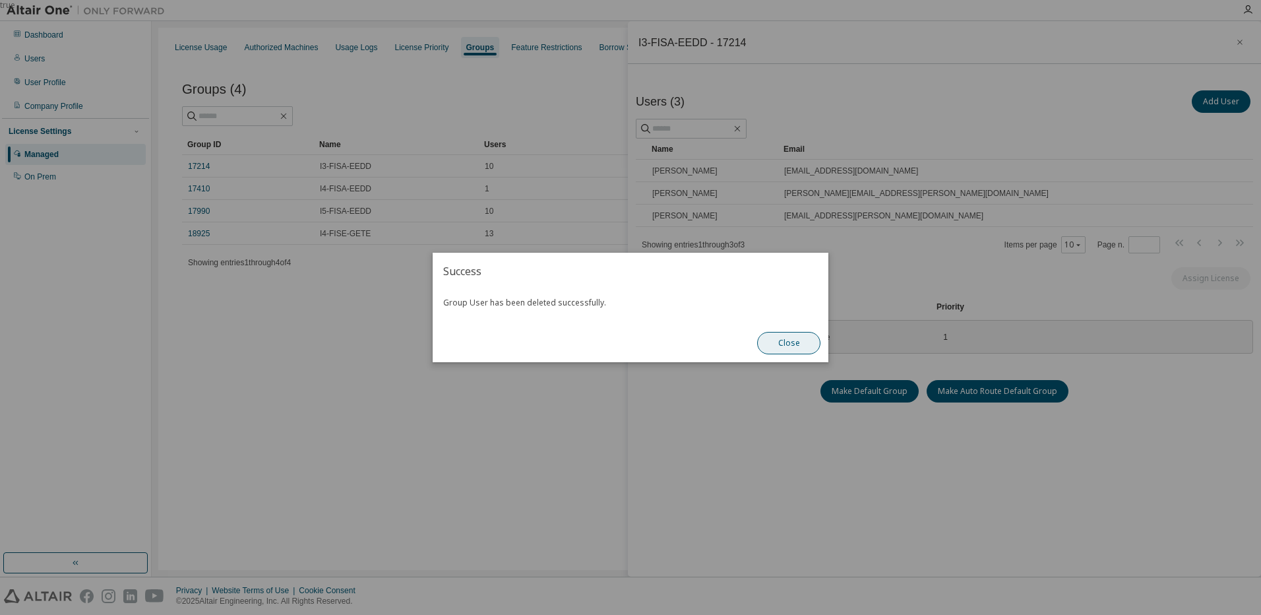
click at [782, 345] on button "Close" at bounding box center [788, 343] width 63 height 22
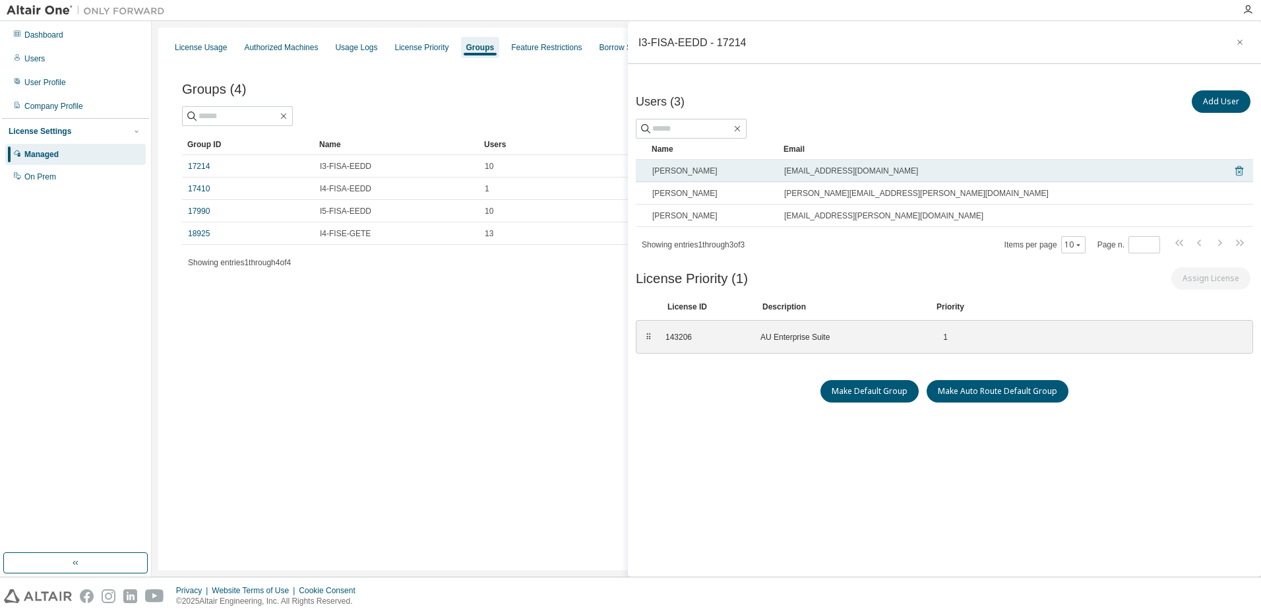
click at [1233, 169] on icon at bounding box center [1239, 171] width 12 height 16
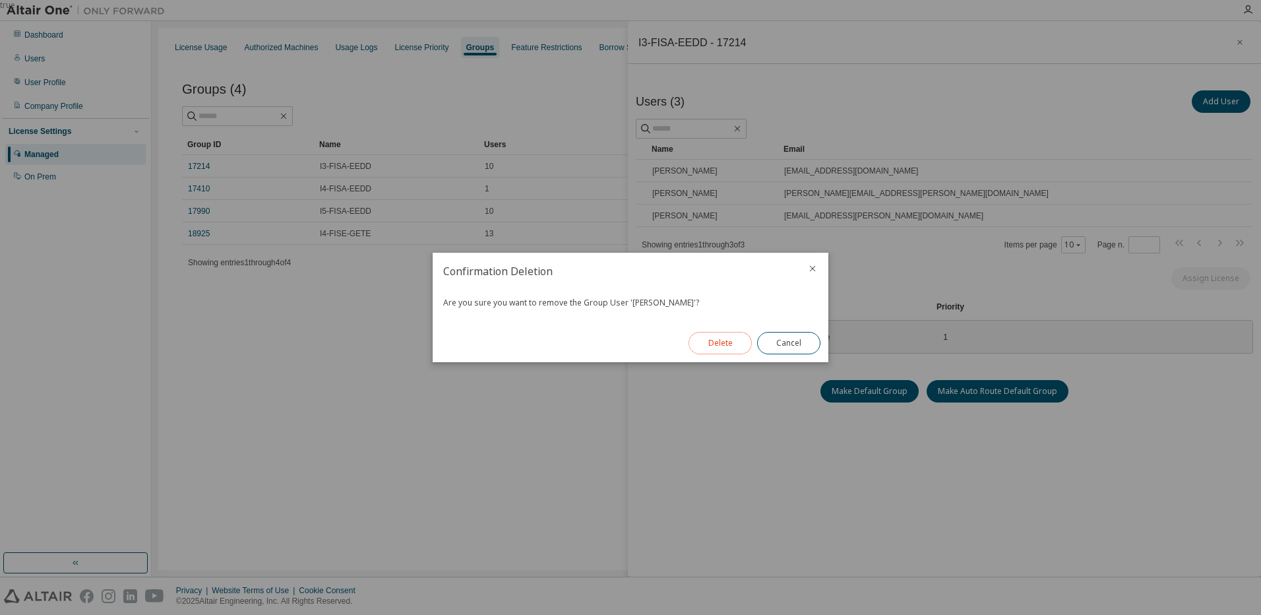
click at [721, 344] on button "Delete" at bounding box center [719, 343] width 63 height 22
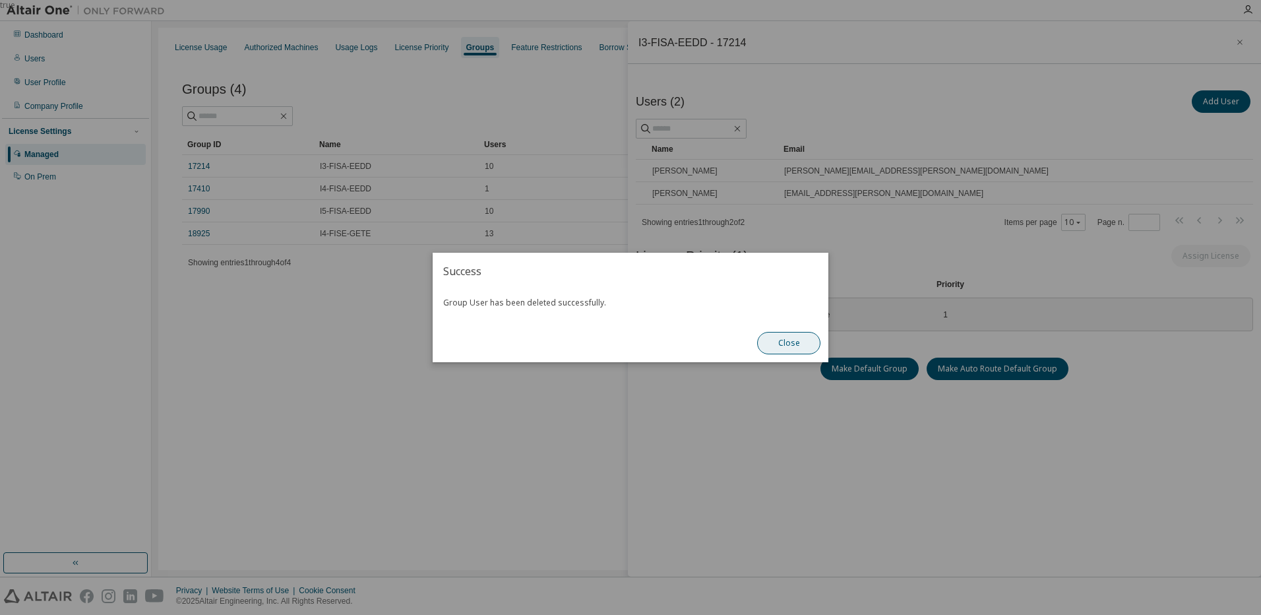
click at [777, 347] on button "Close" at bounding box center [788, 343] width 63 height 22
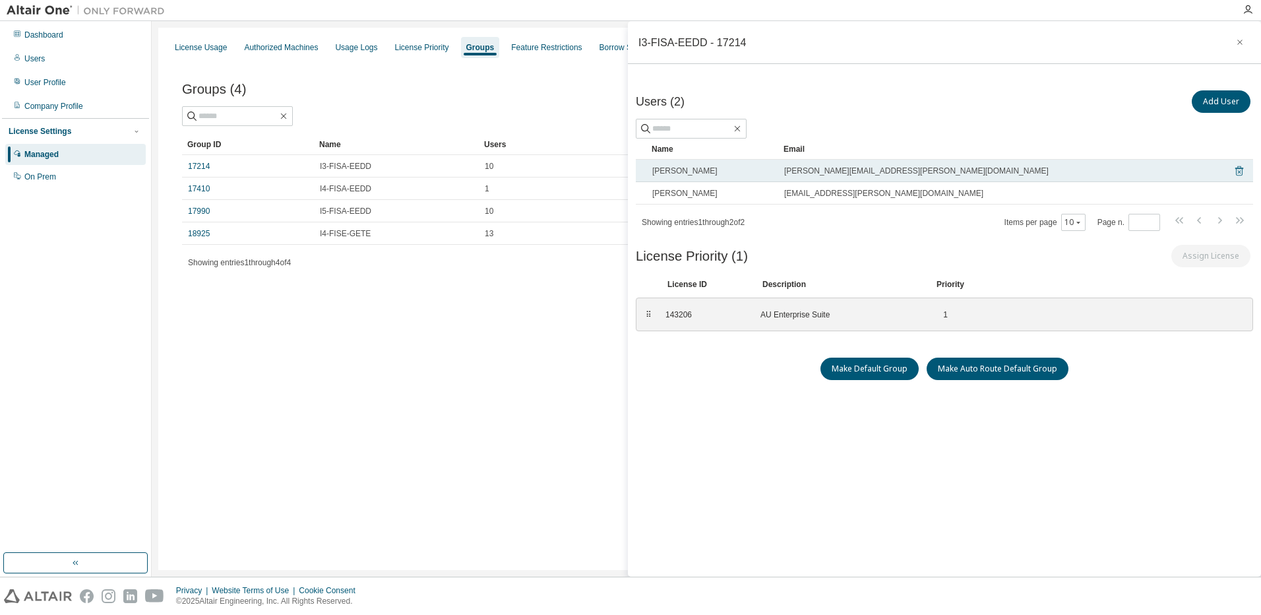
click at [1233, 173] on icon at bounding box center [1239, 171] width 12 height 16
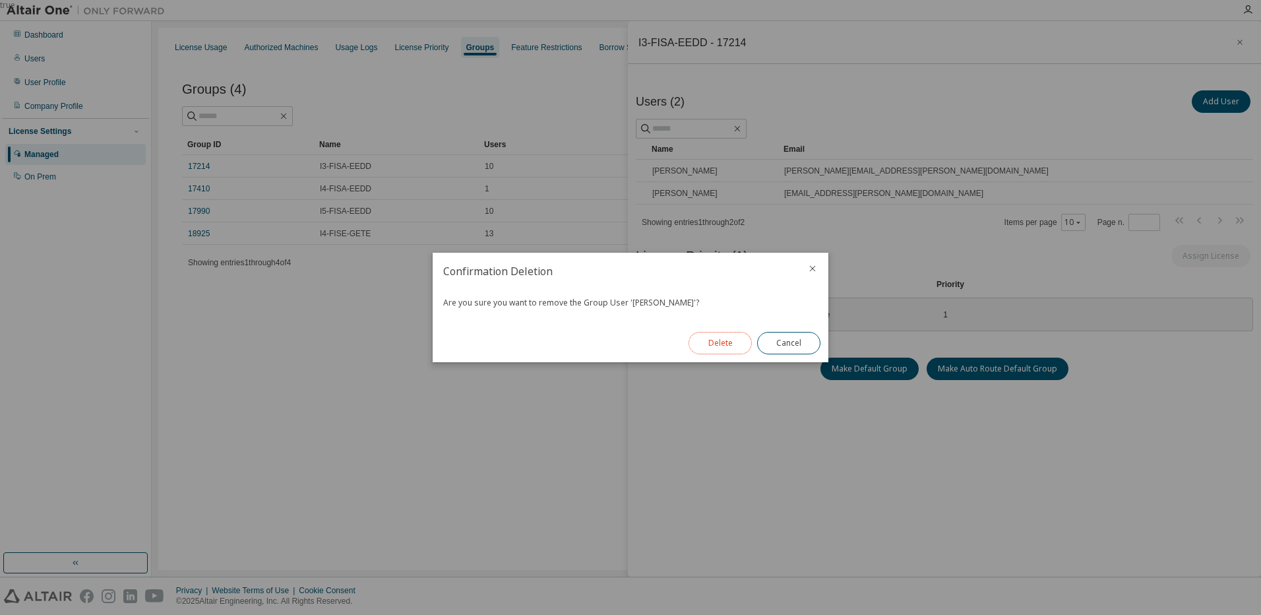
click at [731, 343] on button "Delete" at bounding box center [719, 343] width 63 height 22
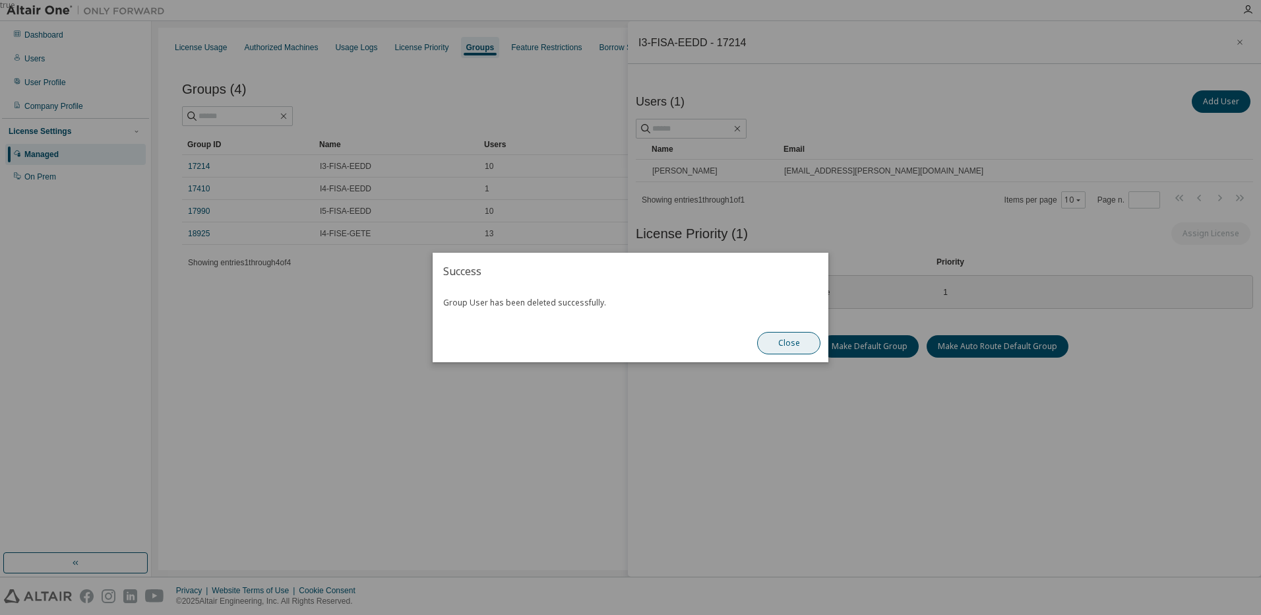
click at [806, 344] on button "Close" at bounding box center [788, 343] width 63 height 22
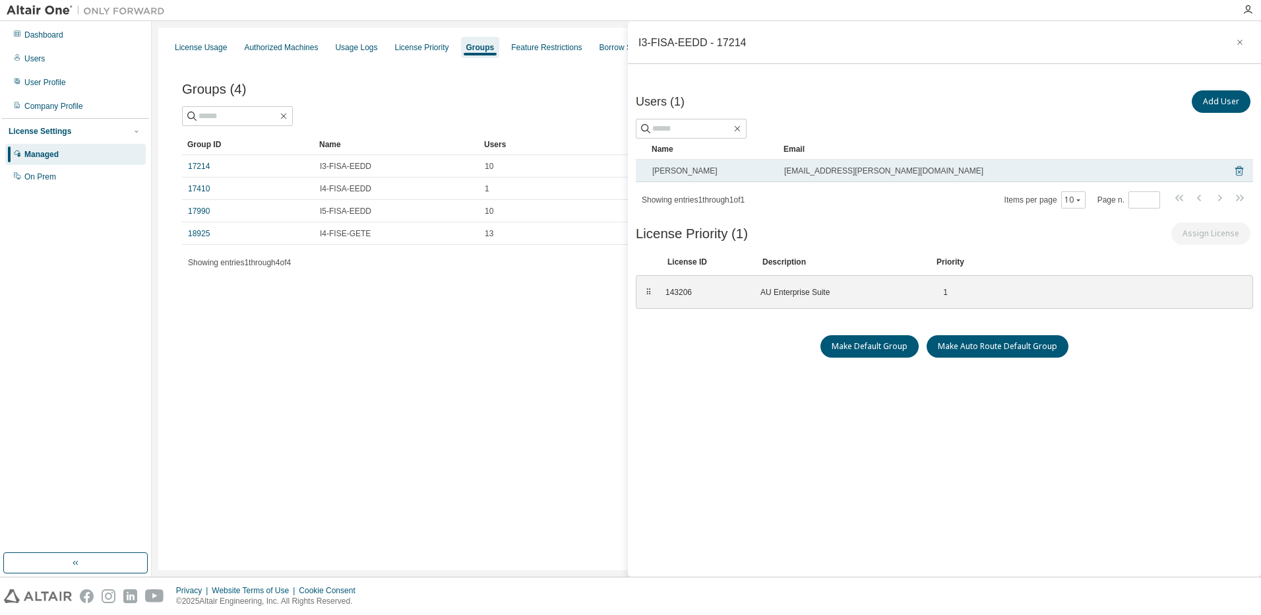
click at [1235, 169] on icon at bounding box center [1239, 171] width 8 height 10
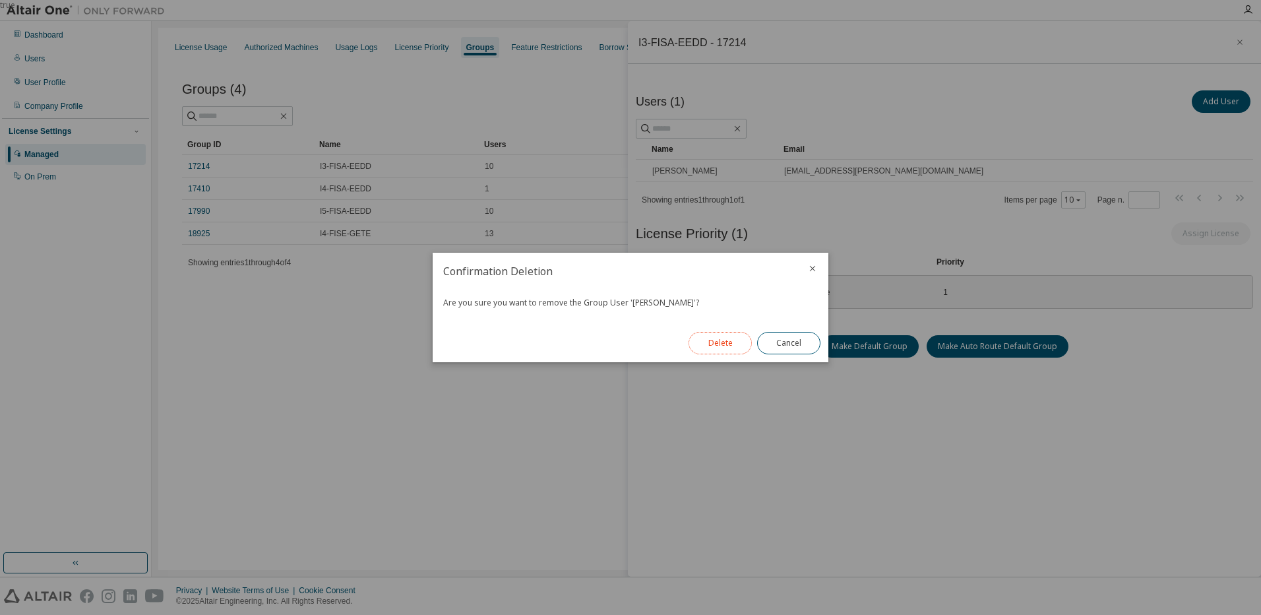
click at [738, 338] on button "Delete" at bounding box center [719, 343] width 63 height 22
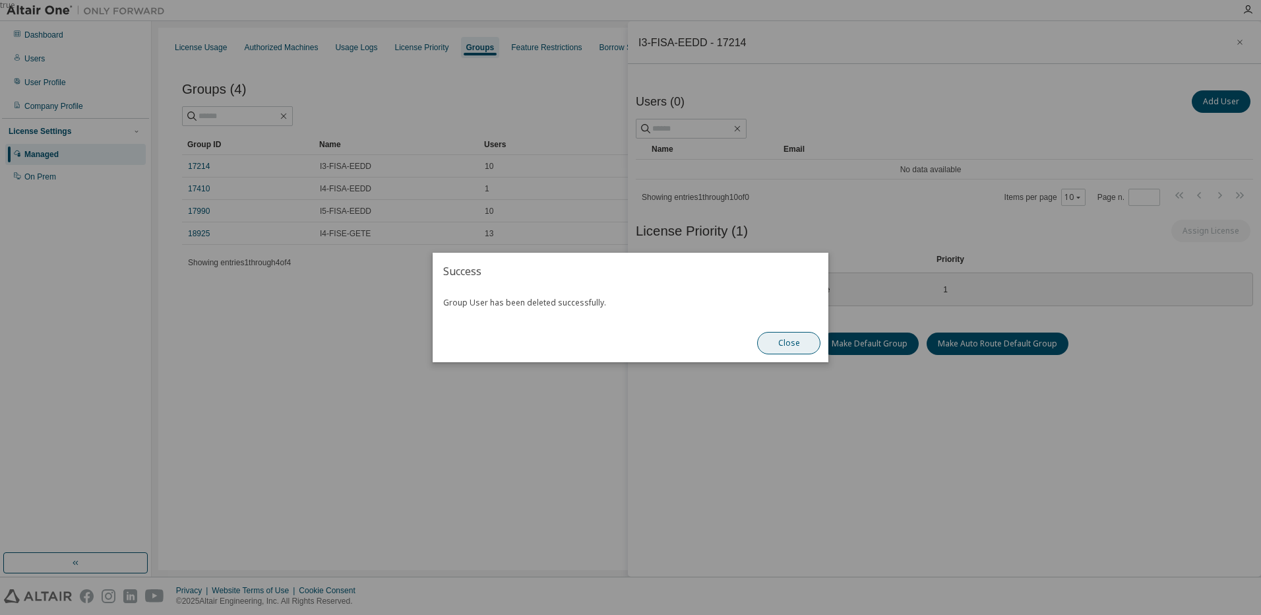
click at [790, 344] on button "Close" at bounding box center [788, 343] width 63 height 22
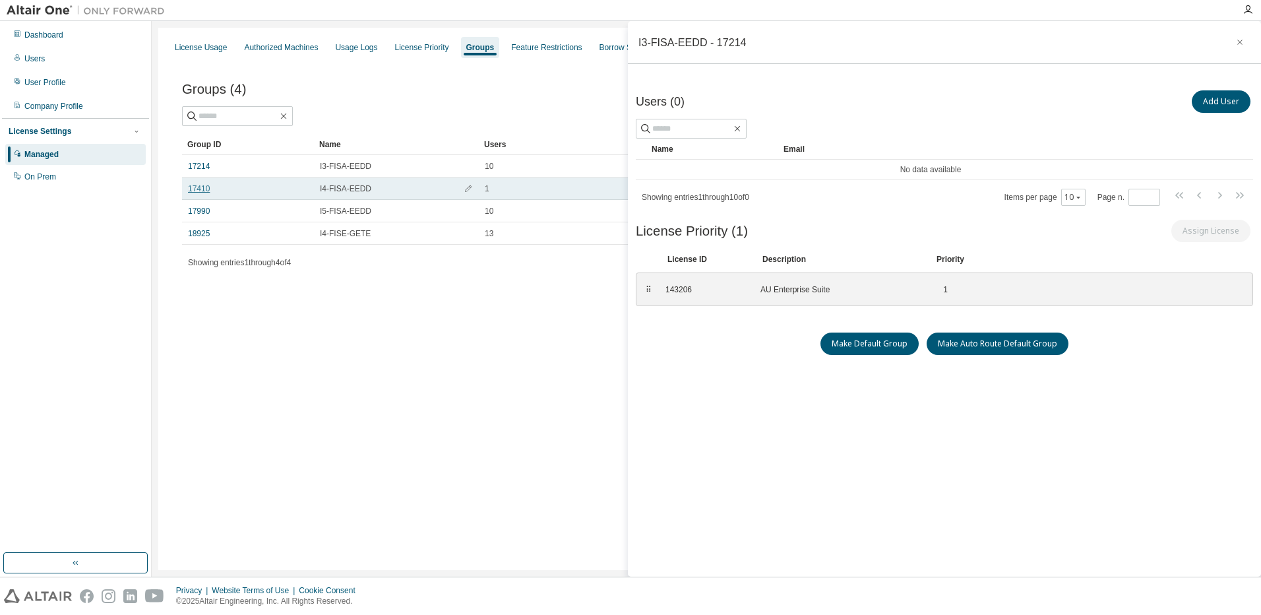
click at [195, 187] on link "17410" at bounding box center [199, 188] width 22 height 11
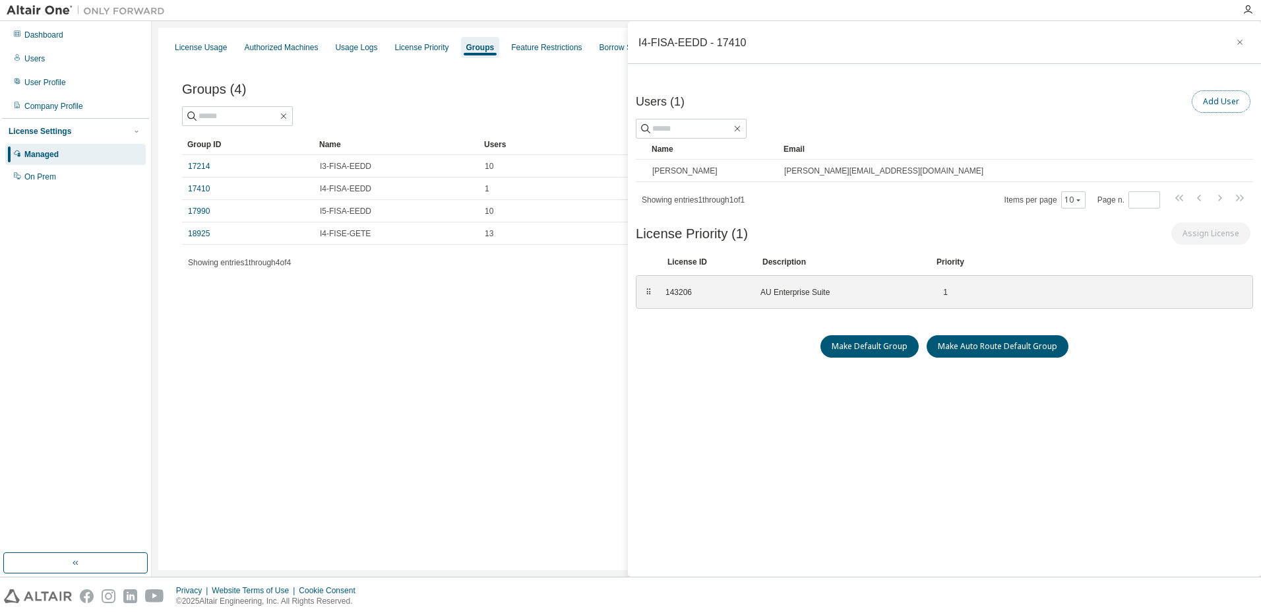
click at [1206, 103] on button "Add User" at bounding box center [1221, 101] width 59 height 22
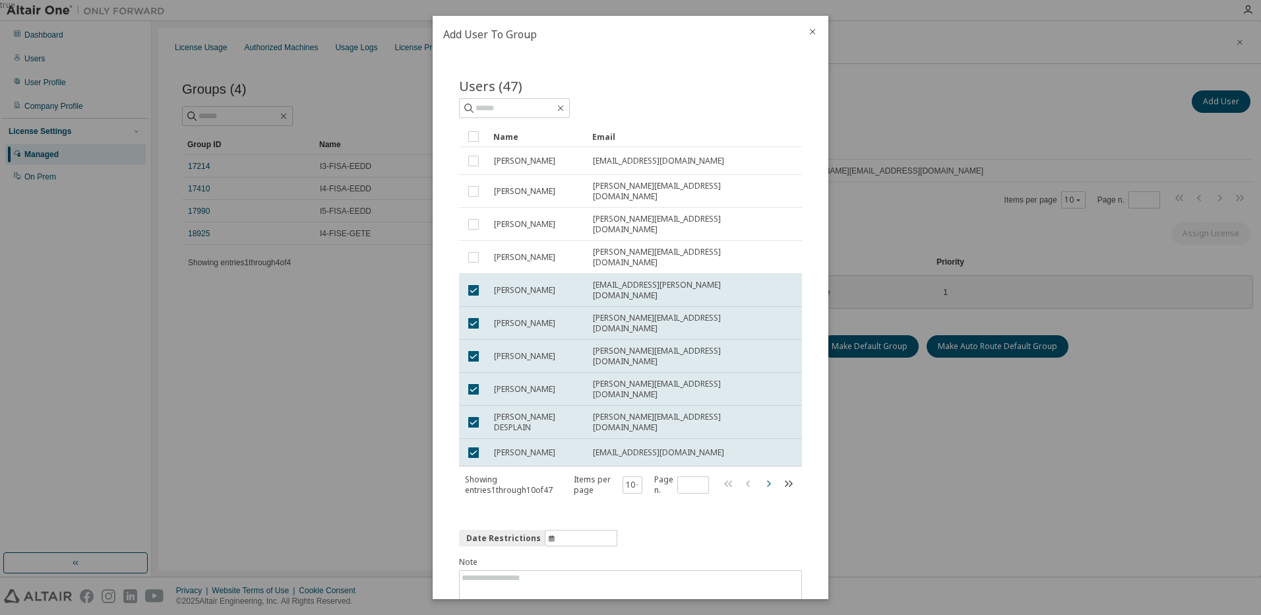
click at [760, 475] on icon "button" at bounding box center [768, 483] width 16 height 16
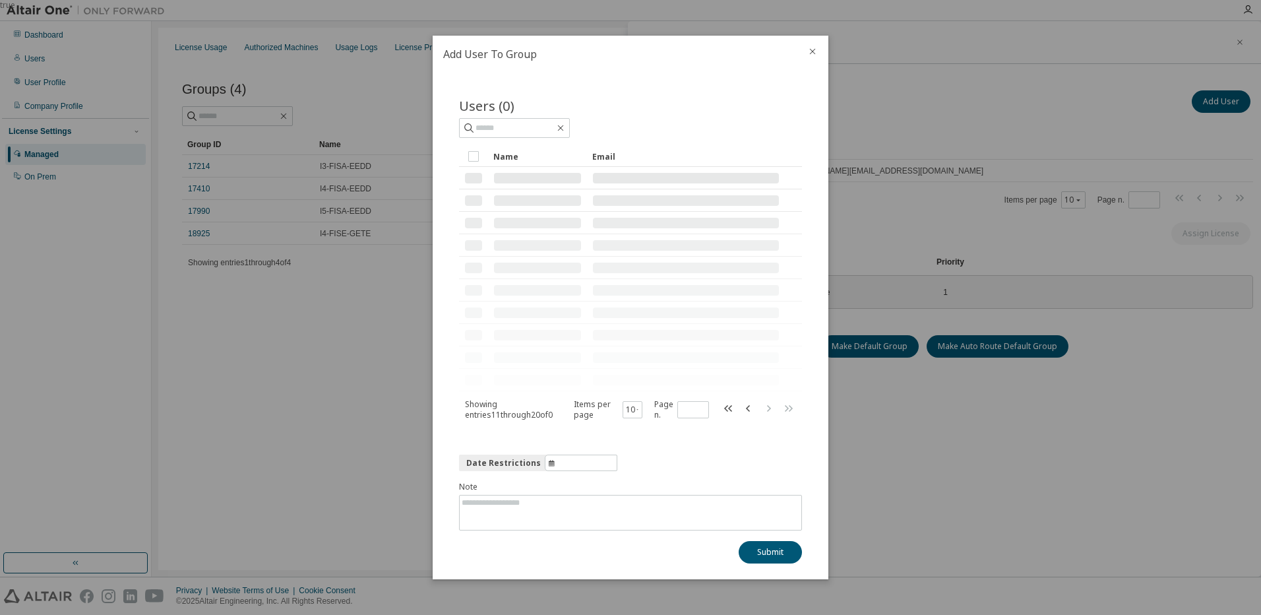
type input "*"
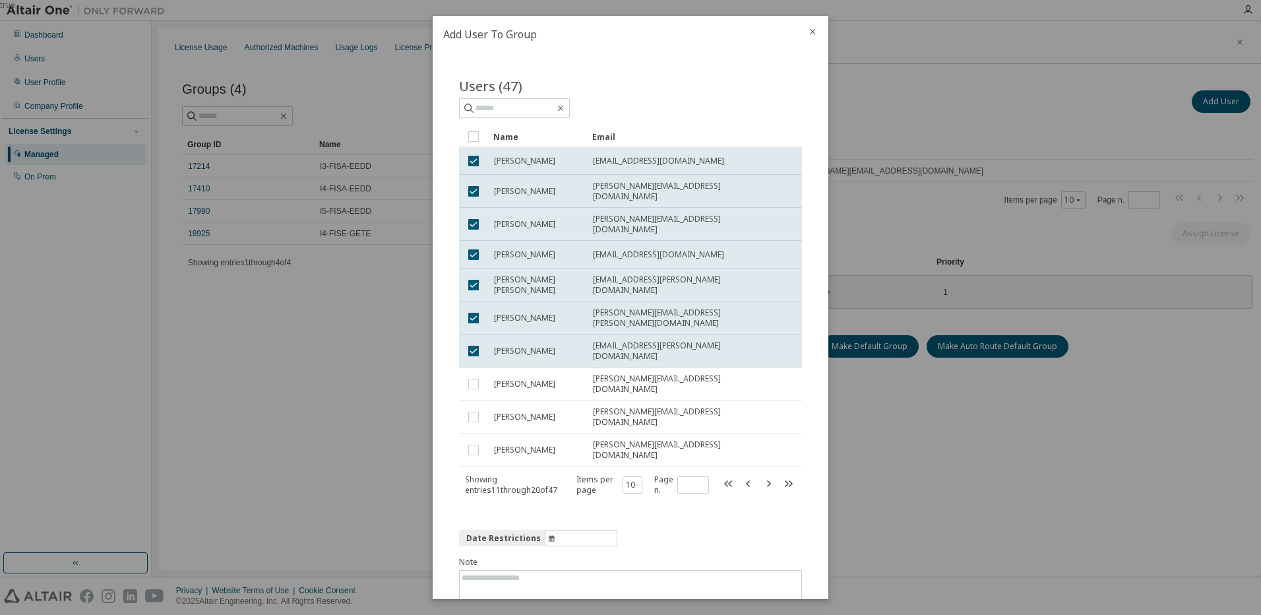
click at [754, 614] on button "Submit" at bounding box center [770, 627] width 63 height 22
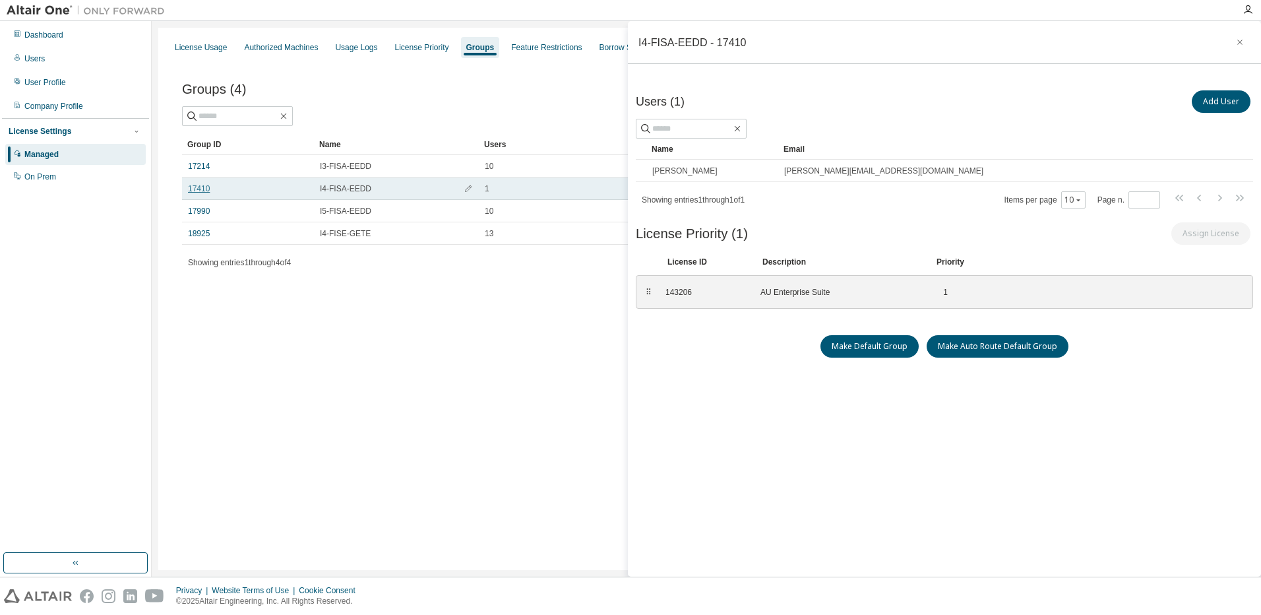
click at [202, 189] on link "17410" at bounding box center [199, 188] width 22 height 11
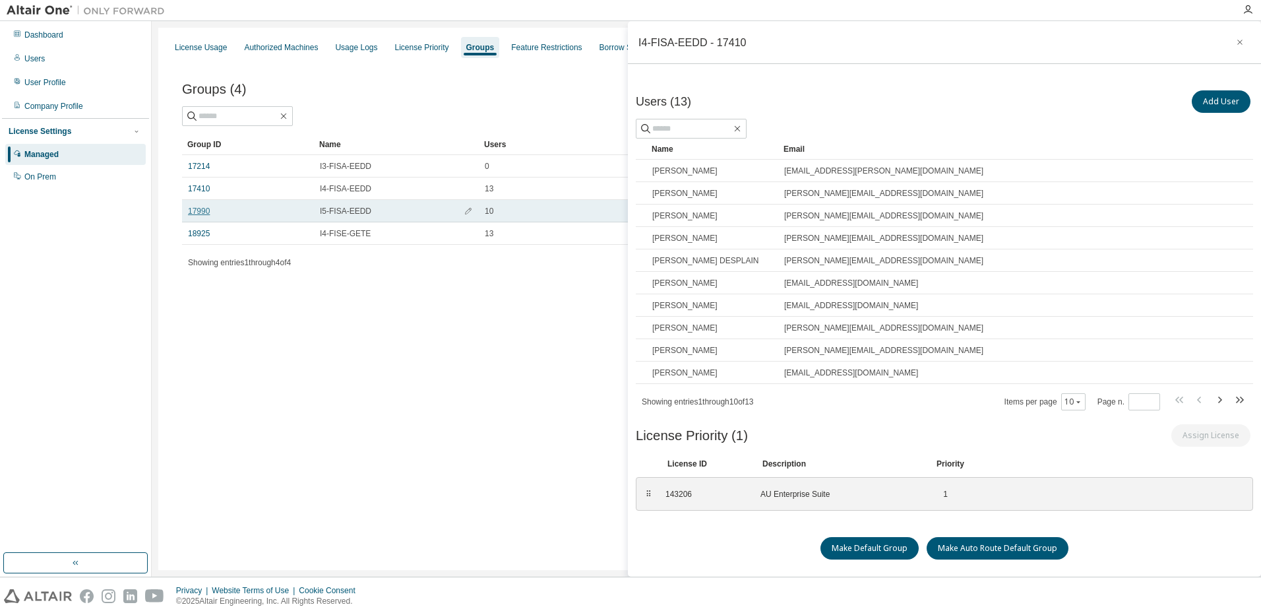
click at [205, 212] on link "17990" at bounding box center [199, 211] width 22 height 11
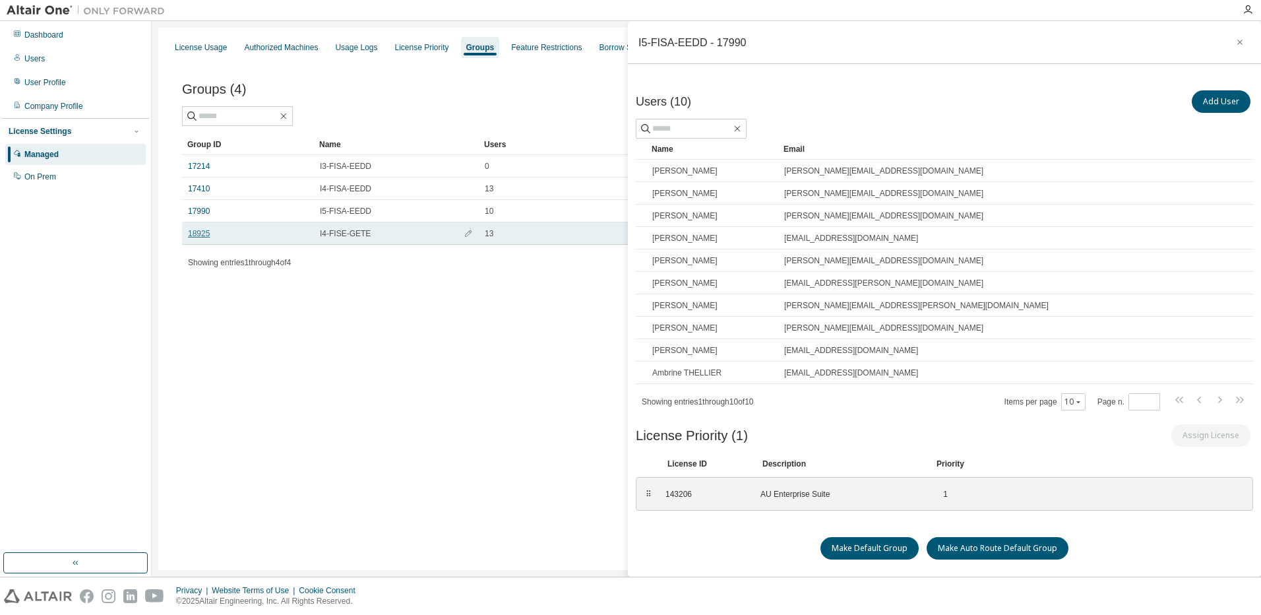
click at [204, 232] on link "18925" at bounding box center [199, 233] width 22 height 11
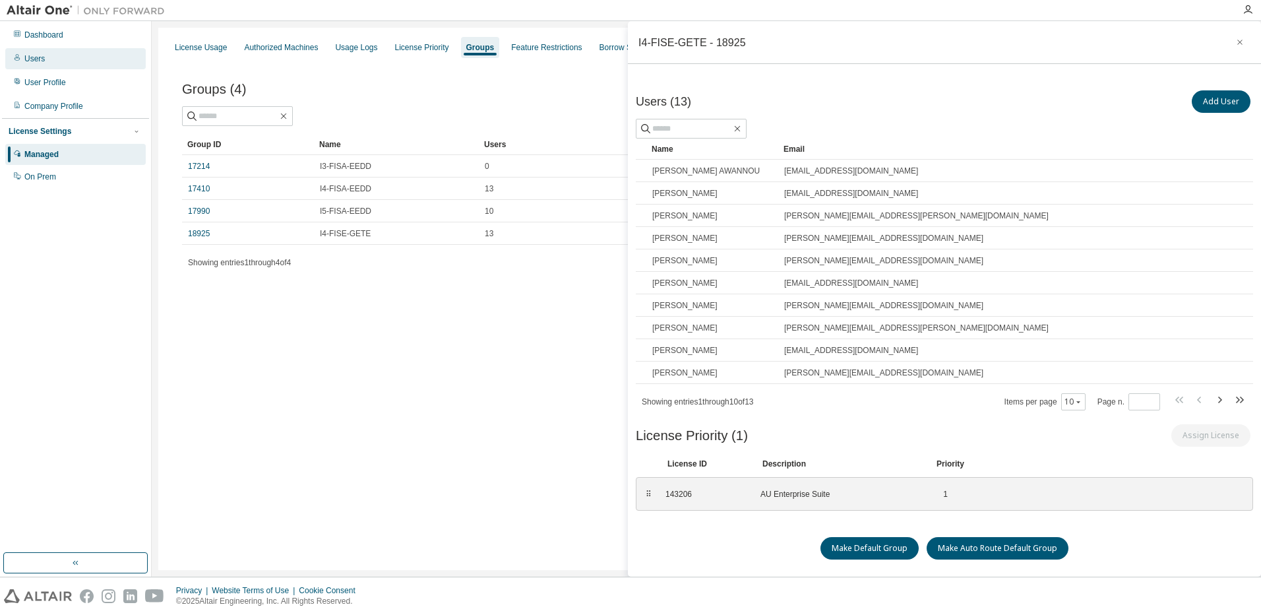
click at [29, 55] on div "Users" at bounding box center [34, 58] width 20 height 11
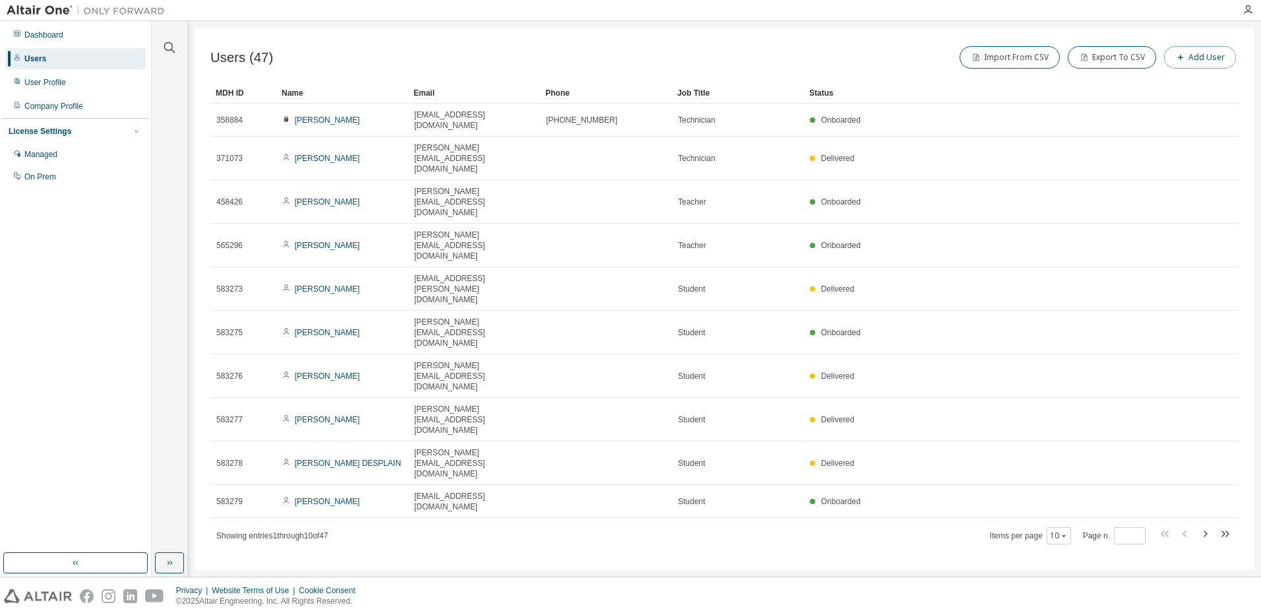
click at [1207, 54] on button "Add User" at bounding box center [1200, 57] width 72 height 22
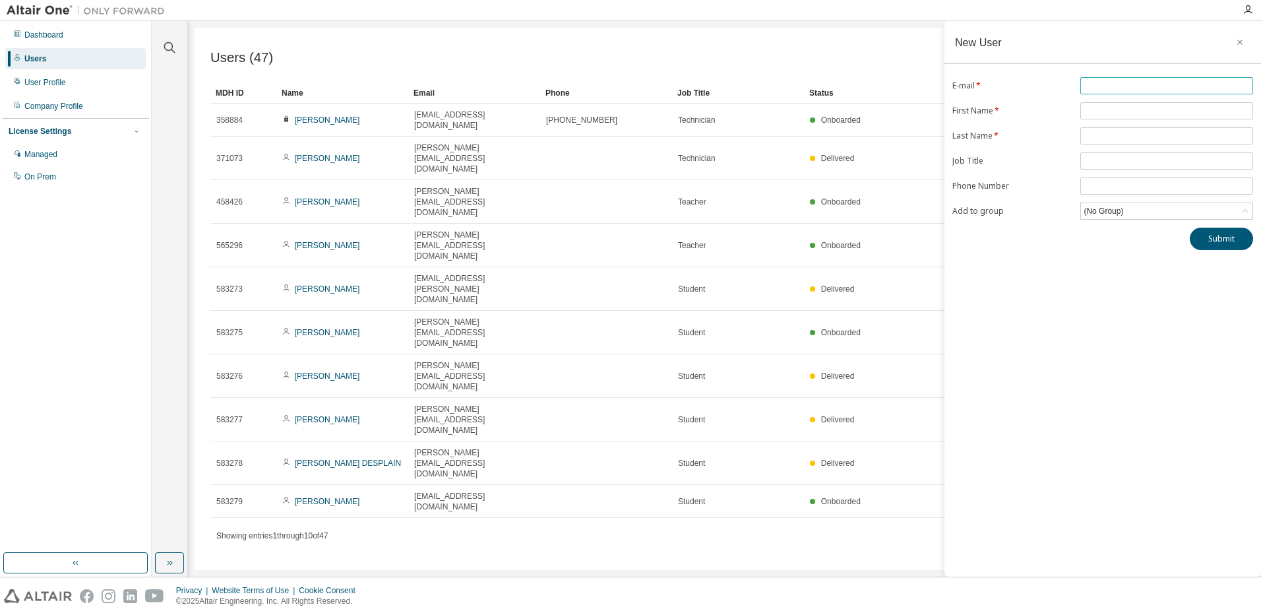
click at [1171, 84] on input "text" at bounding box center [1166, 85] width 166 height 11
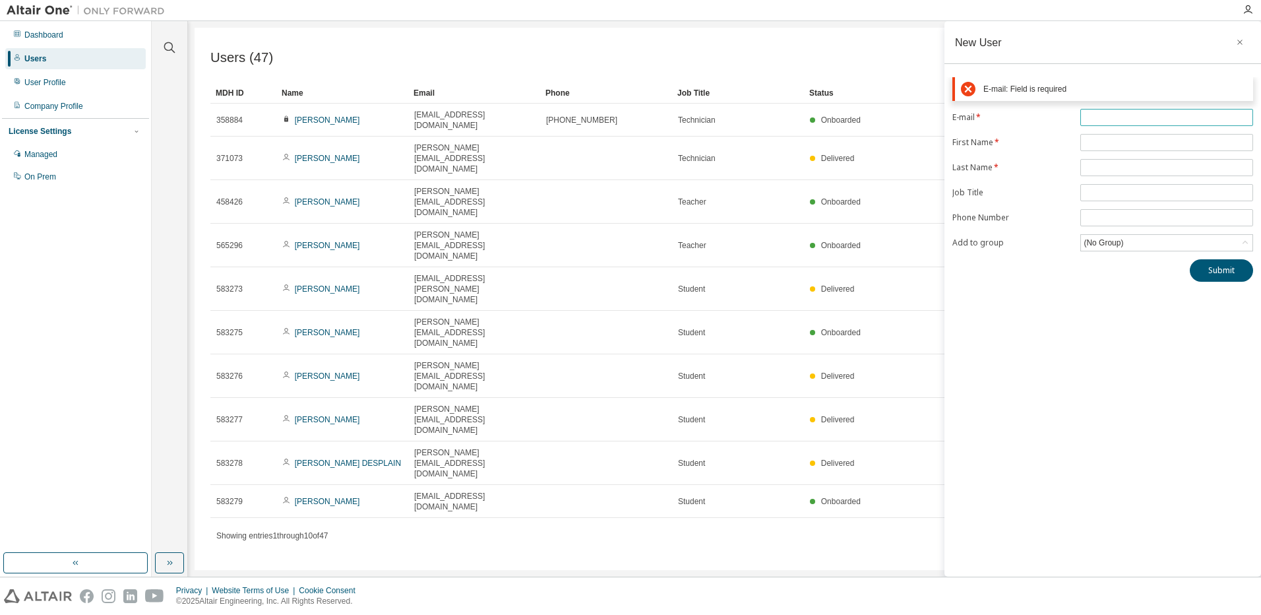
click at [1133, 117] on input "text" at bounding box center [1166, 117] width 166 height 11
paste input "**********"
type input "**********"
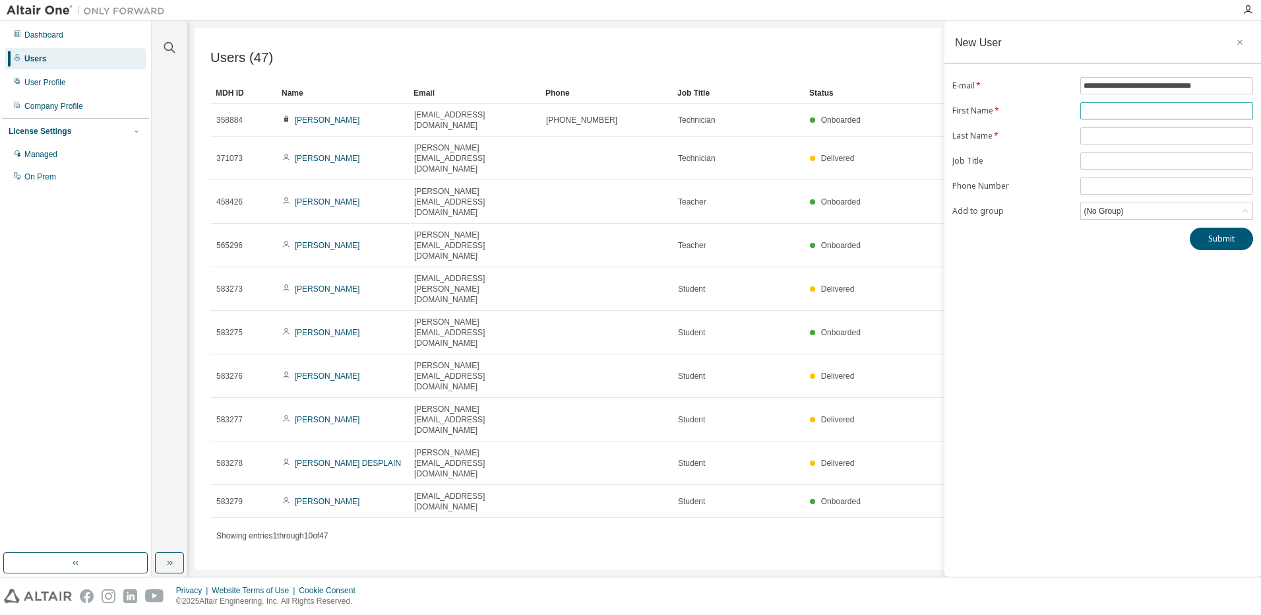
click at [1099, 106] on input "text" at bounding box center [1166, 111] width 166 height 11
paste input "*****"
type input "*****"
click at [1091, 138] on input "text" at bounding box center [1166, 136] width 166 height 11
paste input "*********"
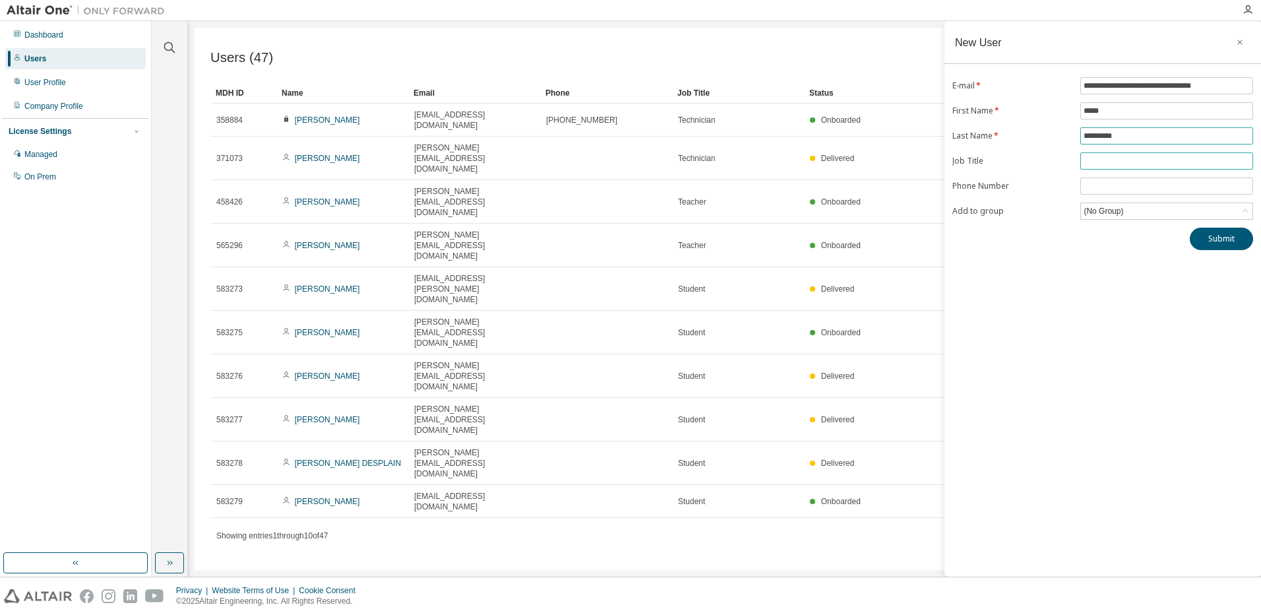
type input "*********"
click at [1124, 161] on input "text" at bounding box center [1166, 161] width 166 height 11
type input "*******"
click at [1218, 239] on button "Submit" at bounding box center [1221, 239] width 63 height 22
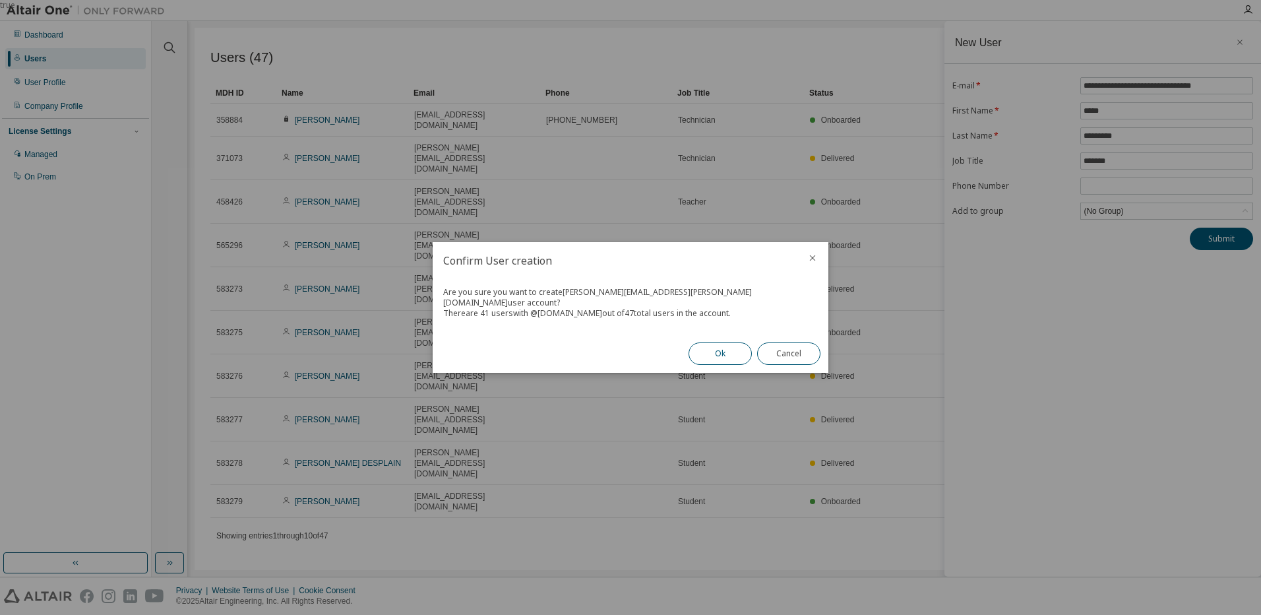
click at [710, 346] on button "Ok" at bounding box center [719, 353] width 63 height 22
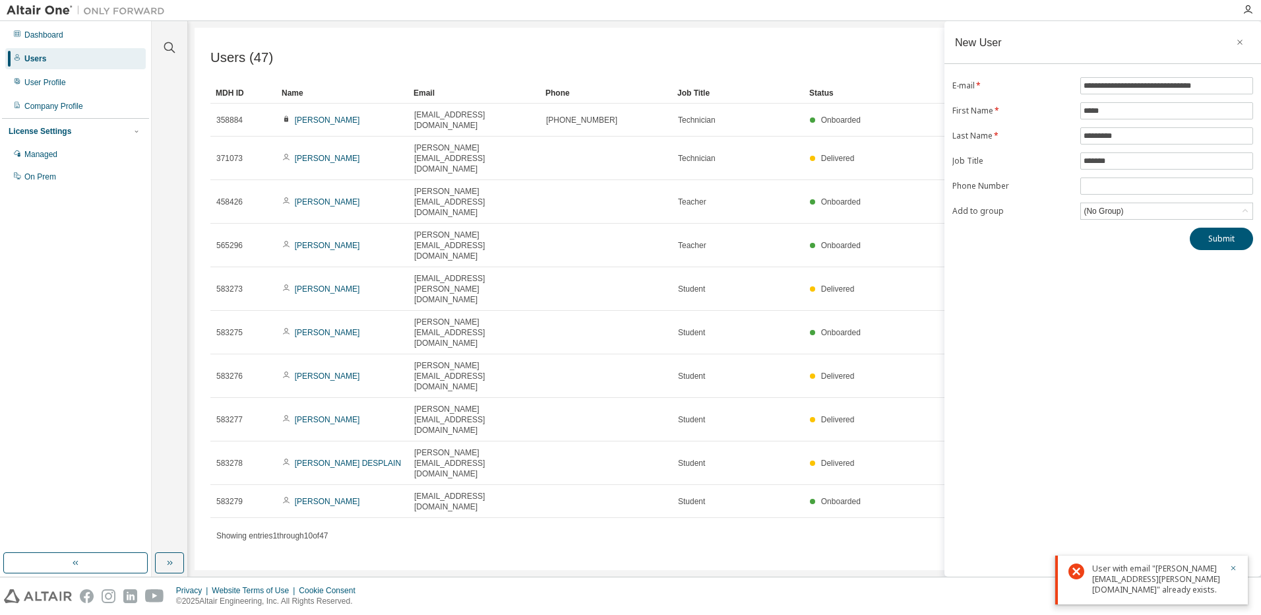
click at [43, 61] on div "Users" at bounding box center [35, 58] width 22 height 11
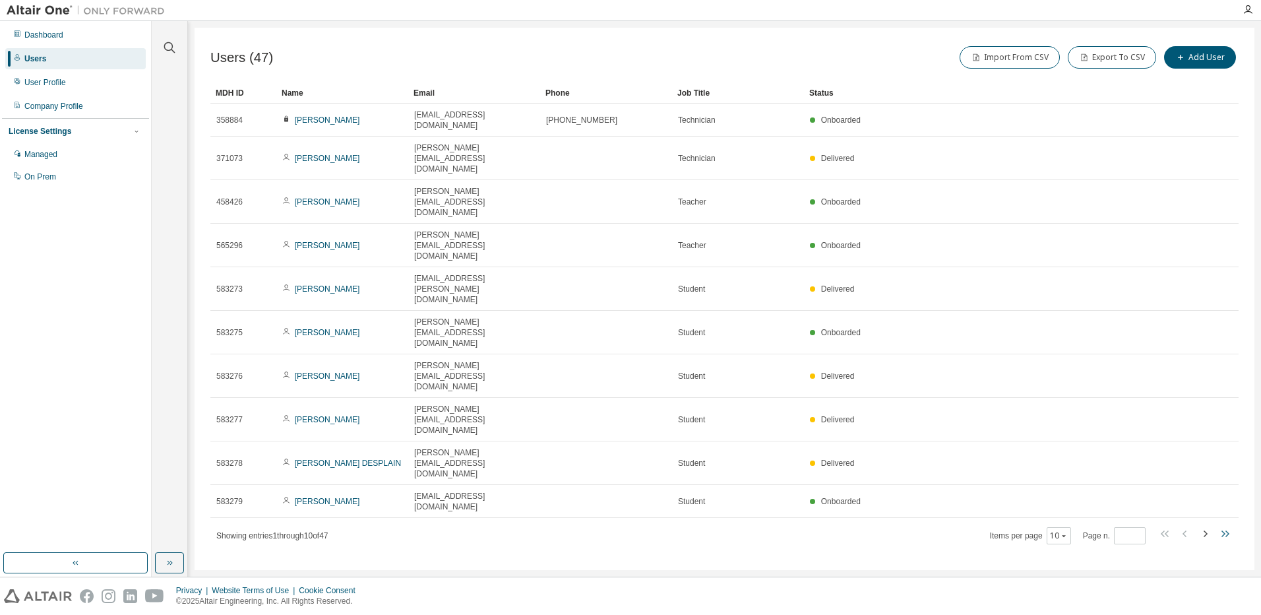
click at [1223, 526] on icon "button" at bounding box center [1225, 534] width 16 height 16
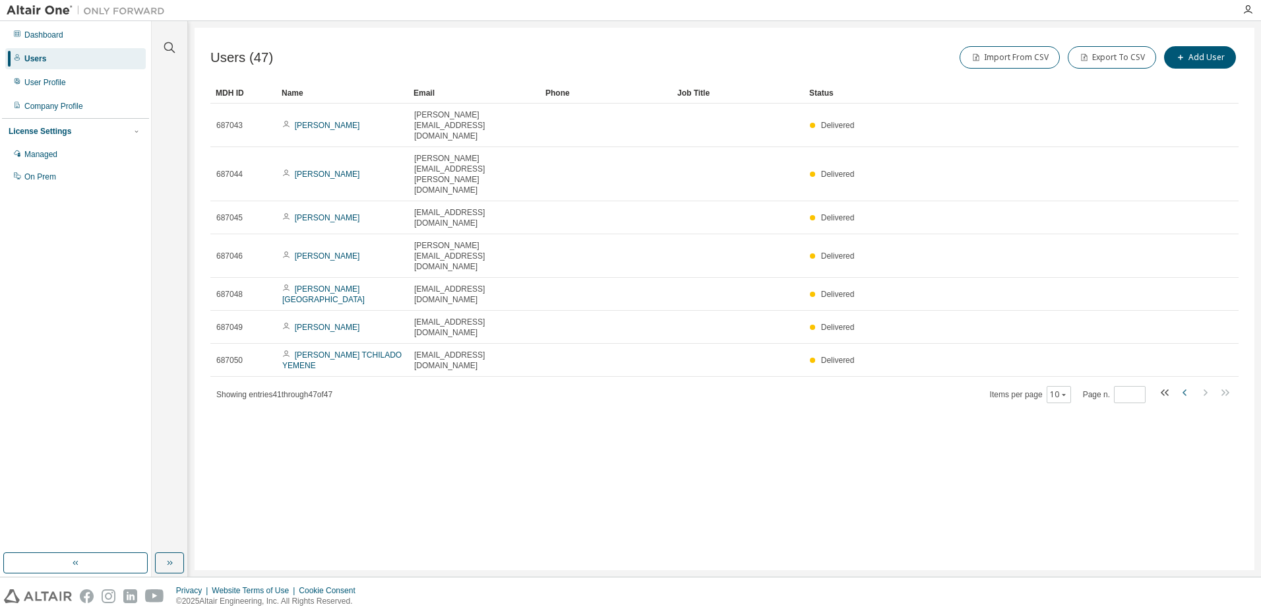
click at [1185, 389] on icon "button" at bounding box center [1184, 392] width 4 height 7
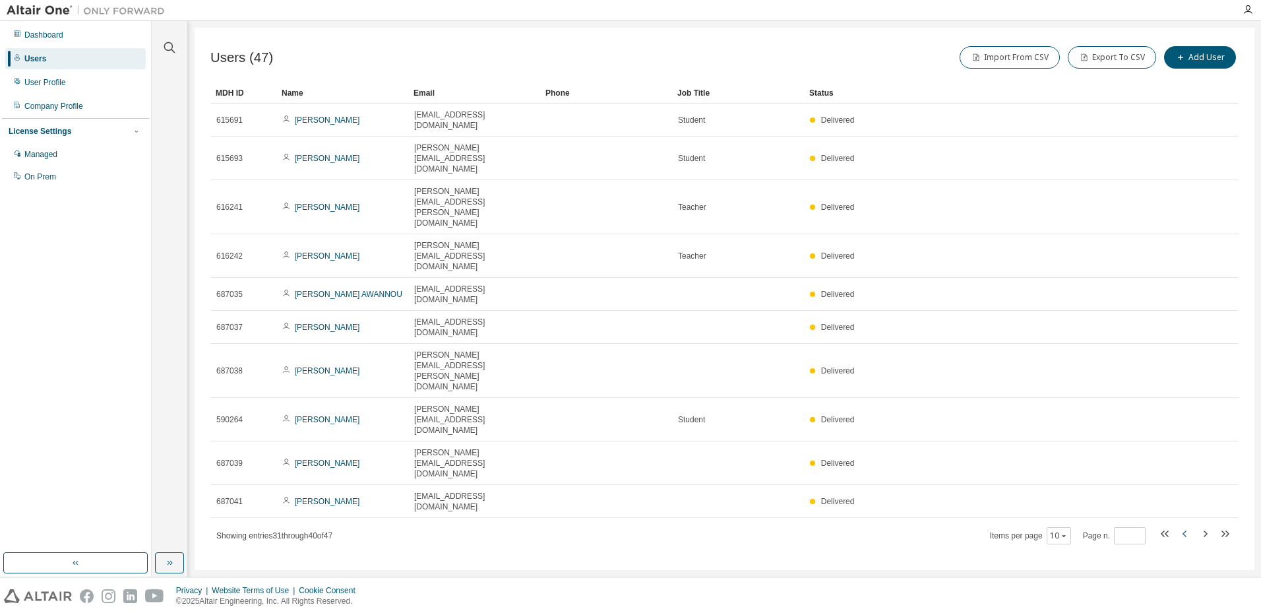
click at [1185, 441] on tr "687039 [PERSON_NAME] [PERSON_NAME][EMAIL_ADDRESS][DOMAIN_NAME] Delivered" at bounding box center [724, 463] width 1028 height 44
click at [1181, 526] on icon "button" at bounding box center [1185, 534] width 16 height 16
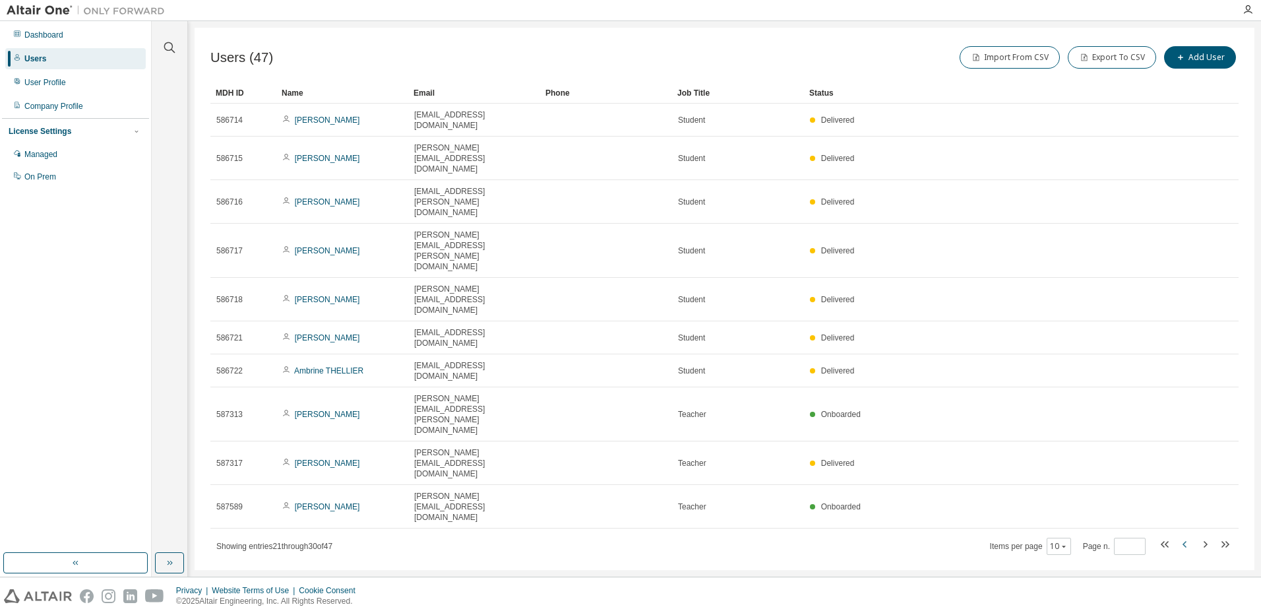
click at [1181, 536] on icon "button" at bounding box center [1185, 544] width 16 height 16
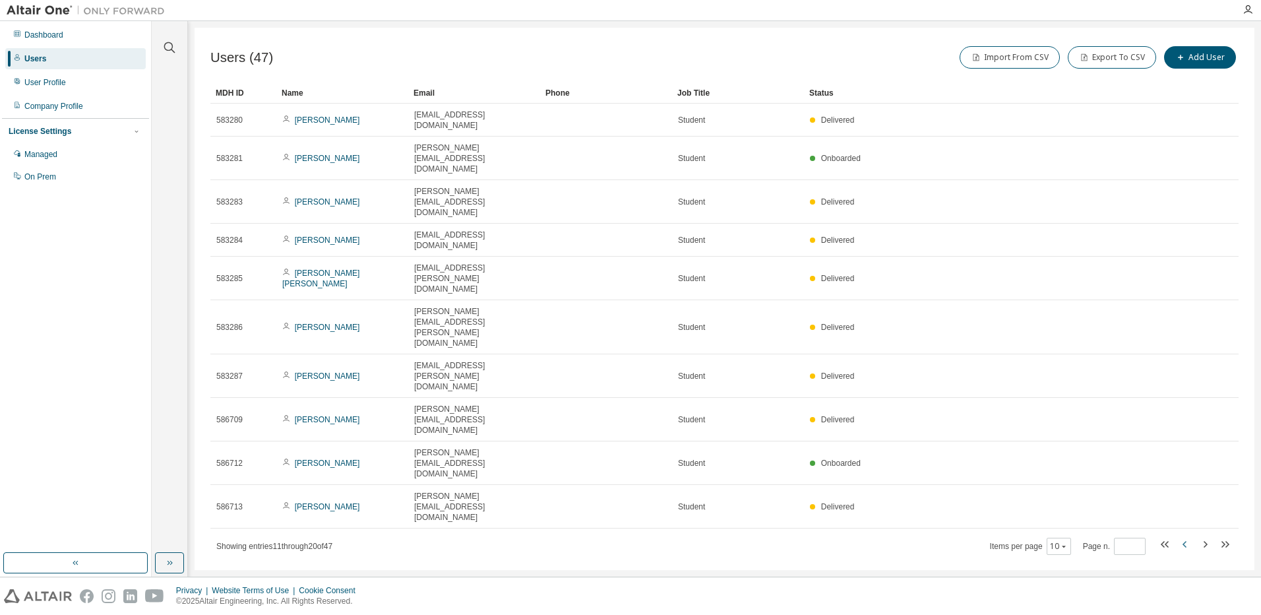
click at [1181, 536] on icon "button" at bounding box center [1185, 544] width 16 height 16
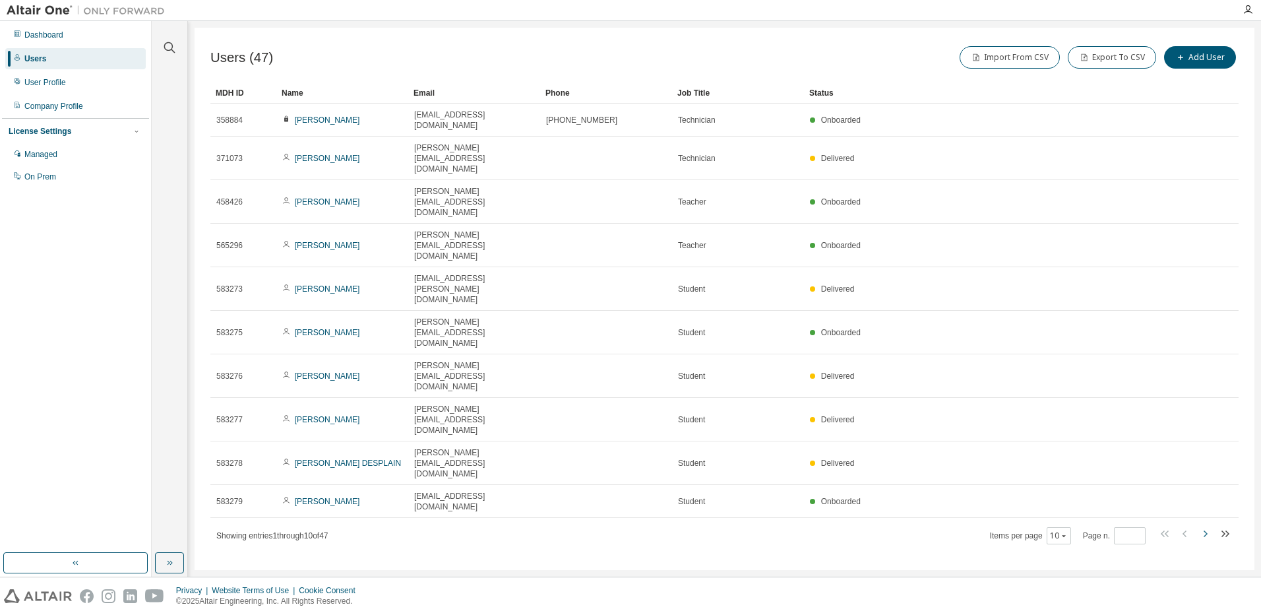
click at [1203, 526] on icon "button" at bounding box center [1205, 534] width 16 height 16
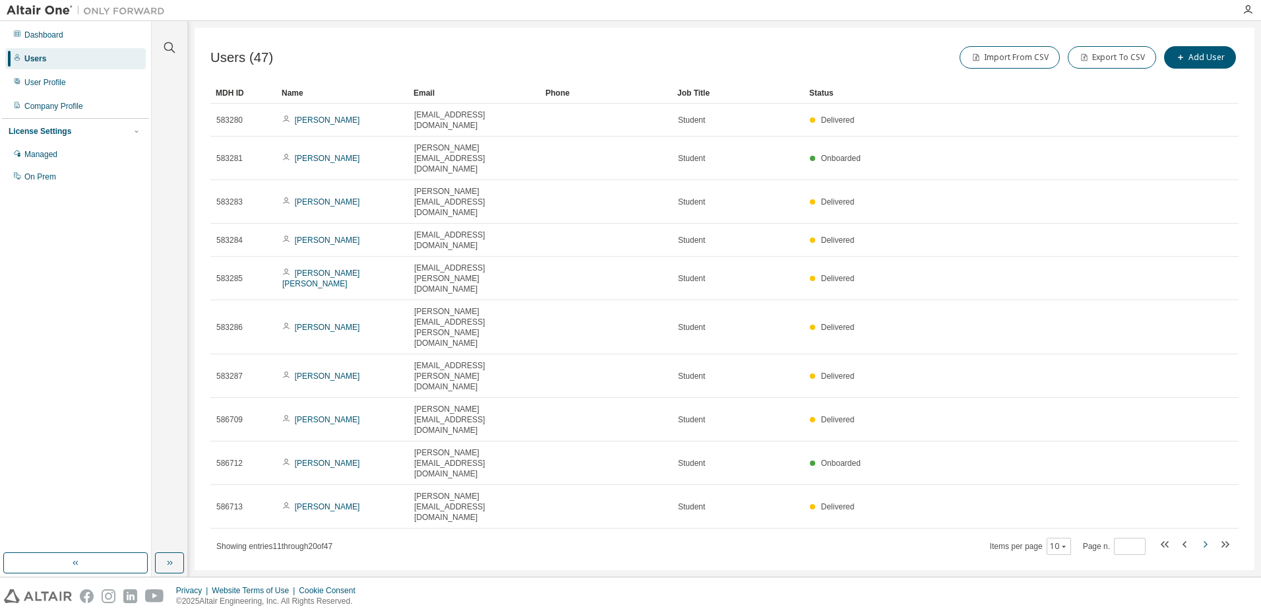
click at [1203, 536] on icon "button" at bounding box center [1205, 544] width 16 height 16
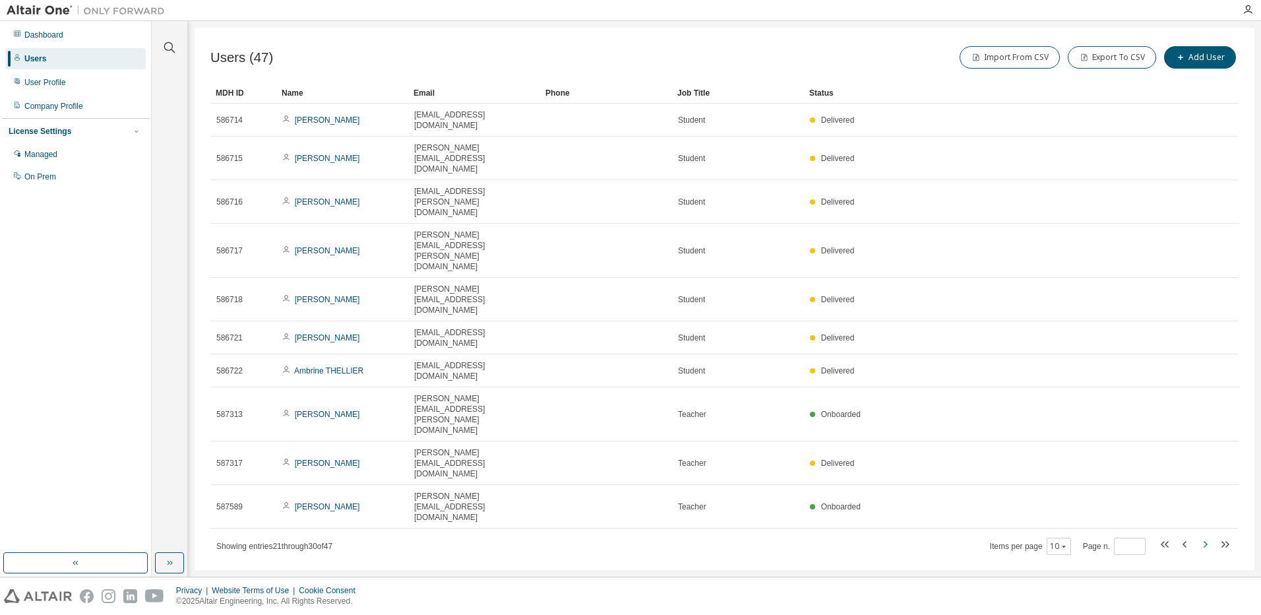
click at [1203, 536] on icon "button" at bounding box center [1205, 544] width 16 height 16
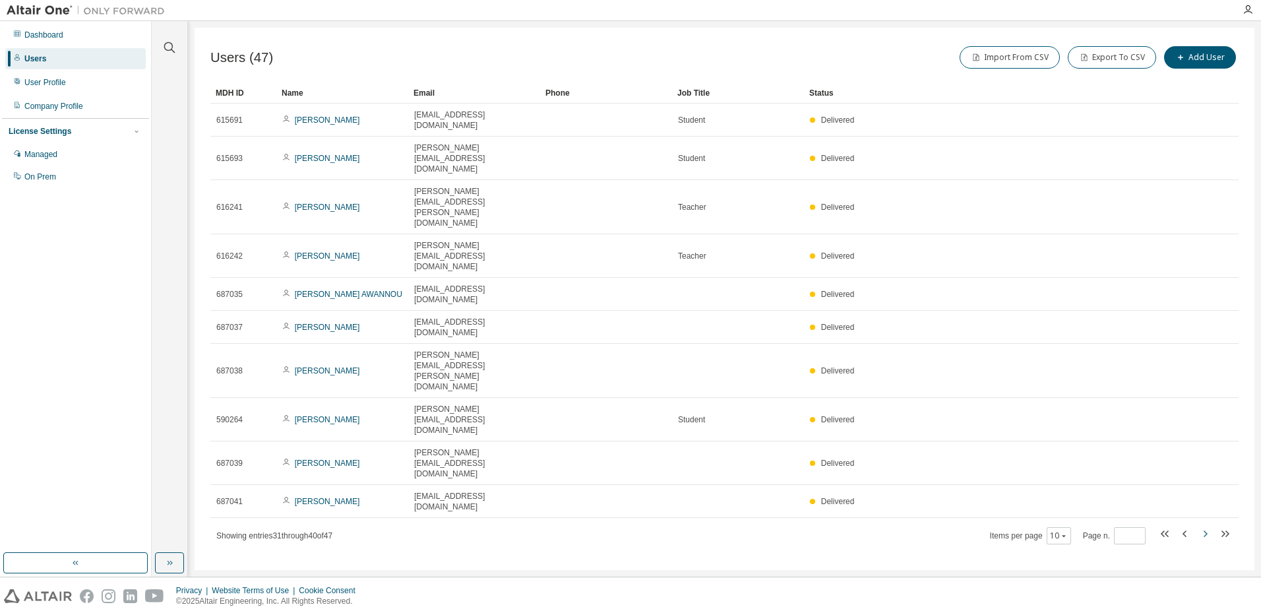
click at [1204, 526] on icon "button" at bounding box center [1205, 534] width 16 height 16
type input "*"
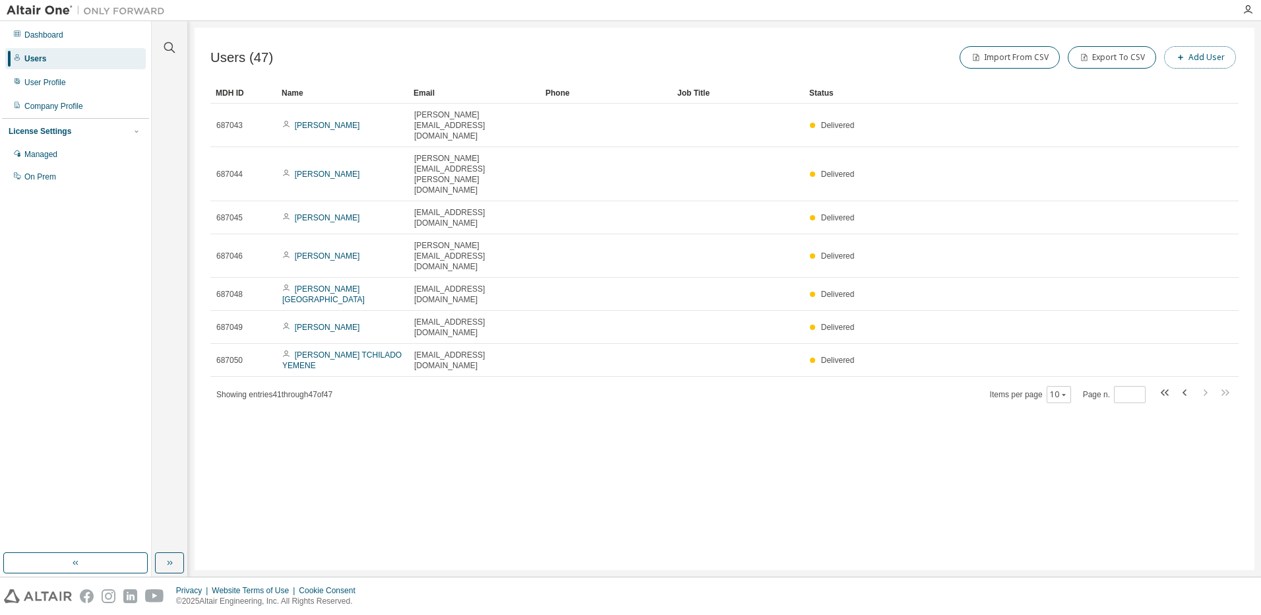
click at [1184, 60] on icon "button" at bounding box center [1180, 57] width 8 height 8
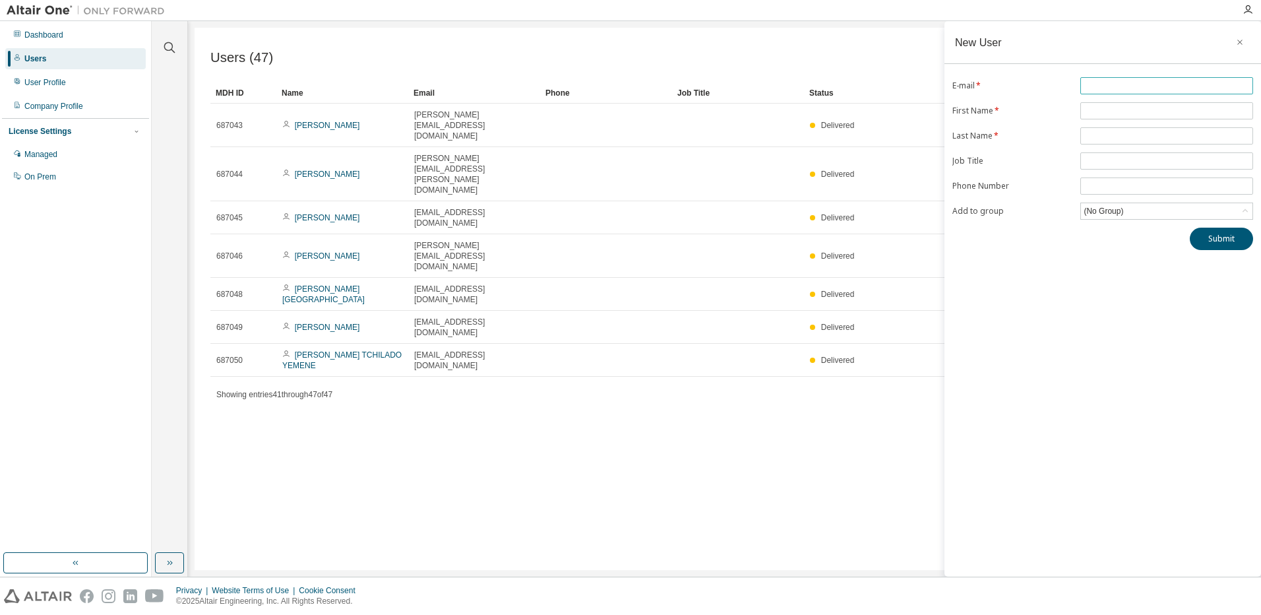
click at [1130, 87] on input "text" at bounding box center [1166, 85] width 166 height 11
click at [1111, 138] on form "E-mail * First Name * Last Name * Job Title Phone Number Add to group (No Group)" at bounding box center [1102, 148] width 301 height 142
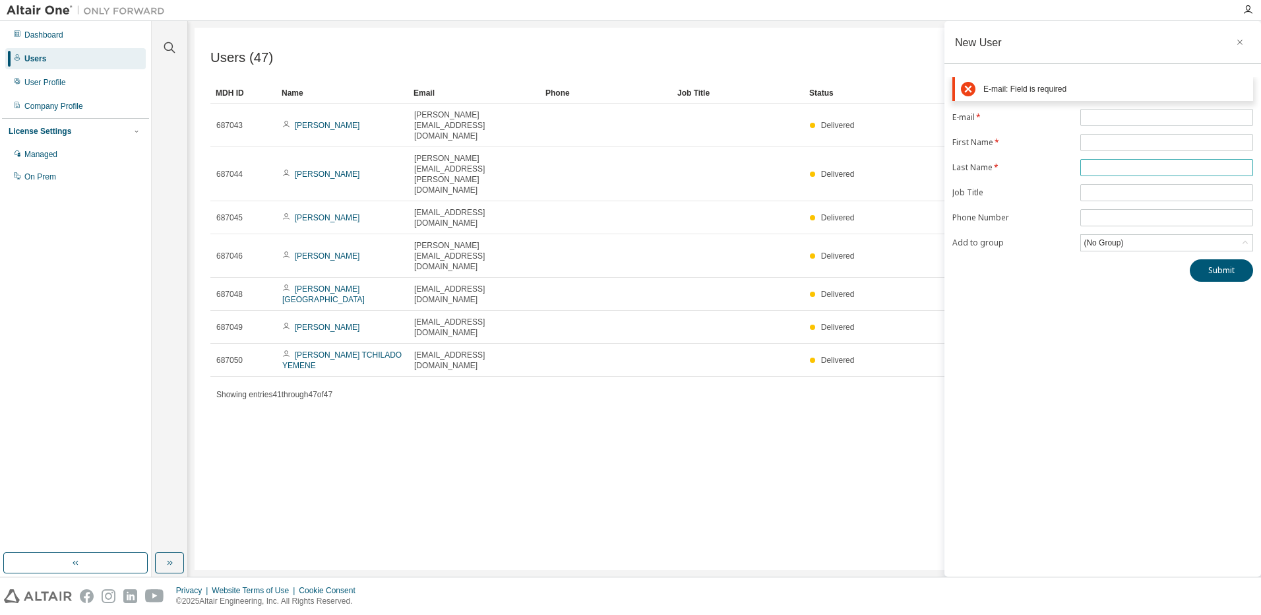
paste input "*********"
type input "*********"
click at [1130, 142] on input "text" at bounding box center [1166, 142] width 166 height 11
type input "*****"
click at [1110, 117] on input "text" at bounding box center [1166, 117] width 166 height 11
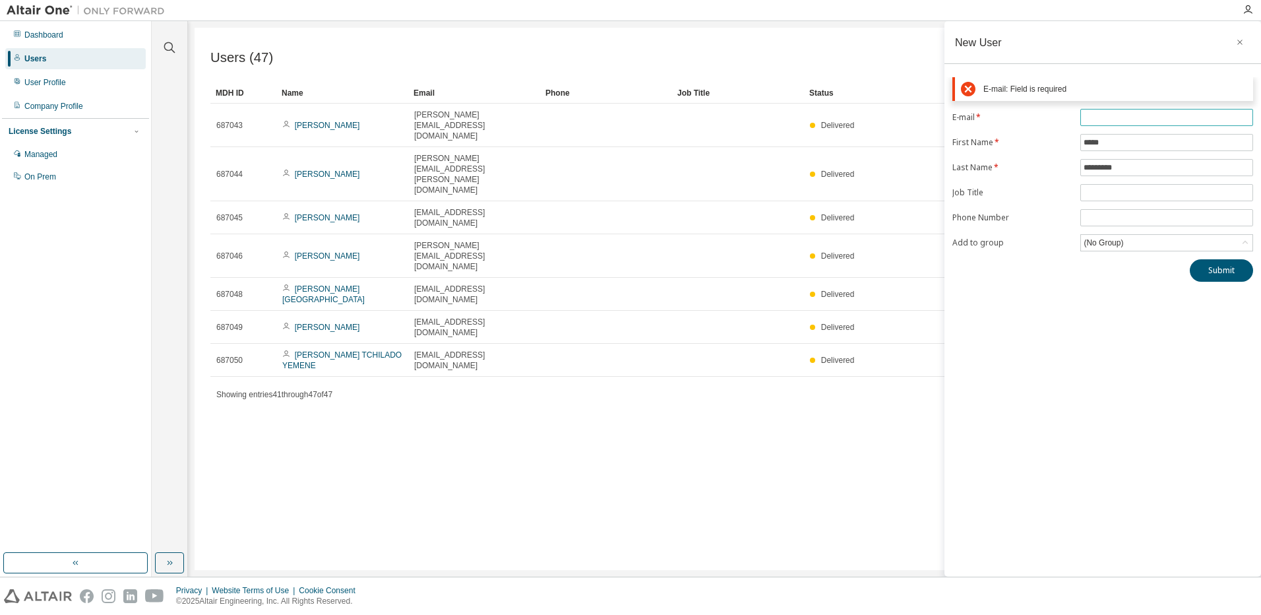
paste input "**********"
type input "**********"
click at [1116, 193] on form "**********" at bounding box center [1102, 180] width 301 height 142
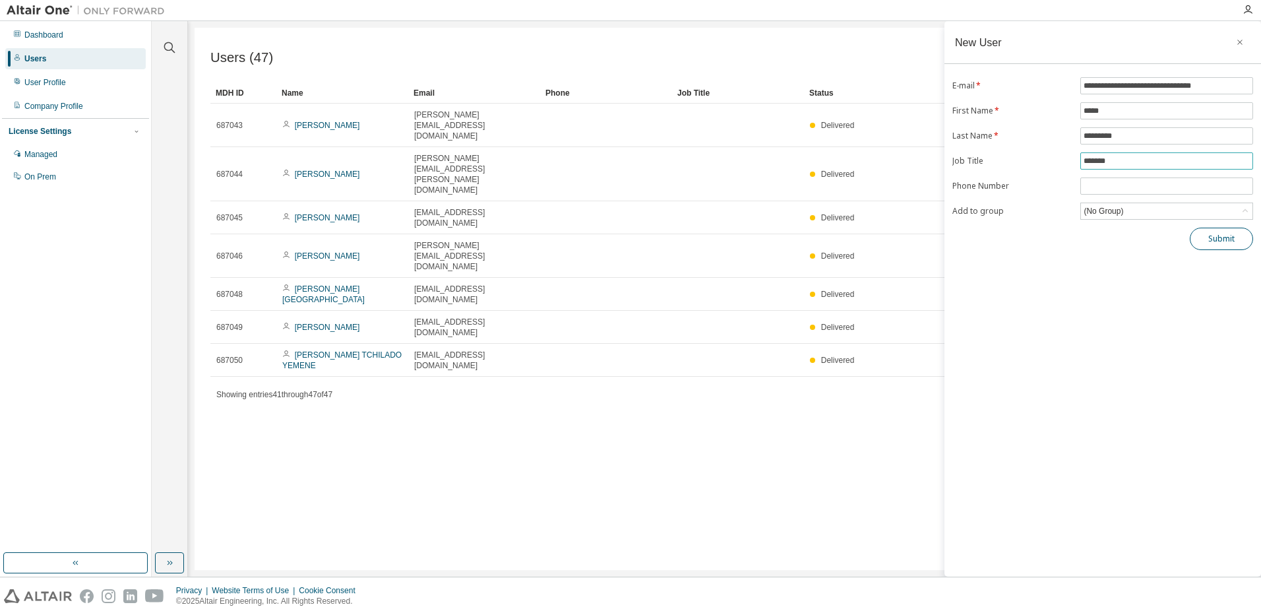
type input "*******"
click at [1211, 232] on button "Submit" at bounding box center [1221, 239] width 63 height 22
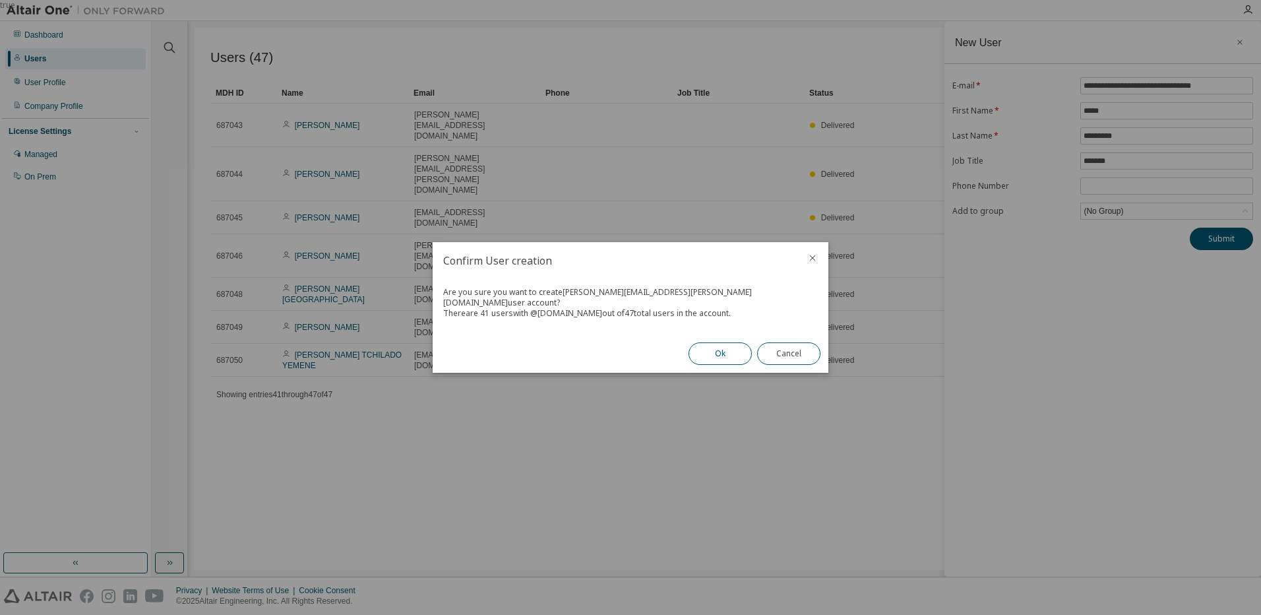
click at [709, 348] on button "Ok" at bounding box center [719, 353] width 63 height 22
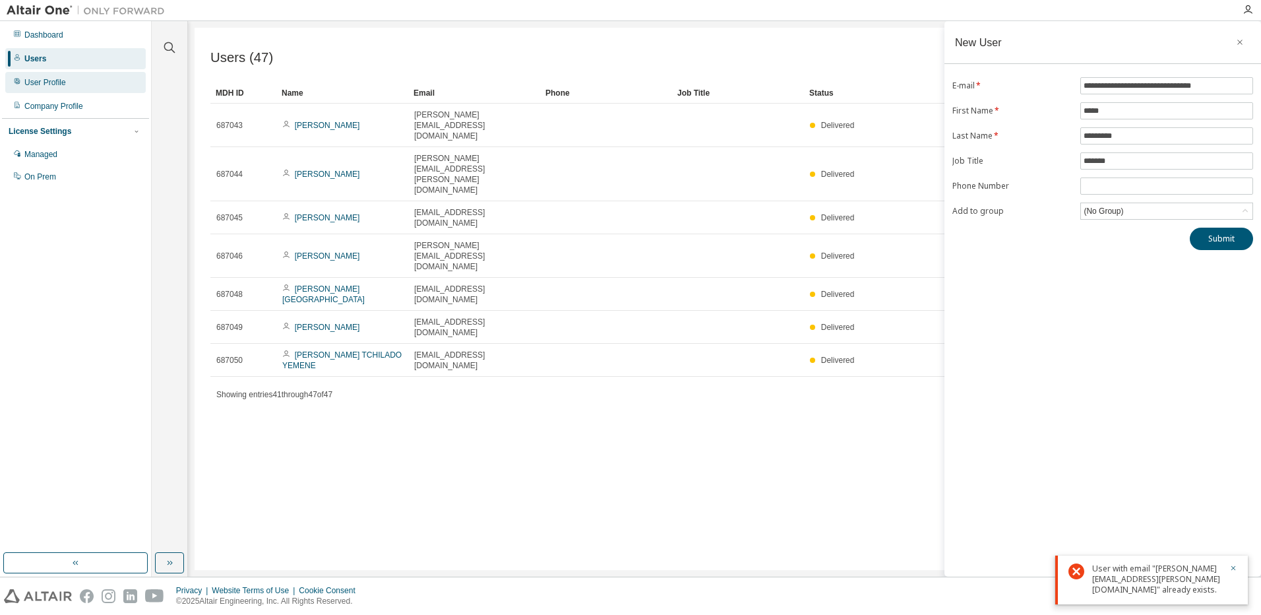
click at [49, 78] on div "User Profile" at bounding box center [45, 82] width 42 height 11
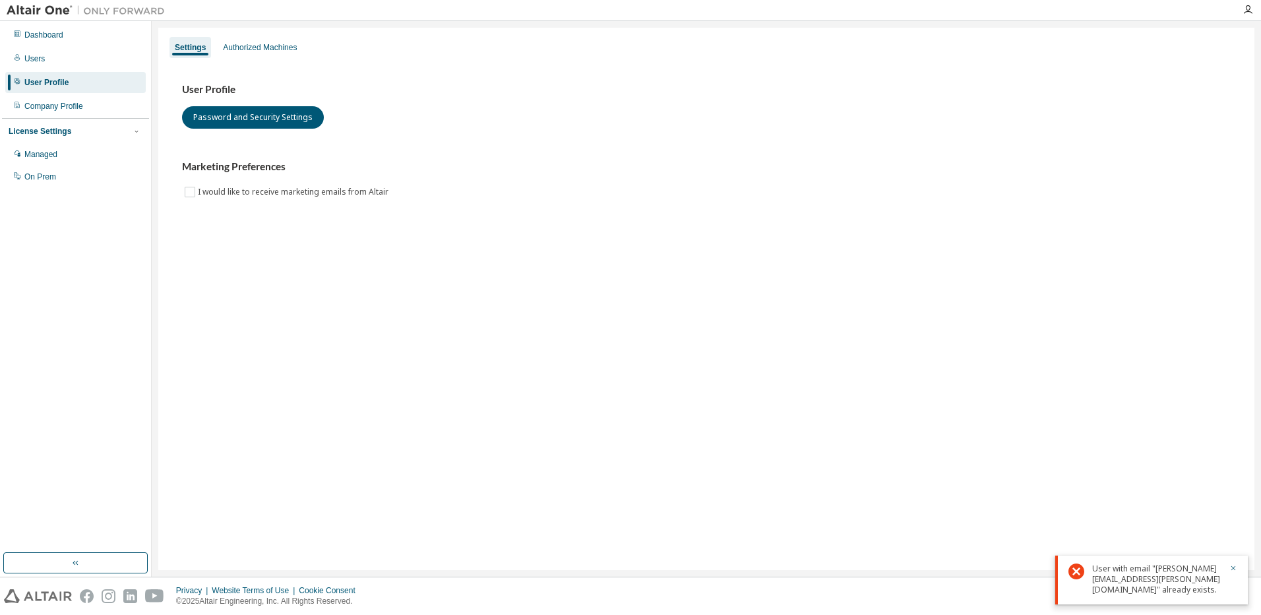
drag, startPoint x: 49, startPoint y: 78, endPoint x: 21, endPoint y: 81, distance: 27.8
click at [21, 81] on div "User Profile" at bounding box center [75, 82] width 140 height 21
click at [35, 59] on div "Users" at bounding box center [34, 58] width 20 height 11
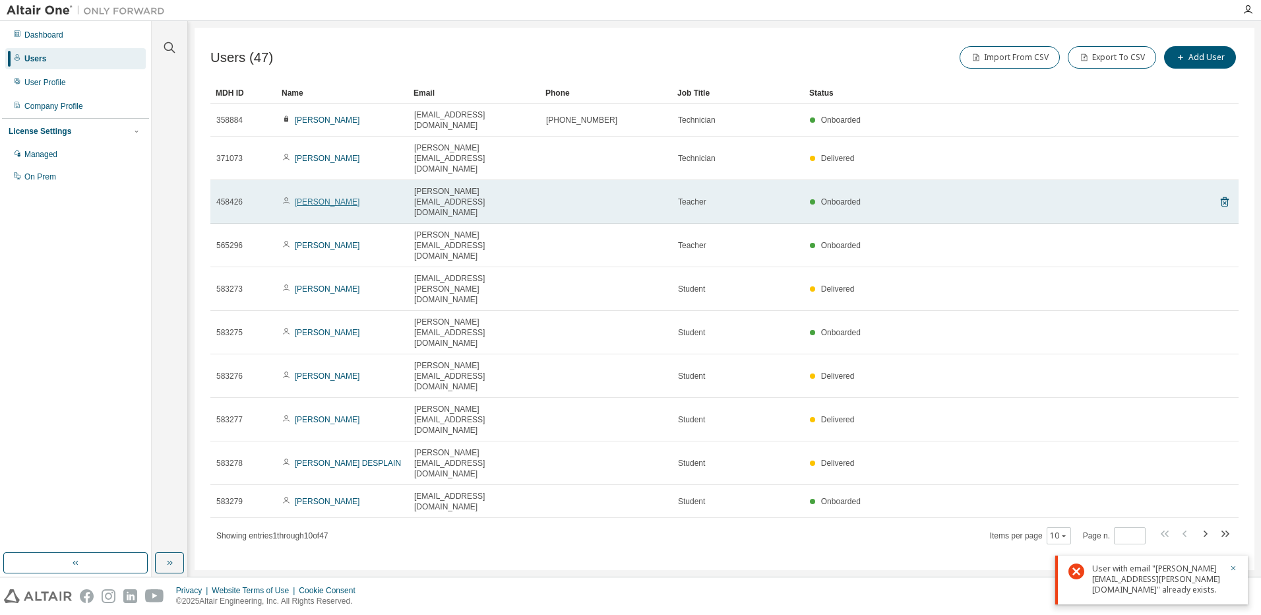
click at [317, 197] on link "Gérard AROQUIADASSOU" at bounding box center [327, 201] width 65 height 9
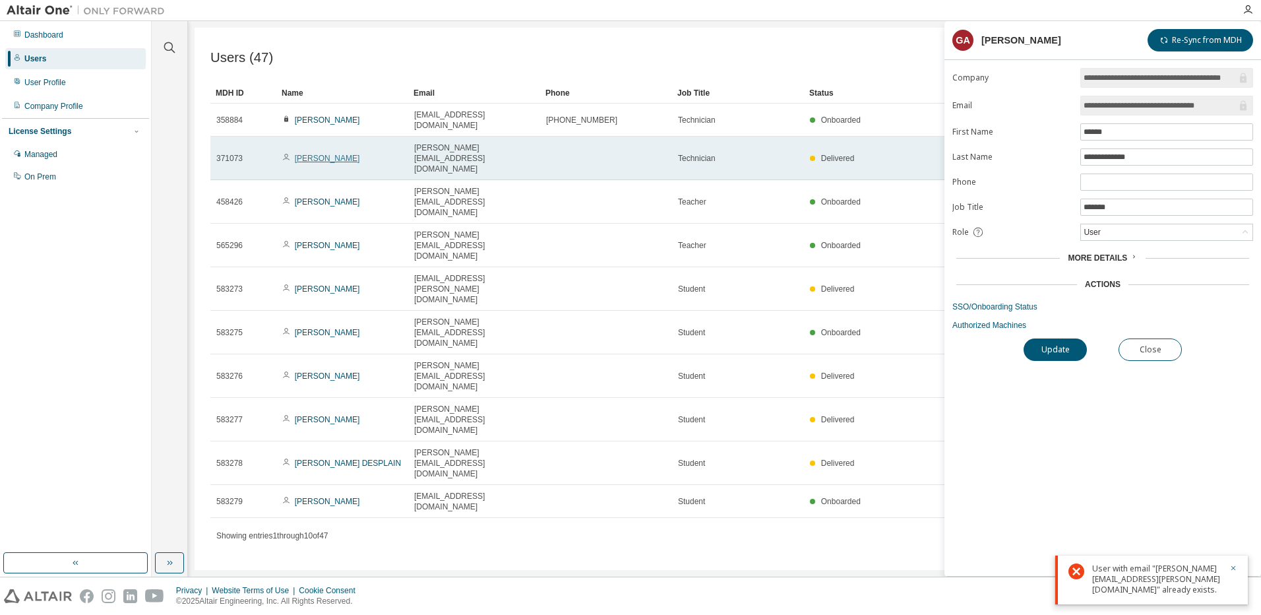
click at [322, 154] on link "Daniel KHEIRANDISH" at bounding box center [327, 158] width 65 height 9
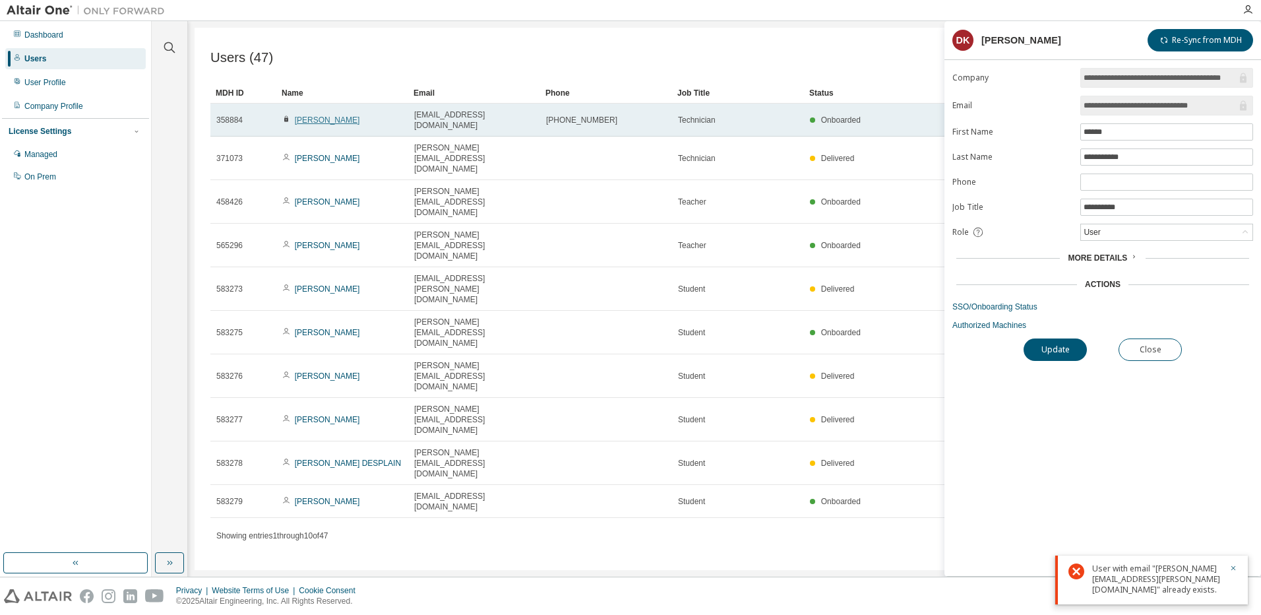
click at [328, 117] on link "[PERSON_NAME]" at bounding box center [327, 119] width 65 height 9
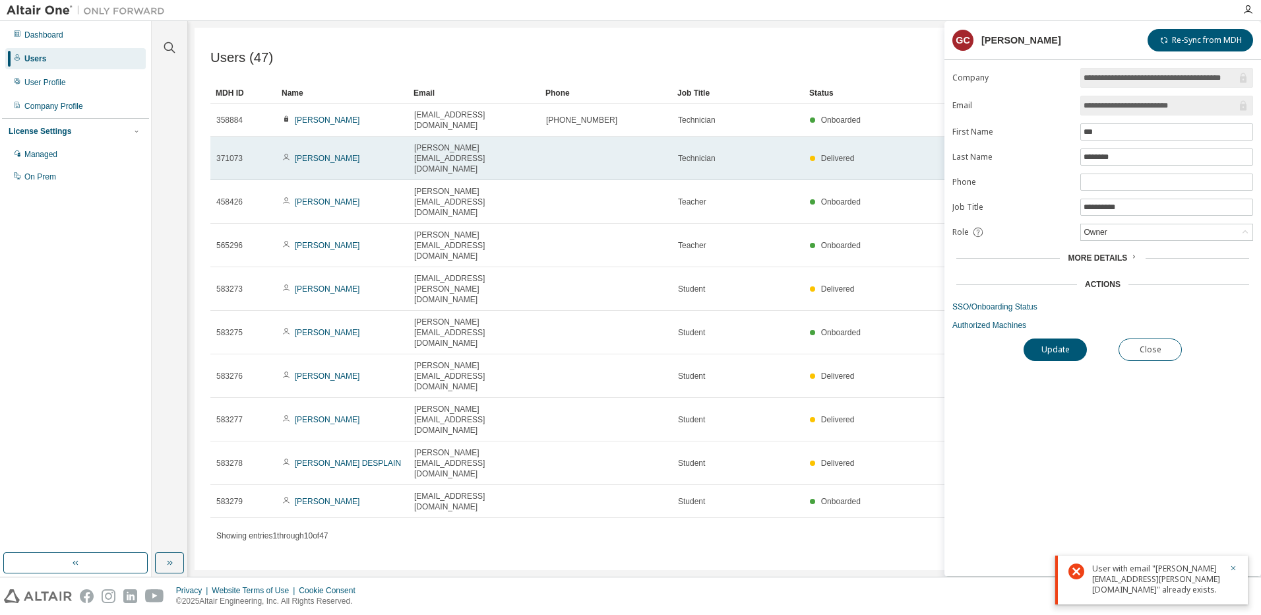
click at [322, 144] on td "Daniel KHEIRANDISH" at bounding box center [342, 159] width 132 height 44
click at [324, 154] on link "Daniel KHEIRANDISH" at bounding box center [327, 158] width 65 height 9
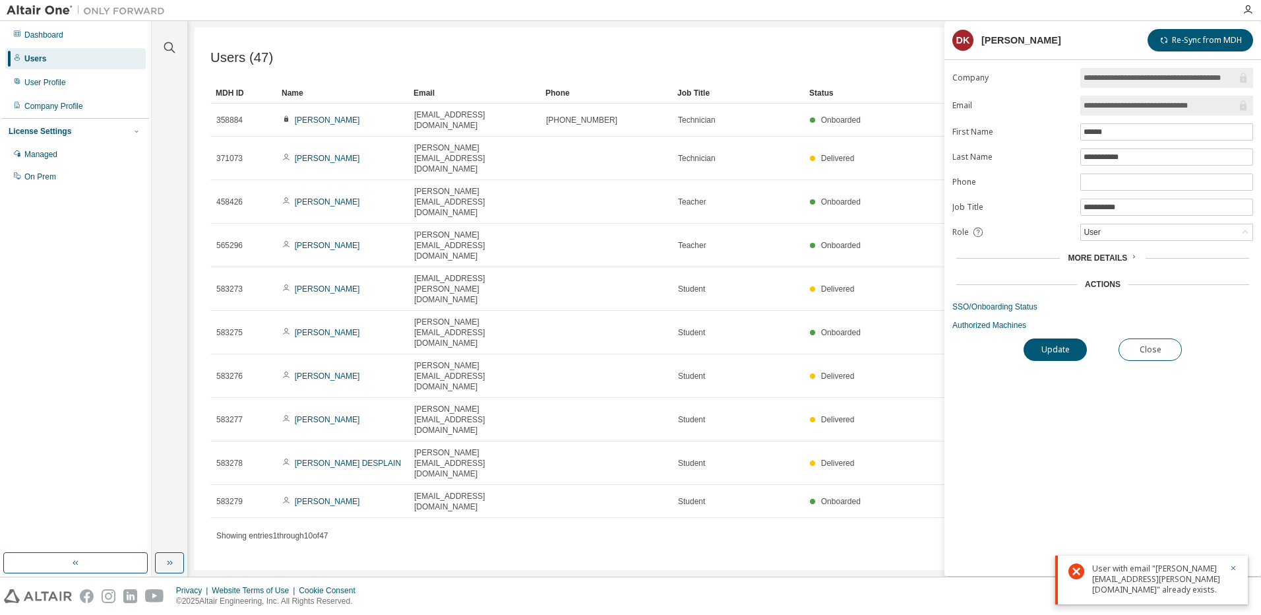
click at [66, 61] on div "Users" at bounding box center [75, 58] width 140 height 21
click at [61, 30] on div "Dashboard" at bounding box center [43, 35] width 39 height 11
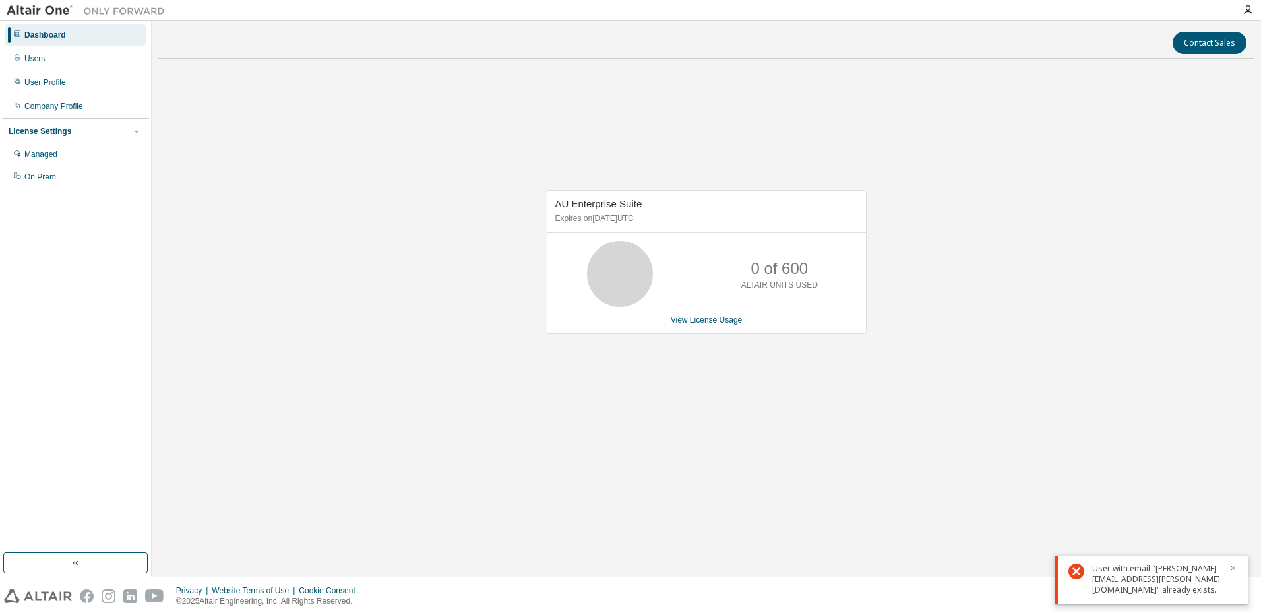
click at [40, 47] on div "Dashboard Users User Profile Company Profile License Settings Managed On Prem" at bounding box center [75, 106] width 147 height 166
click at [38, 59] on div "Users" at bounding box center [34, 58] width 20 height 11
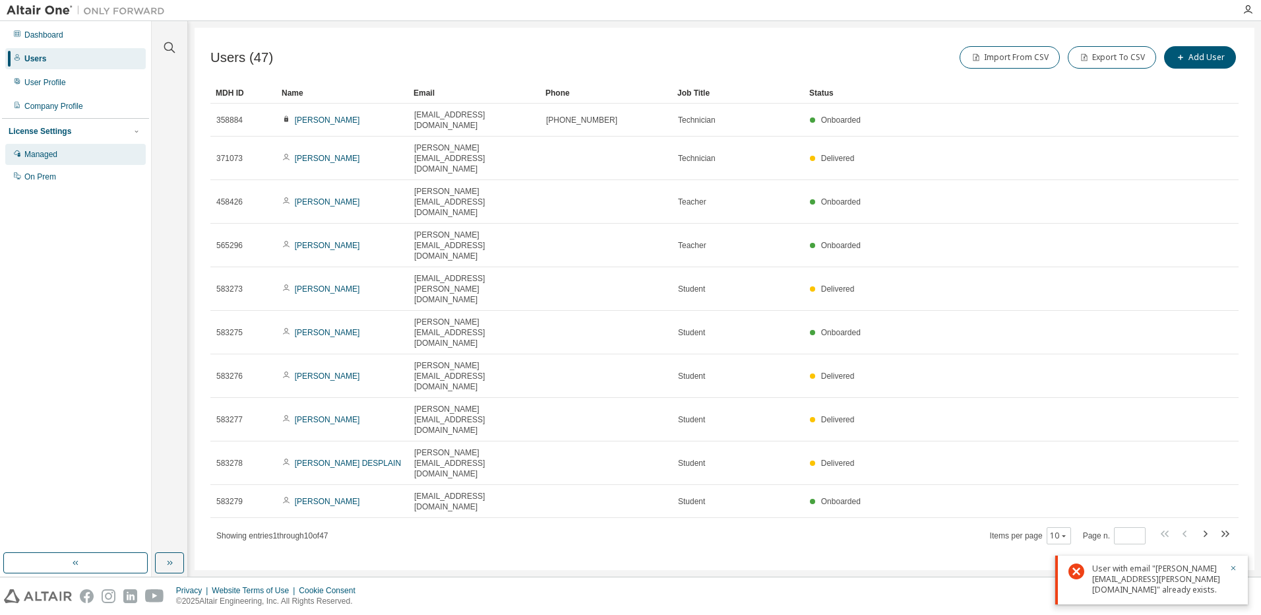
click at [45, 156] on div "Managed" at bounding box center [40, 154] width 33 height 11
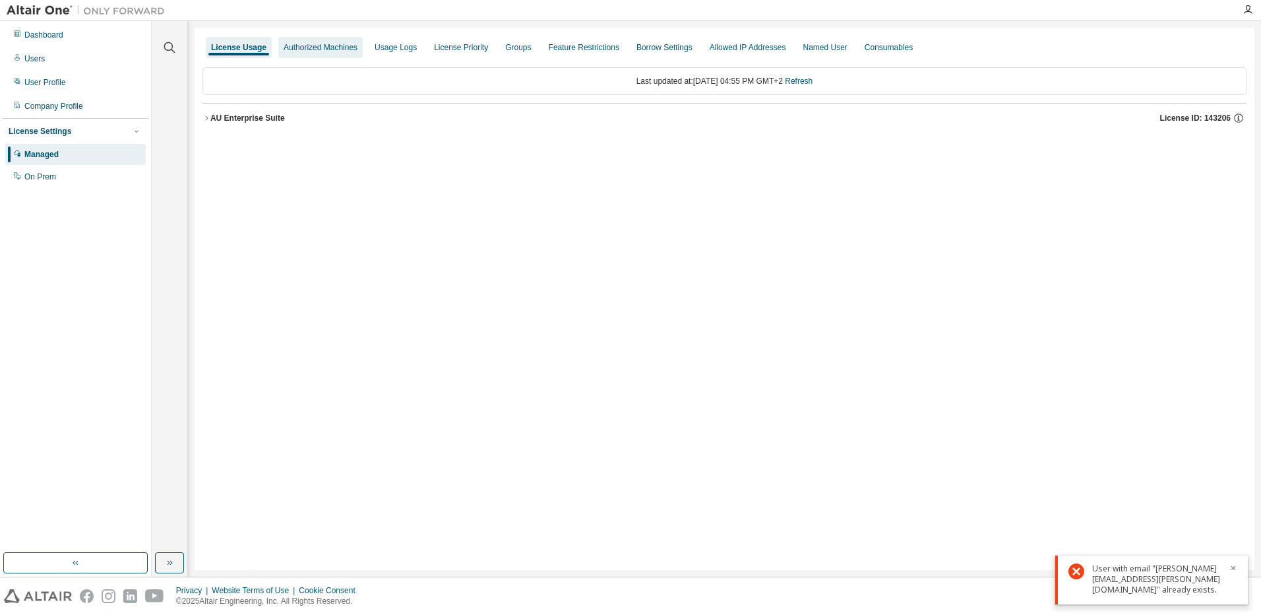
click at [333, 50] on div "Authorized Machines" at bounding box center [321, 47] width 74 height 11
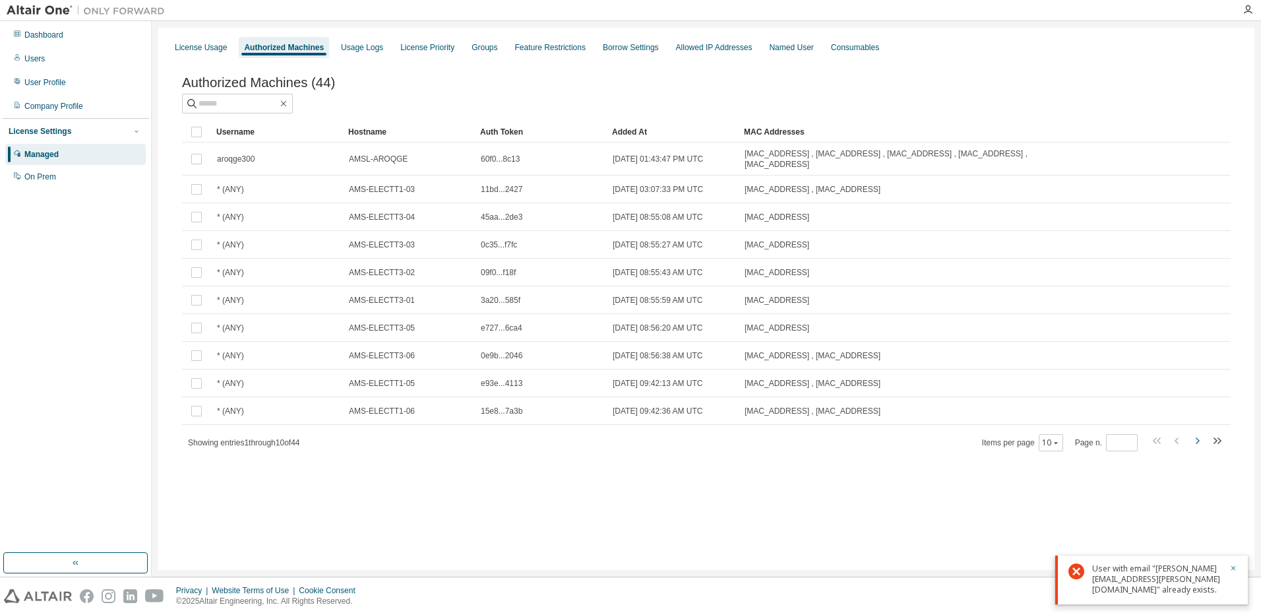
click at [1195, 445] on icon "button" at bounding box center [1197, 441] width 16 height 16
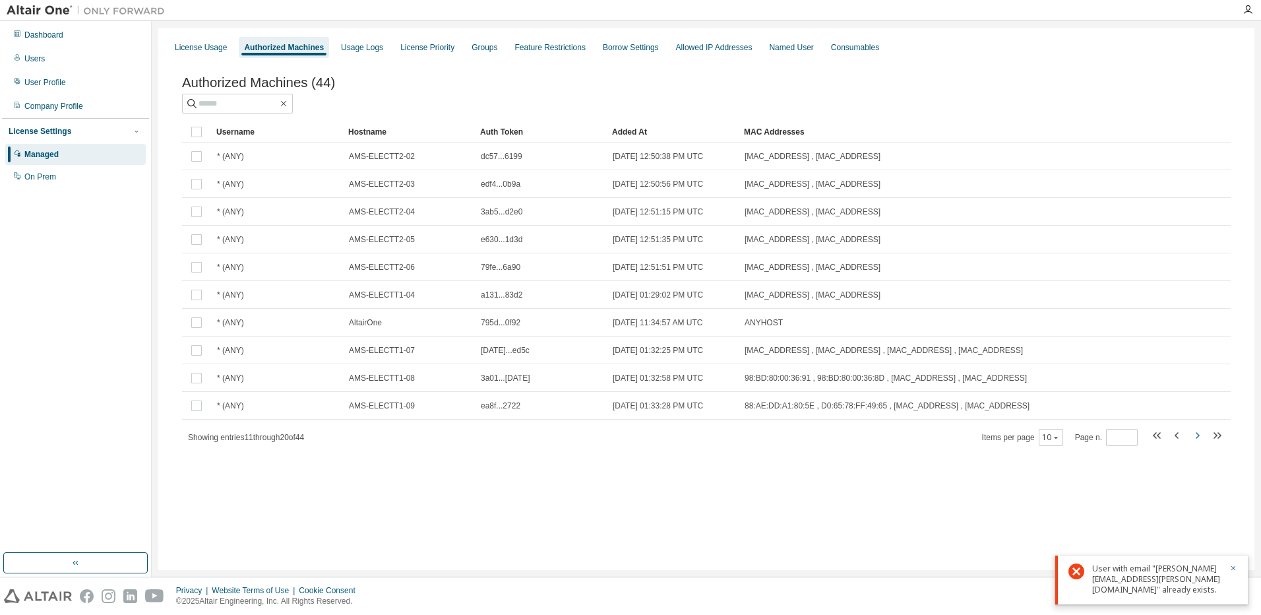
click at [1195, 443] on icon "button" at bounding box center [1197, 435] width 16 height 16
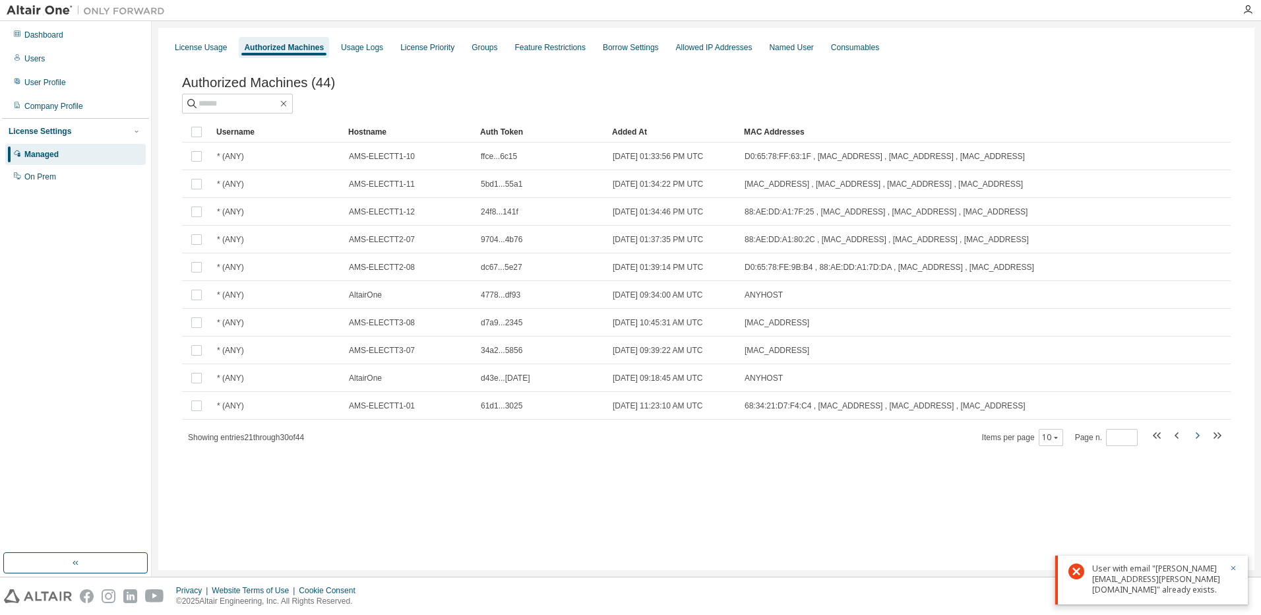
click at [1195, 443] on icon "button" at bounding box center [1197, 435] width 16 height 16
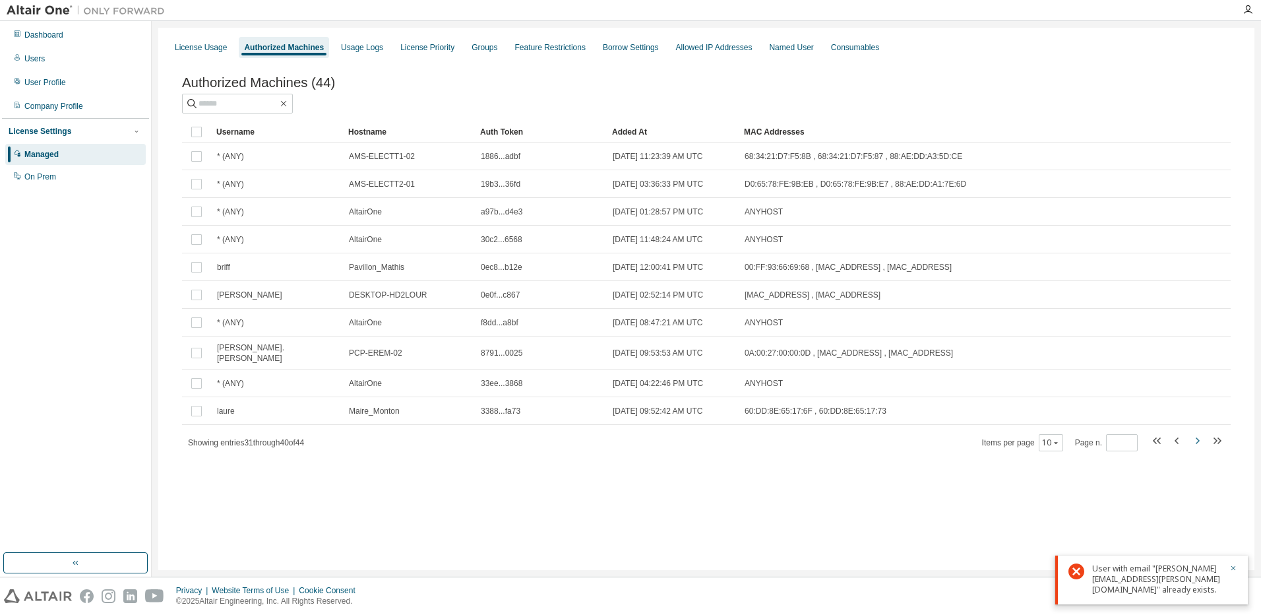
click at [1195, 445] on icon "button" at bounding box center [1197, 441] width 16 height 16
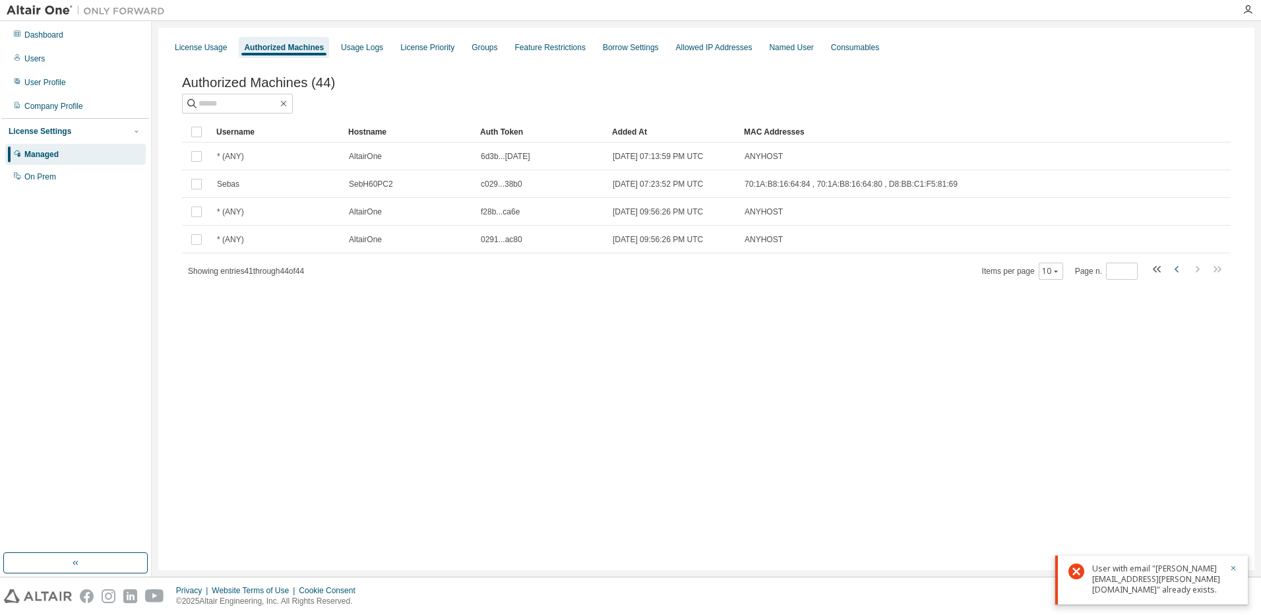
click at [1175, 269] on icon "button" at bounding box center [1177, 269] width 16 height 16
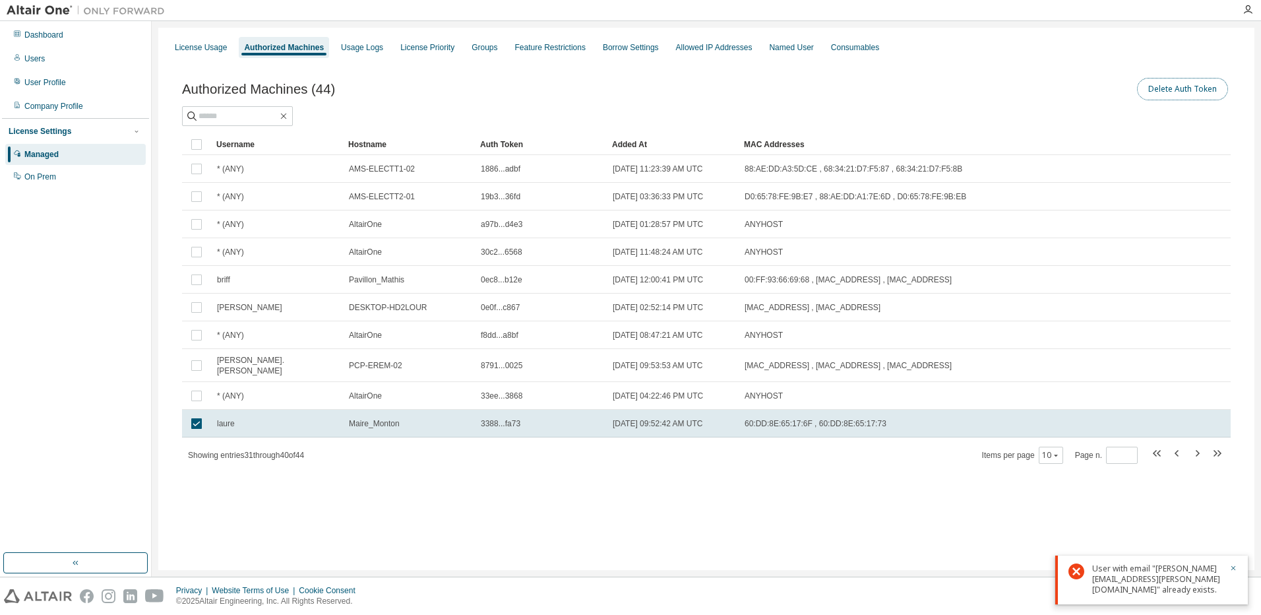
click at [1182, 89] on button "Delete Auth Token" at bounding box center [1182, 89] width 91 height 22
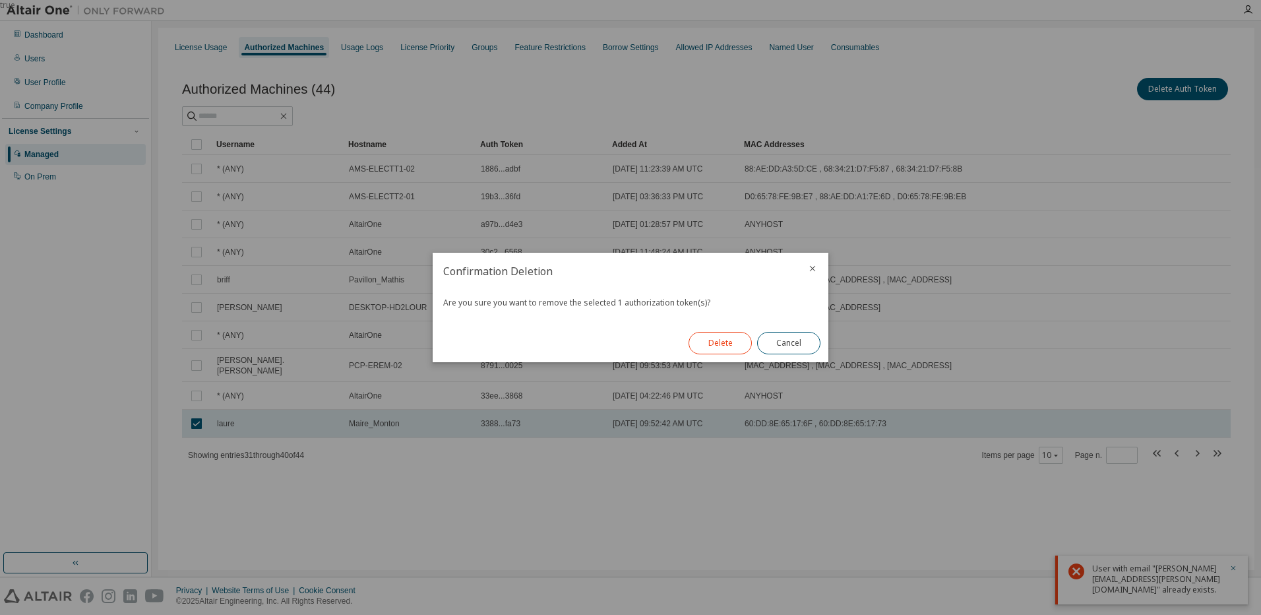
click at [713, 347] on button "Delete" at bounding box center [719, 343] width 63 height 22
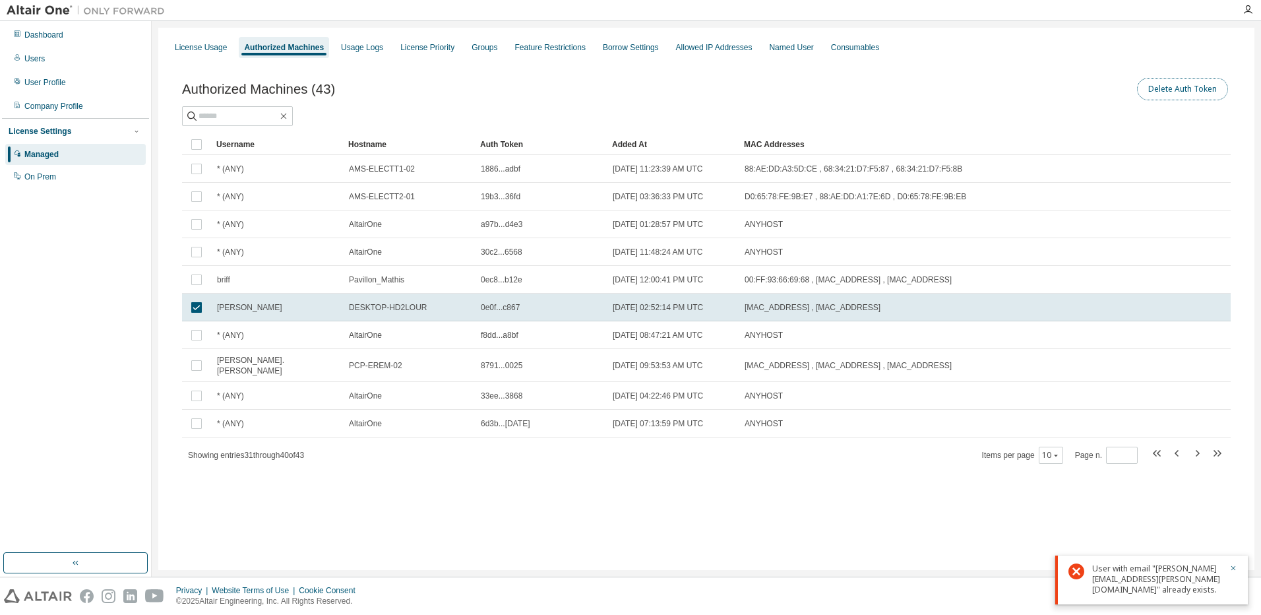
click at [1194, 92] on button "Delete Auth Token" at bounding box center [1182, 89] width 91 height 22
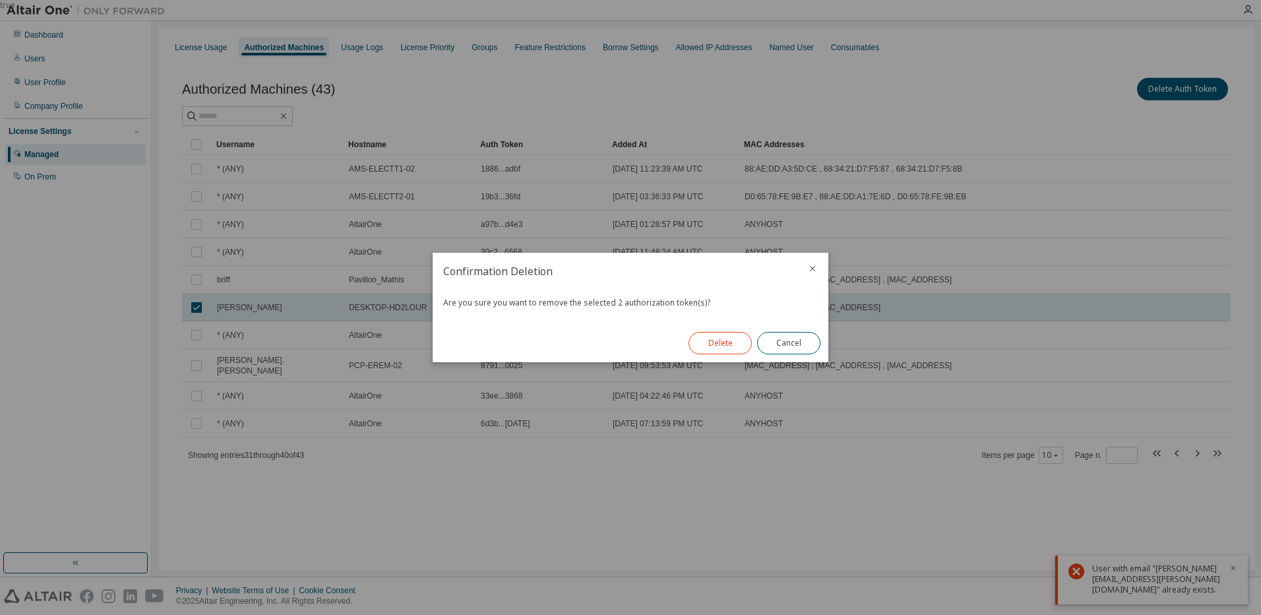
click at [727, 341] on button "Delete" at bounding box center [719, 343] width 63 height 22
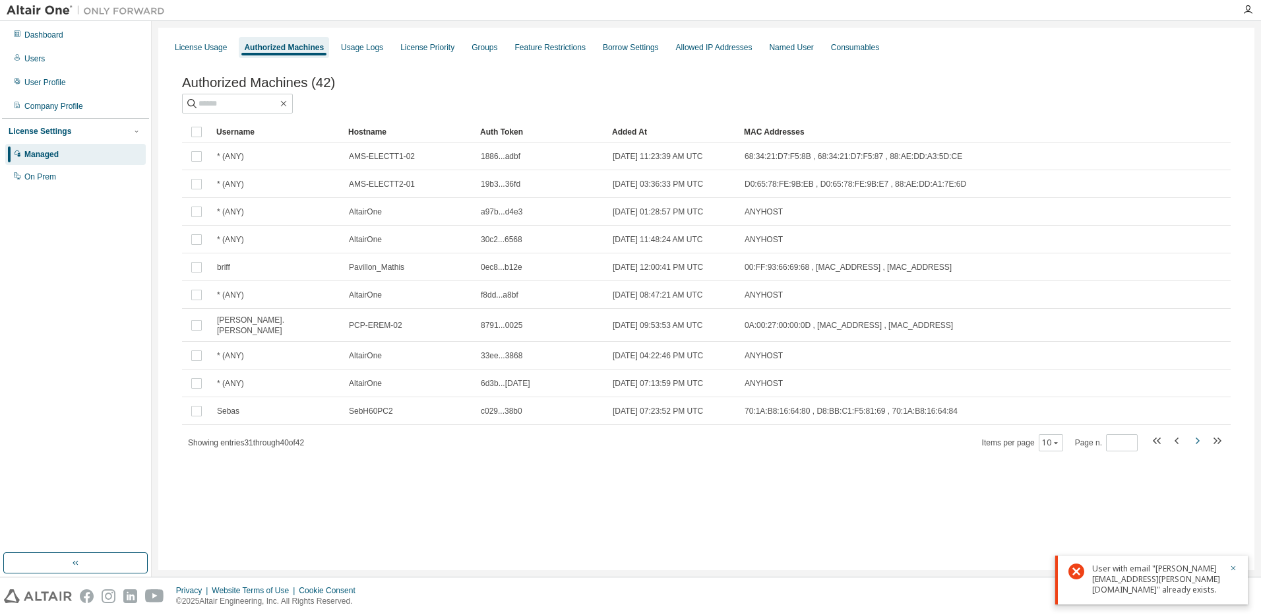
click at [1194, 438] on icon "button" at bounding box center [1197, 441] width 16 height 16
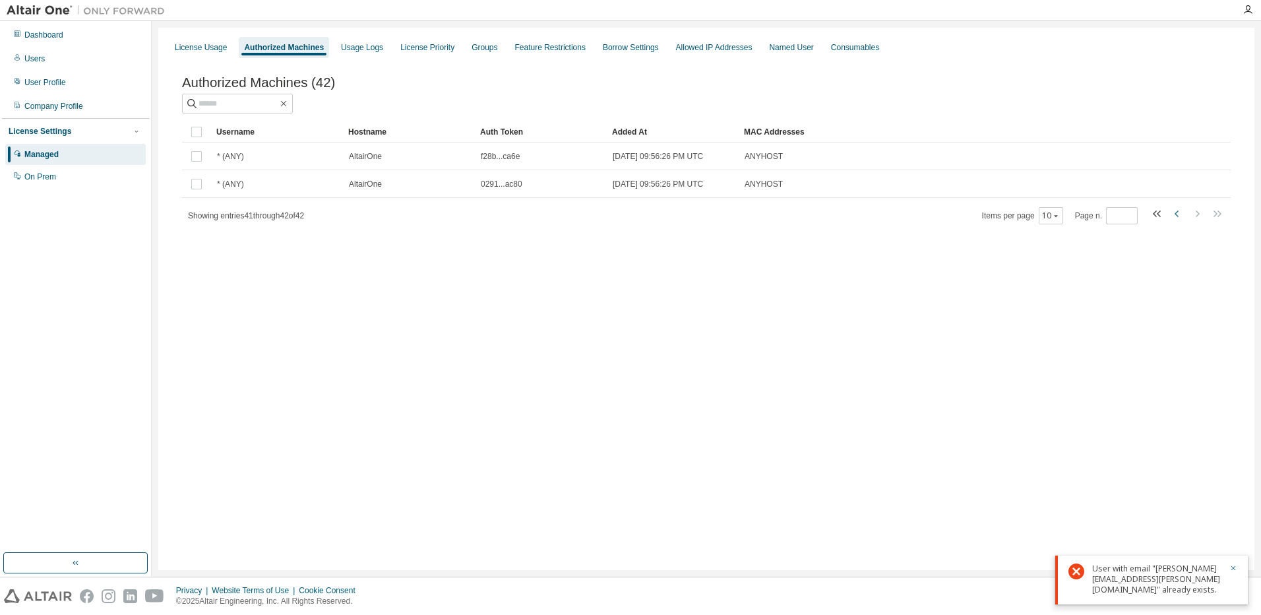
click at [1173, 217] on icon "button" at bounding box center [1177, 214] width 16 height 16
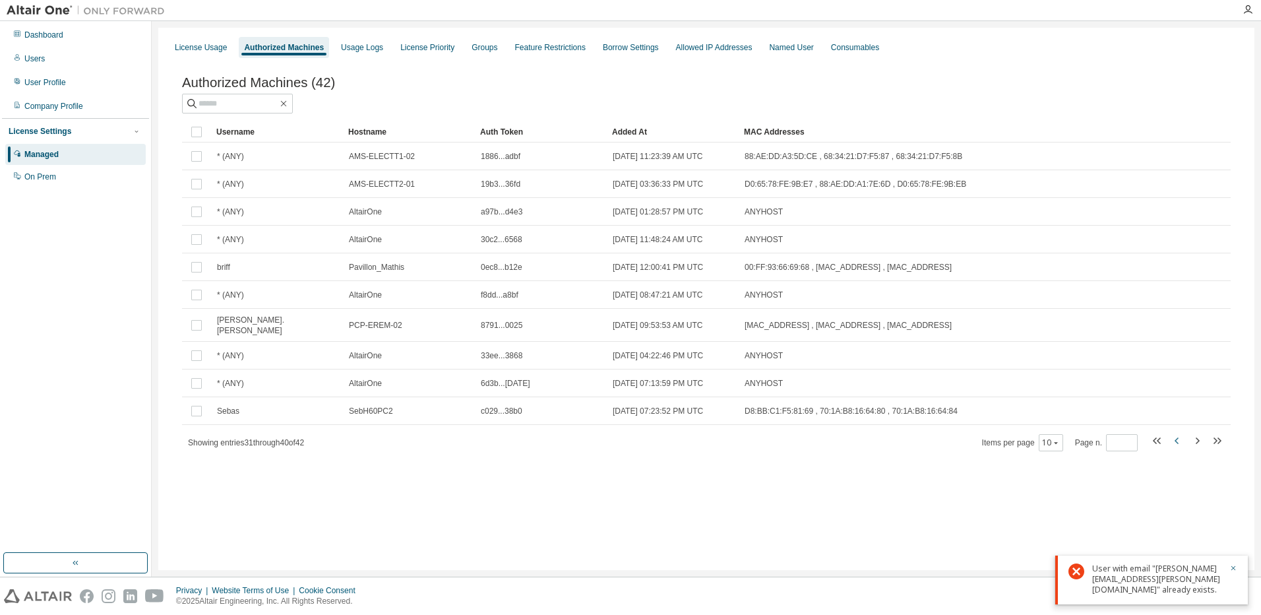
click at [1176, 441] on icon "button" at bounding box center [1176, 440] width 4 height 7
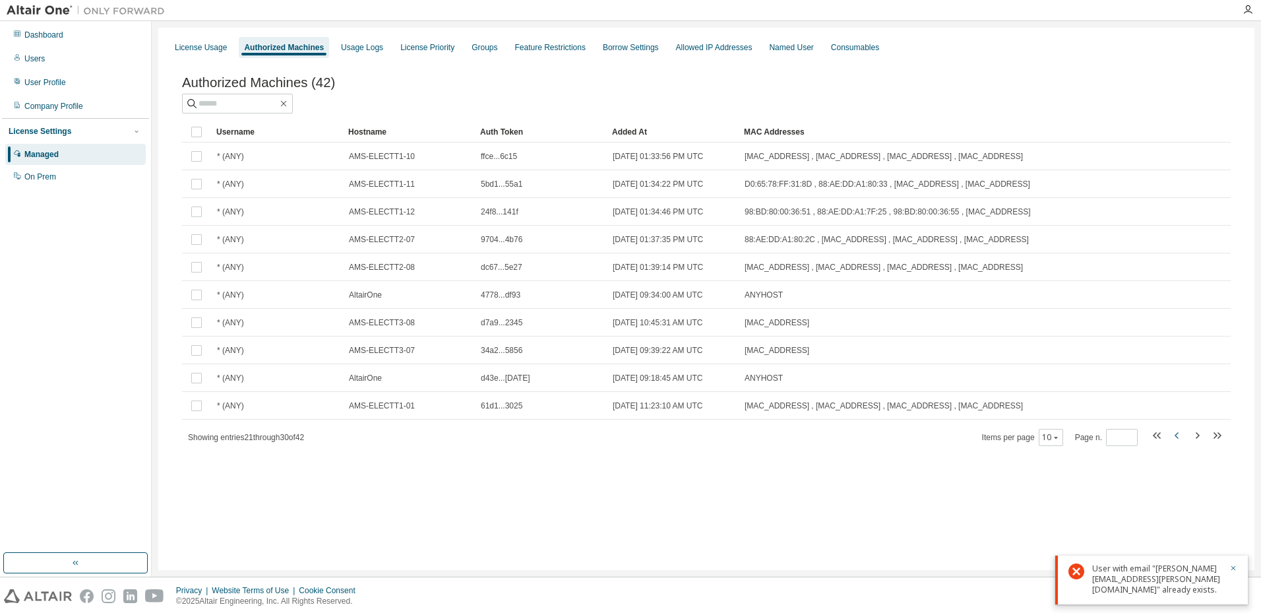
click at [1176, 439] on icon "button" at bounding box center [1176, 435] width 4 height 7
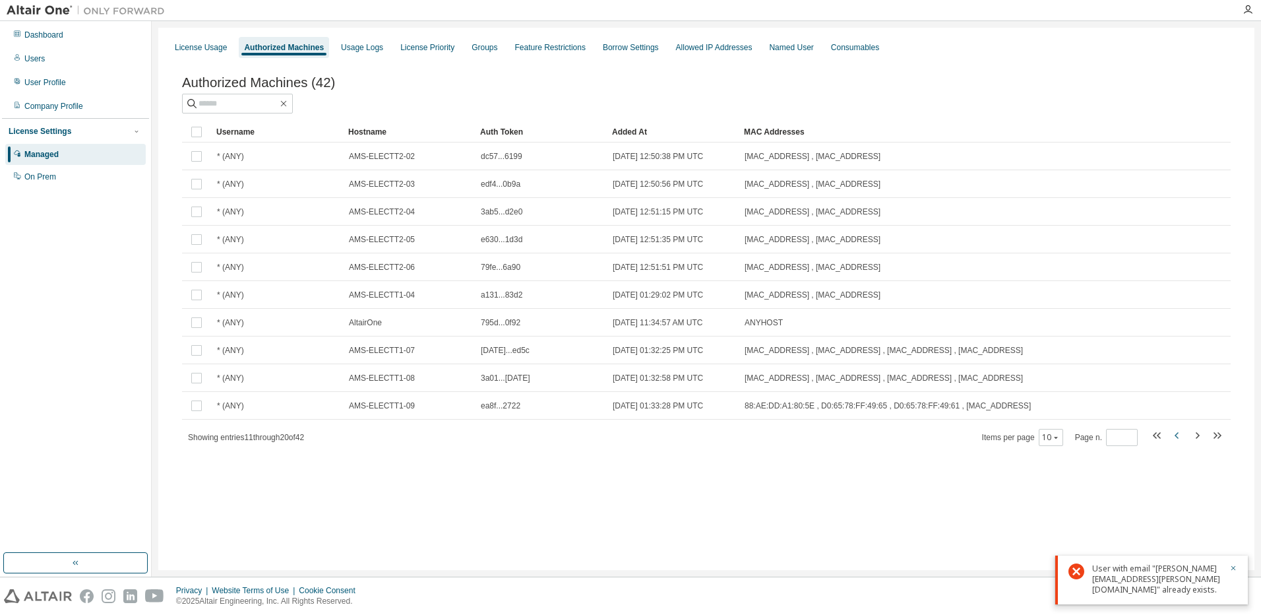
click at [1176, 439] on icon "button" at bounding box center [1176, 435] width 4 height 7
type input "*"
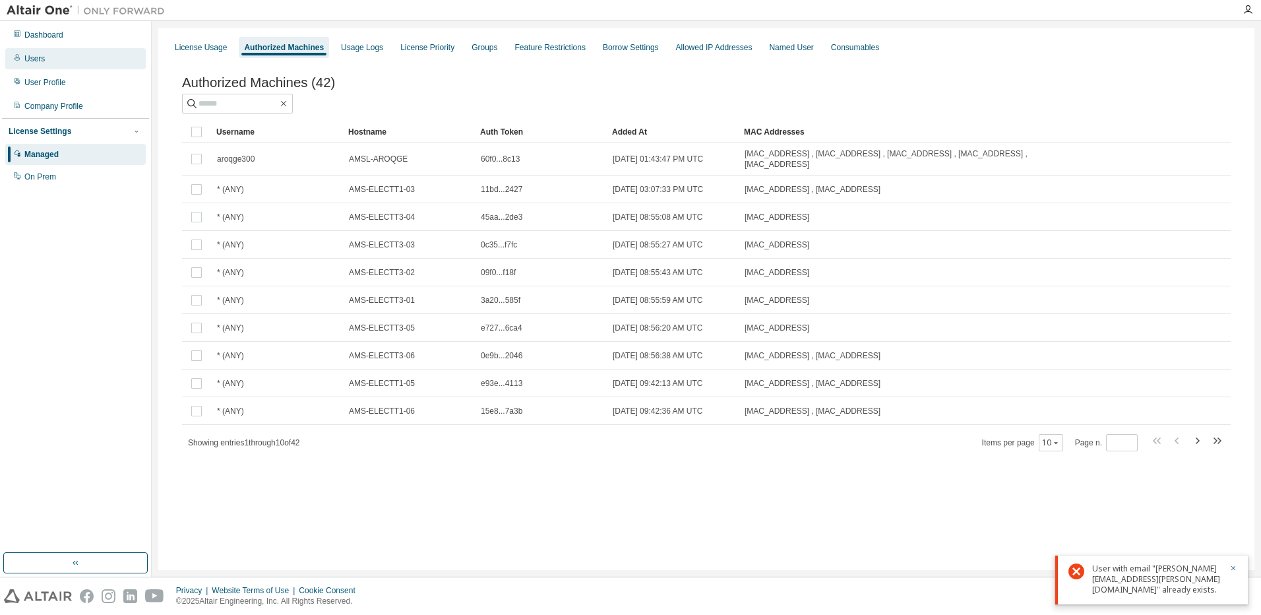
click at [42, 53] on div "Users" at bounding box center [34, 58] width 20 height 11
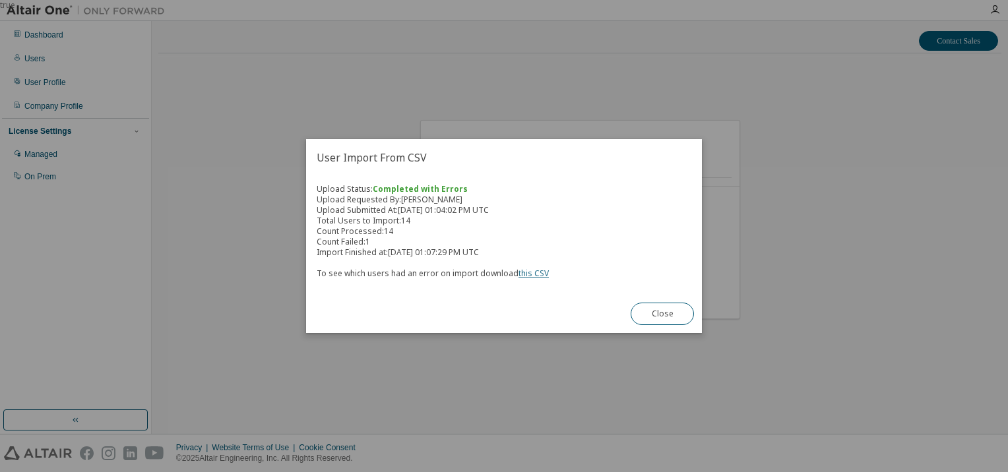
click at [538, 275] on link "this CSV" at bounding box center [533, 273] width 30 height 11
click at [787, 282] on div "true" at bounding box center [504, 236] width 1008 height 472
